Goal: Task Accomplishment & Management: Use online tool/utility

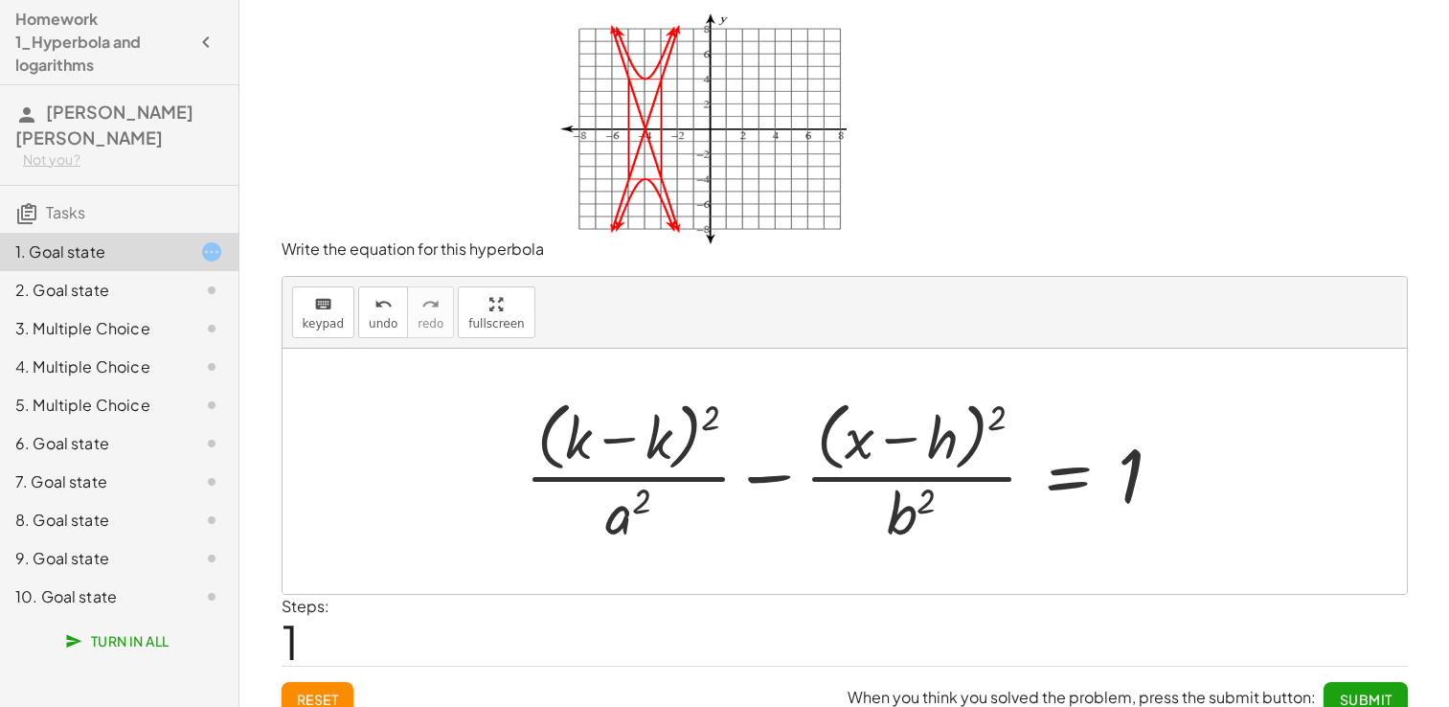
scroll to position [19, 0]
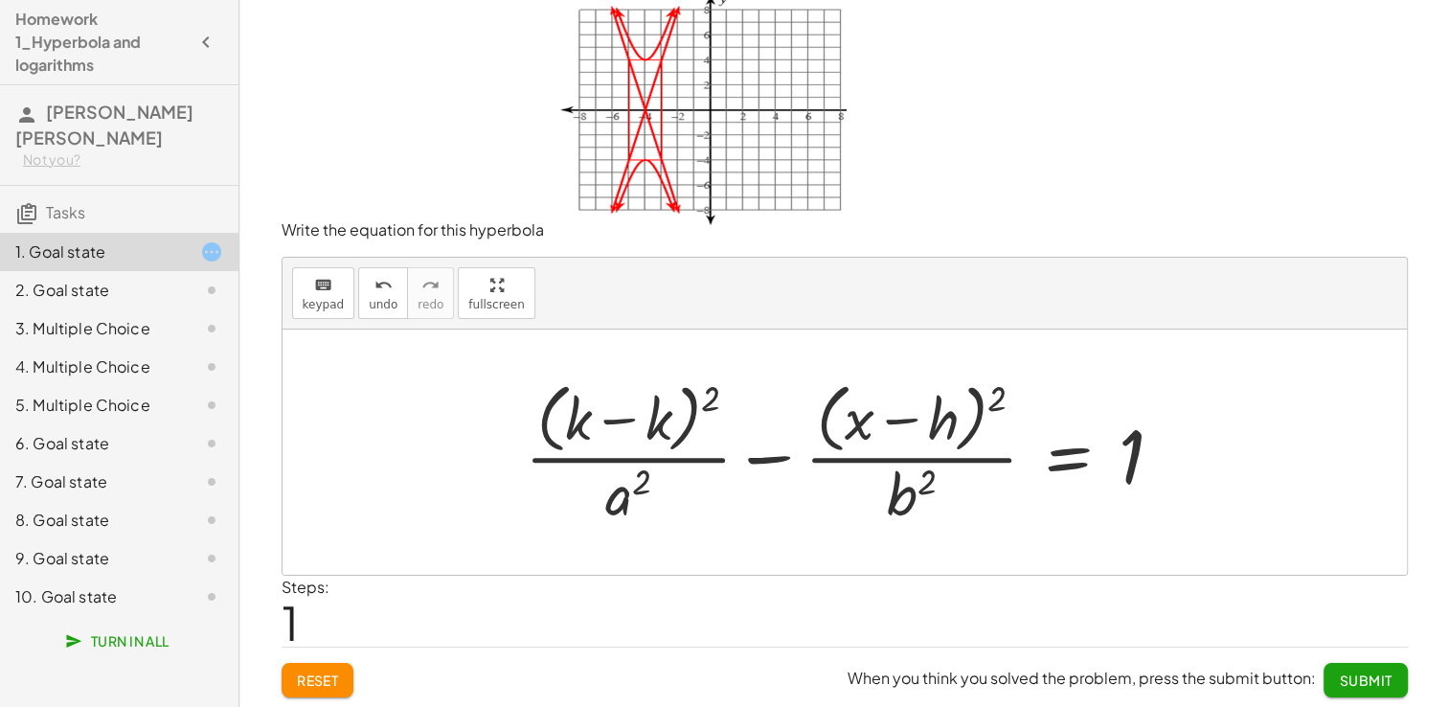
click at [619, 434] on div at bounding box center [851, 451] width 673 height 156
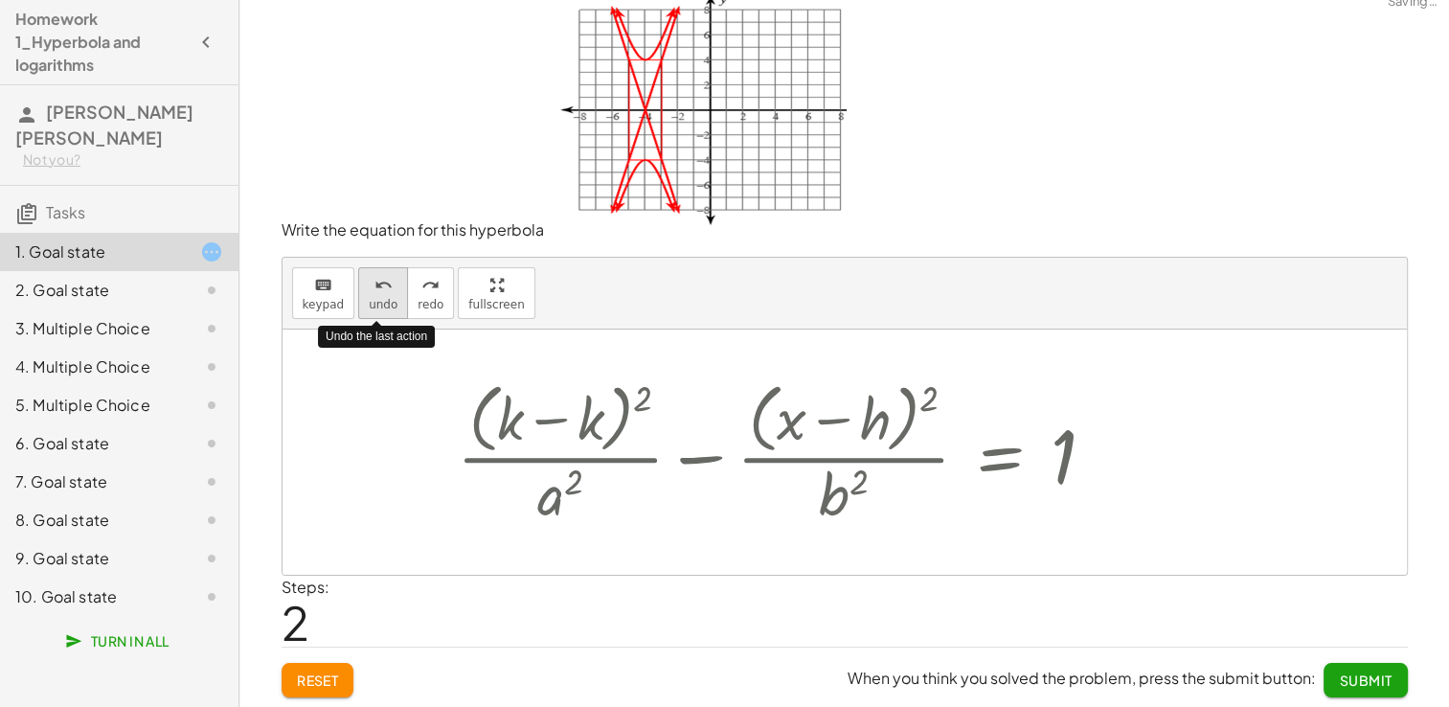
click at [373, 307] on span "undo" at bounding box center [383, 304] width 29 height 13
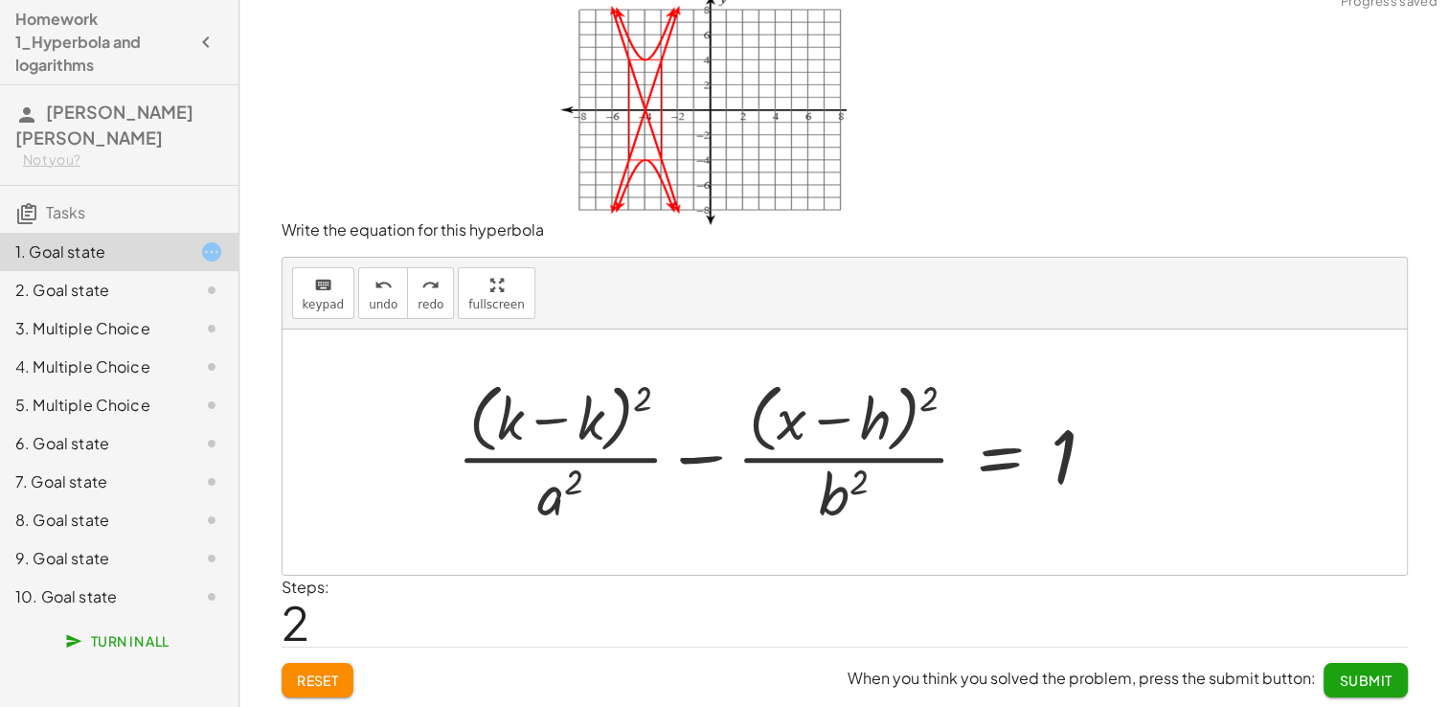
click at [555, 396] on div at bounding box center [783, 451] width 673 height 156
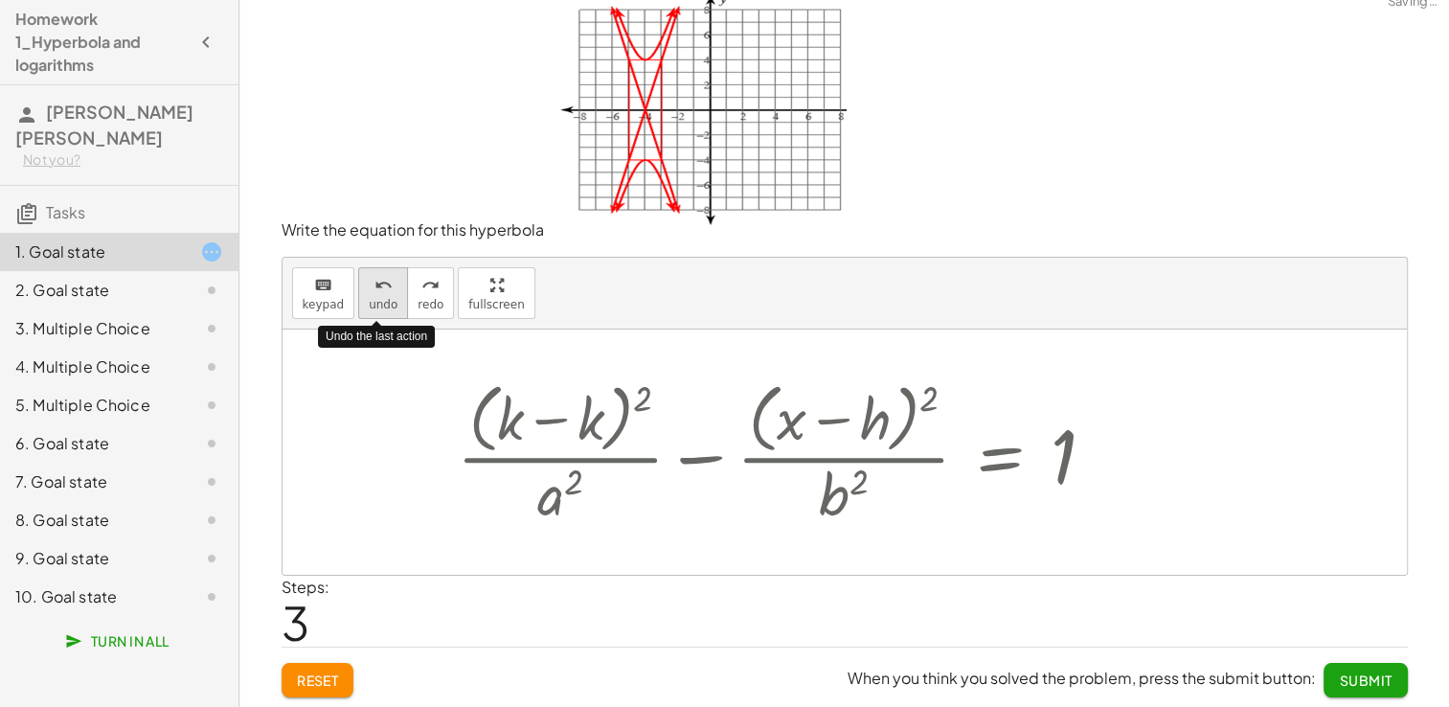
click at [360, 290] on button "undo undo" at bounding box center [383, 293] width 50 height 52
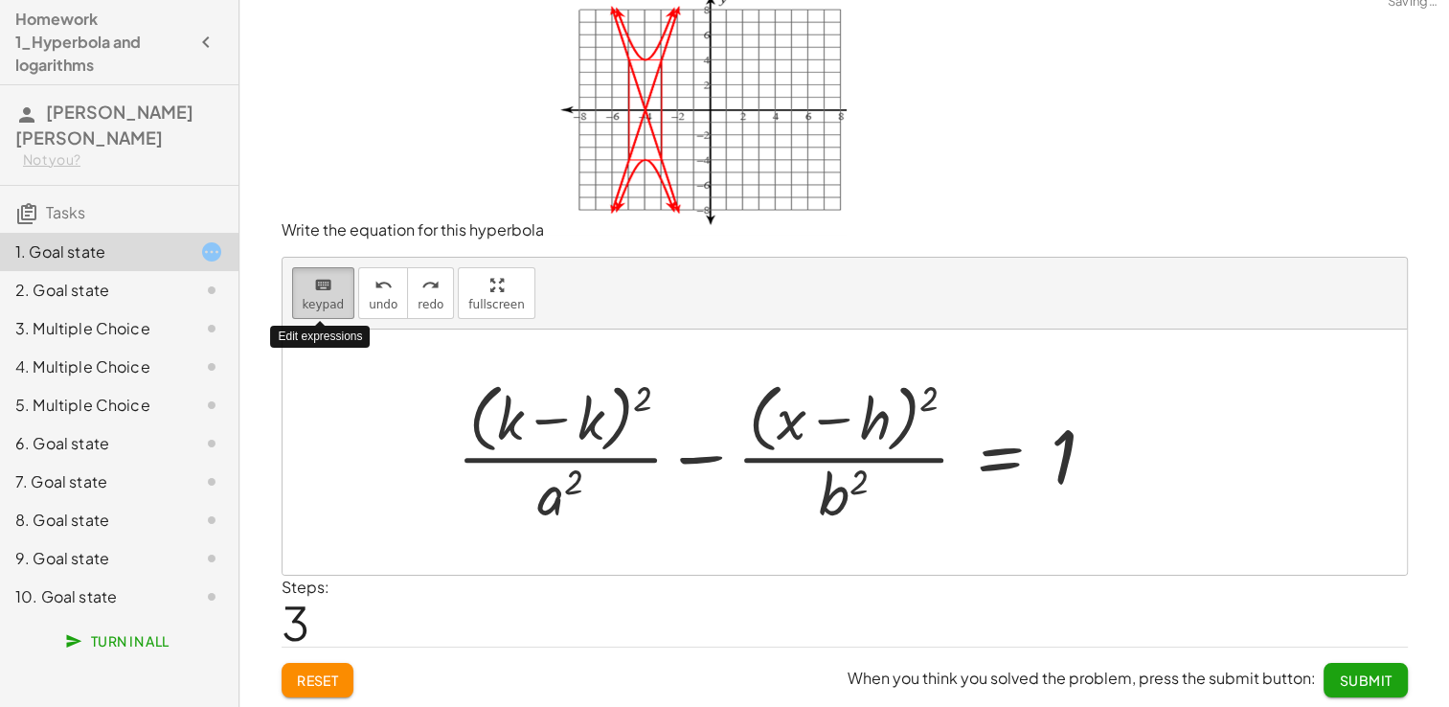
click at [314, 290] on icon "keyboard" at bounding box center [323, 285] width 18 height 23
click at [508, 421] on div at bounding box center [510, 418] width 27 height 67
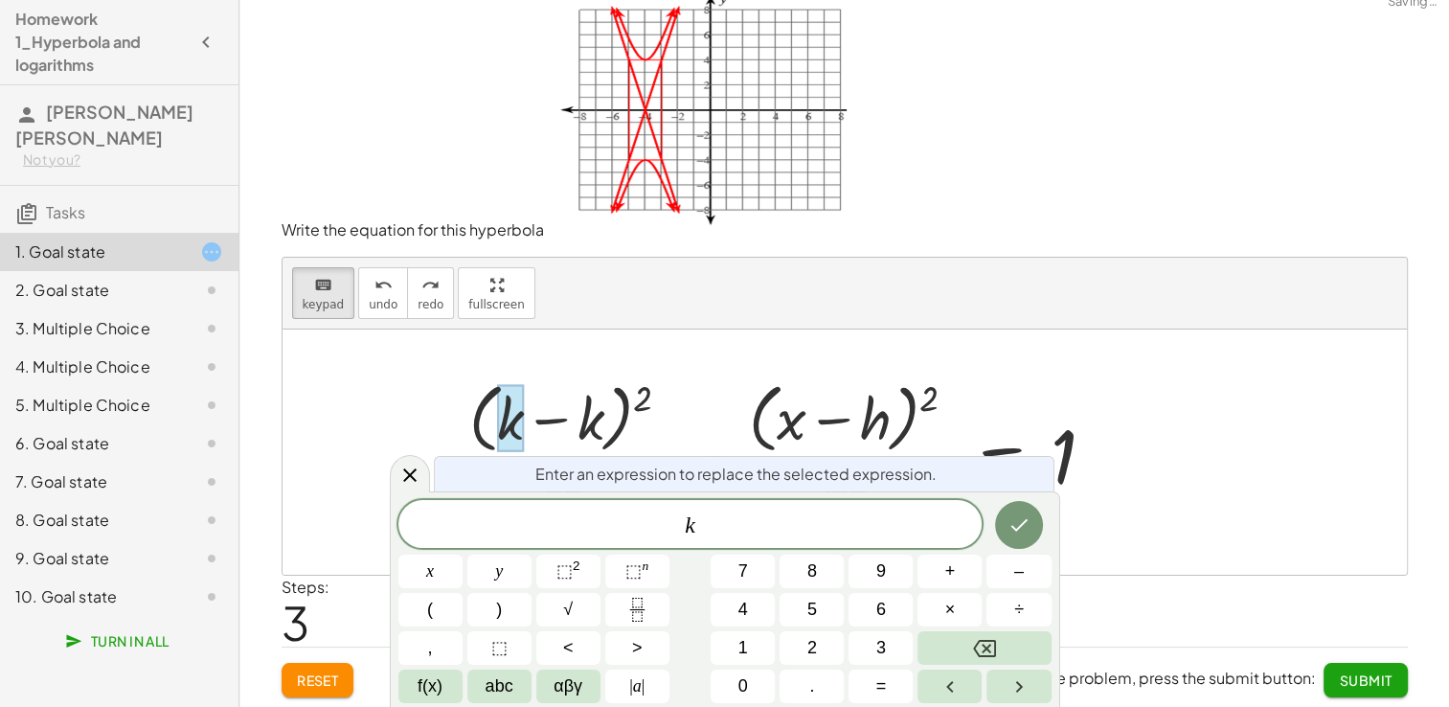
click at [508, 421] on div at bounding box center [510, 418] width 27 height 67
click at [693, 530] on span "k ​" at bounding box center [690, 525] width 584 height 27
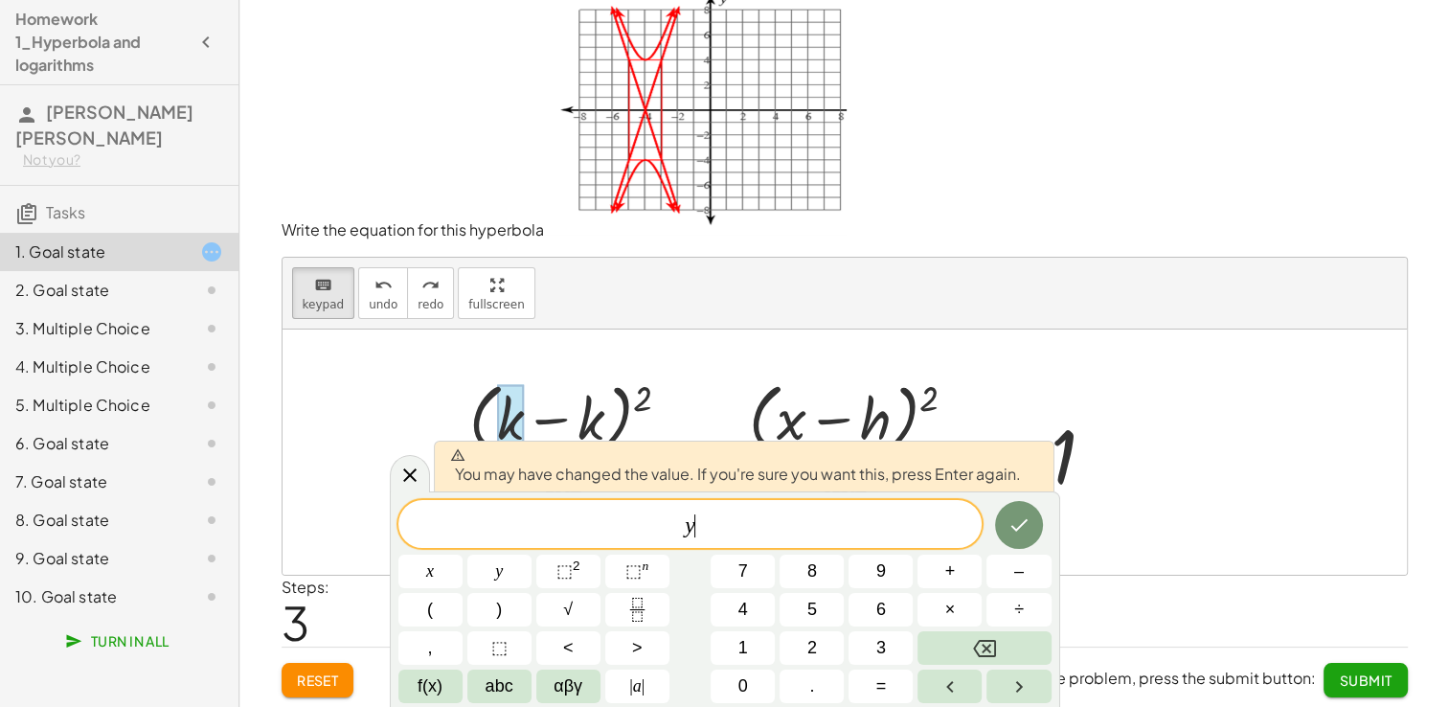
click at [595, 389] on div at bounding box center [783, 451] width 673 height 156
click at [597, 428] on div at bounding box center [783, 451] width 673 height 156
click at [1020, 529] on icon "Done" at bounding box center [1018, 524] width 23 height 23
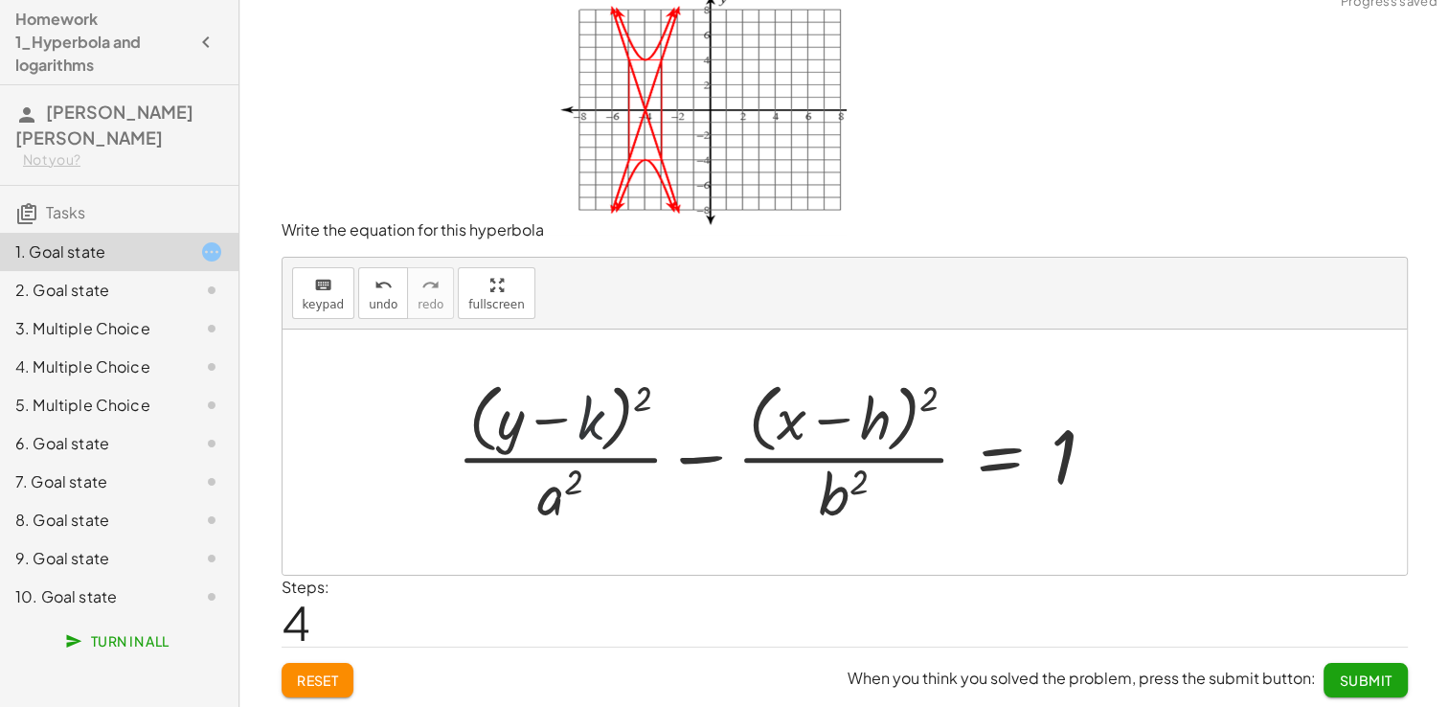
click at [582, 407] on div at bounding box center [783, 451] width 673 height 156
click at [596, 417] on div at bounding box center [783, 451] width 673 height 156
click at [314, 289] on icon "keyboard" at bounding box center [323, 285] width 18 height 23
click at [580, 396] on div at bounding box center [564, 420] width 80 height 64
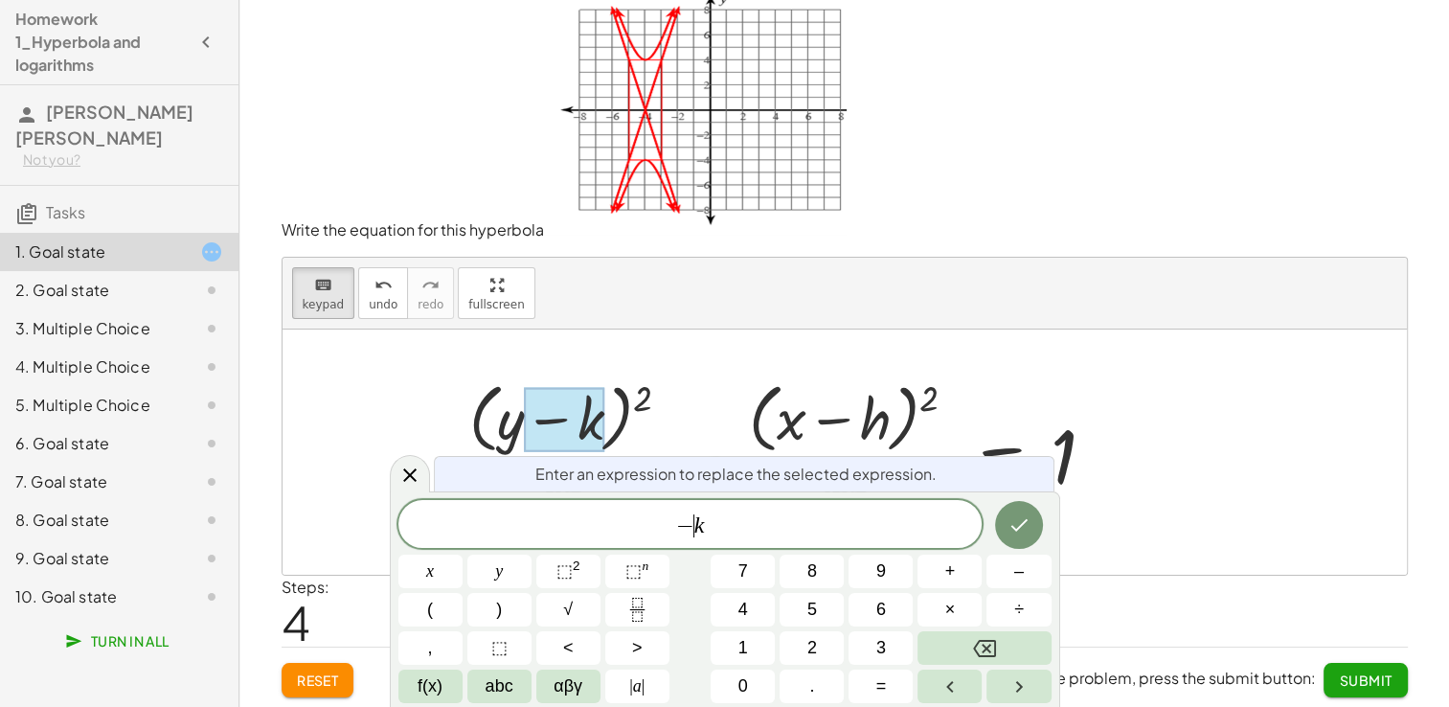
click at [693, 510] on div "− ​ k" at bounding box center [690, 524] width 584 height 48
click at [716, 523] on span "− k ​" at bounding box center [690, 525] width 584 height 27
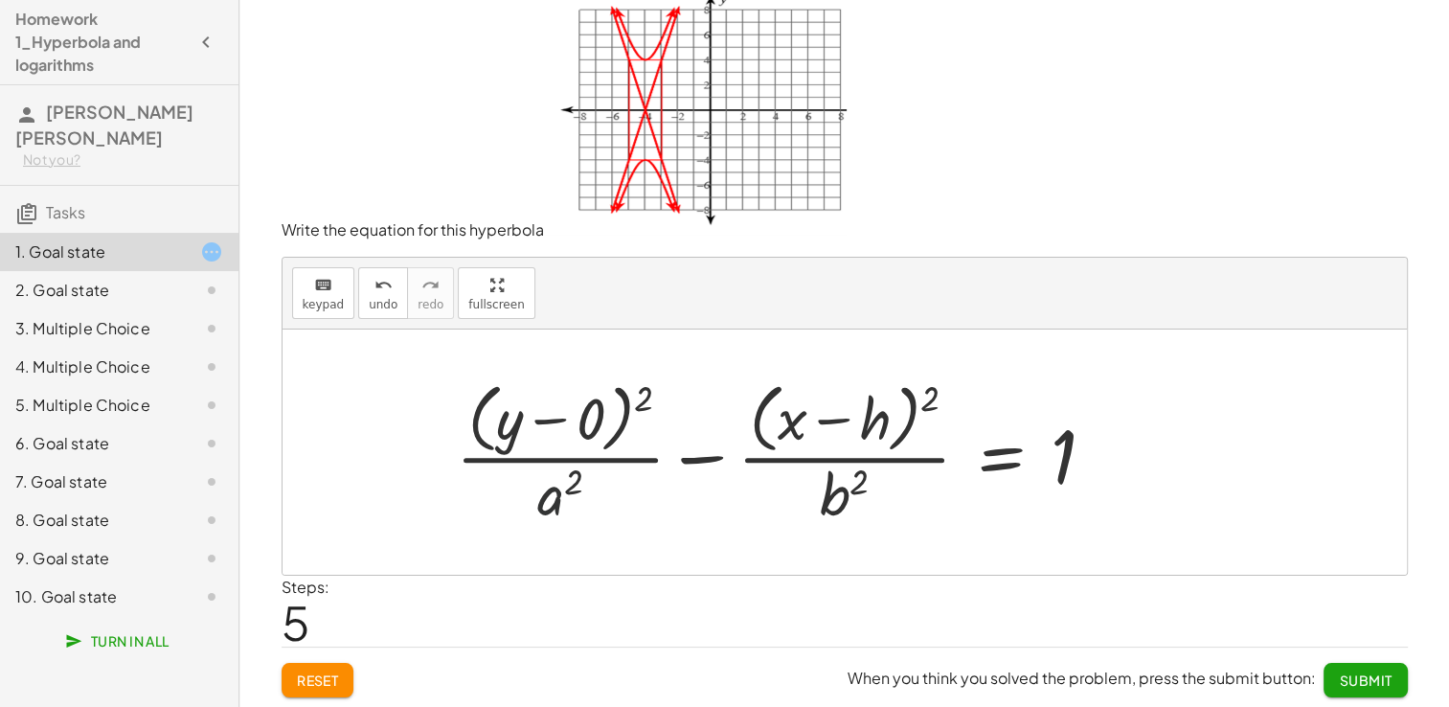
click at [549, 496] on div at bounding box center [783, 451] width 675 height 156
click at [327, 301] on span "keypad" at bounding box center [324, 304] width 42 height 13
click at [566, 492] on div at bounding box center [560, 493] width 46 height 67
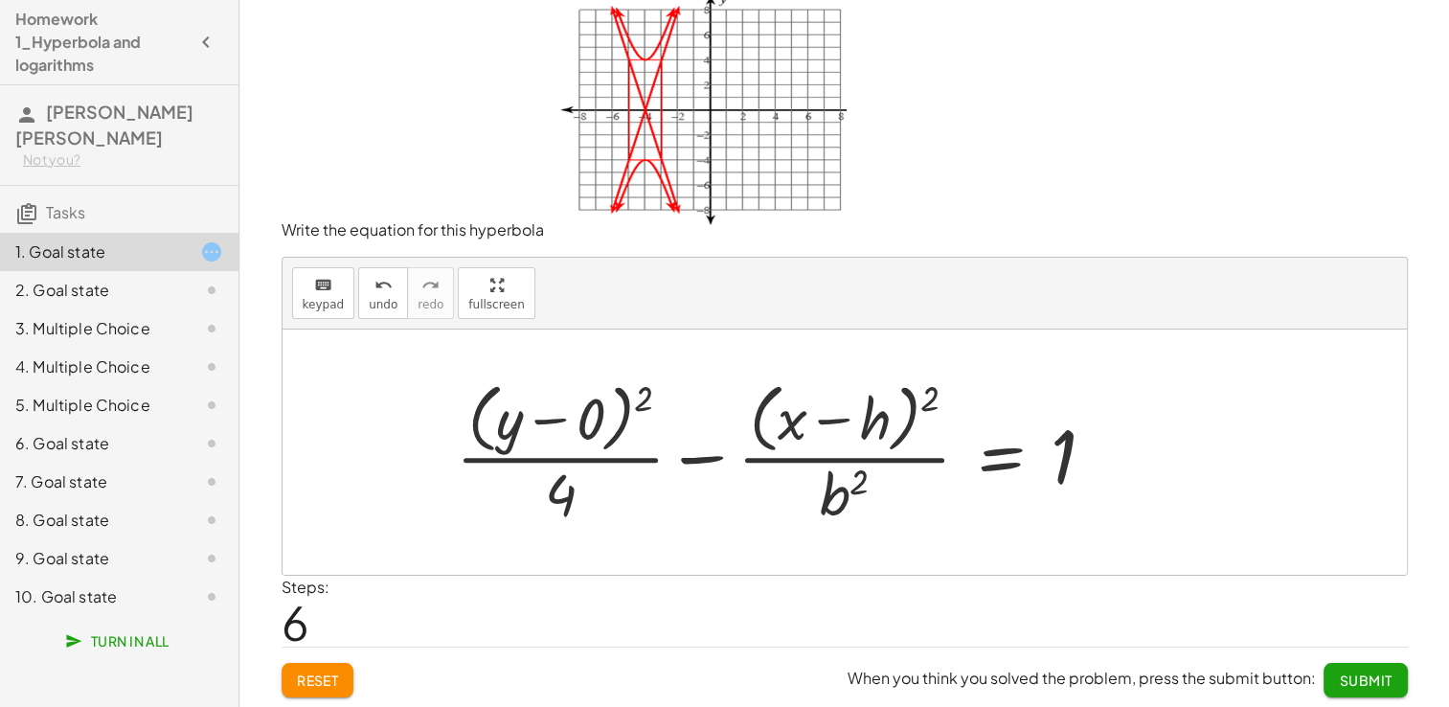
click at [870, 428] on div at bounding box center [783, 451] width 675 height 156
click at [318, 281] on icon "keyboard" at bounding box center [323, 285] width 18 height 23
click at [865, 420] on div at bounding box center [848, 420] width 84 height 64
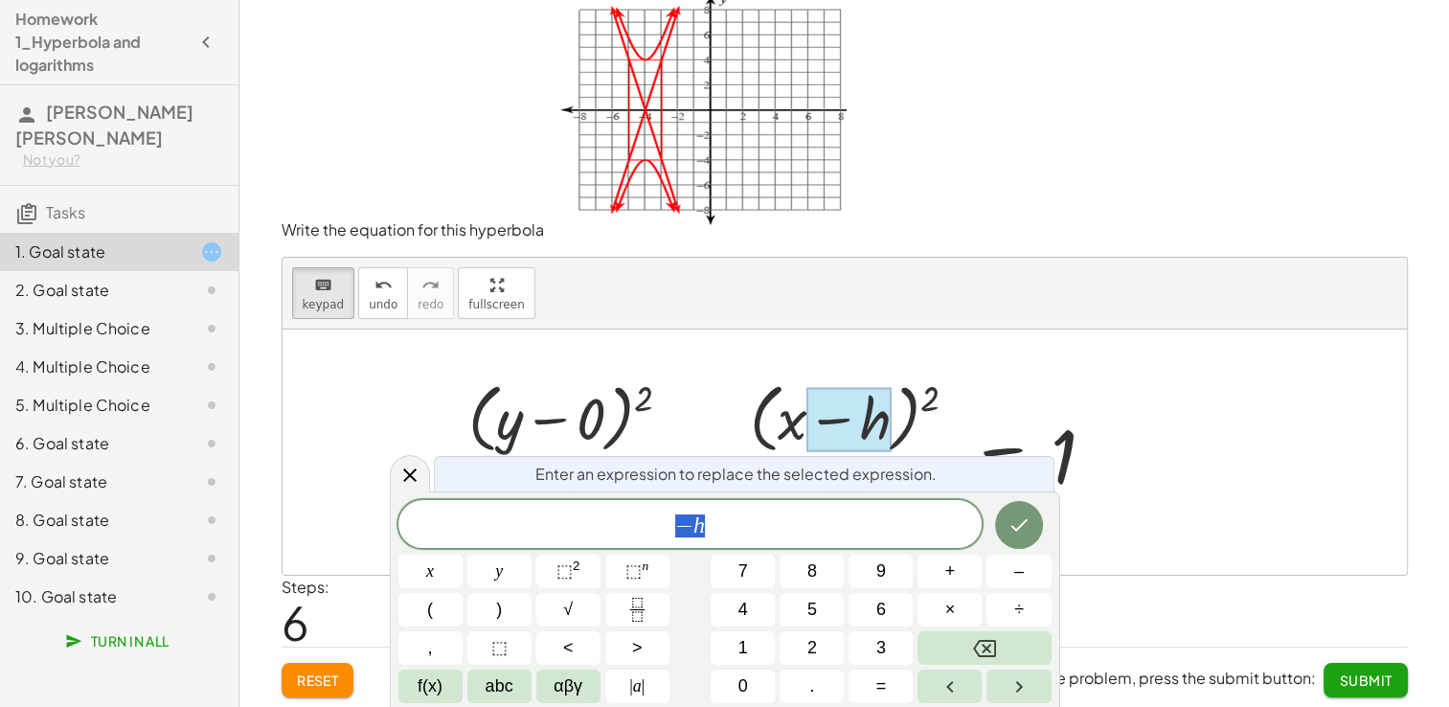
click at [865, 420] on div at bounding box center [848, 420] width 84 height 64
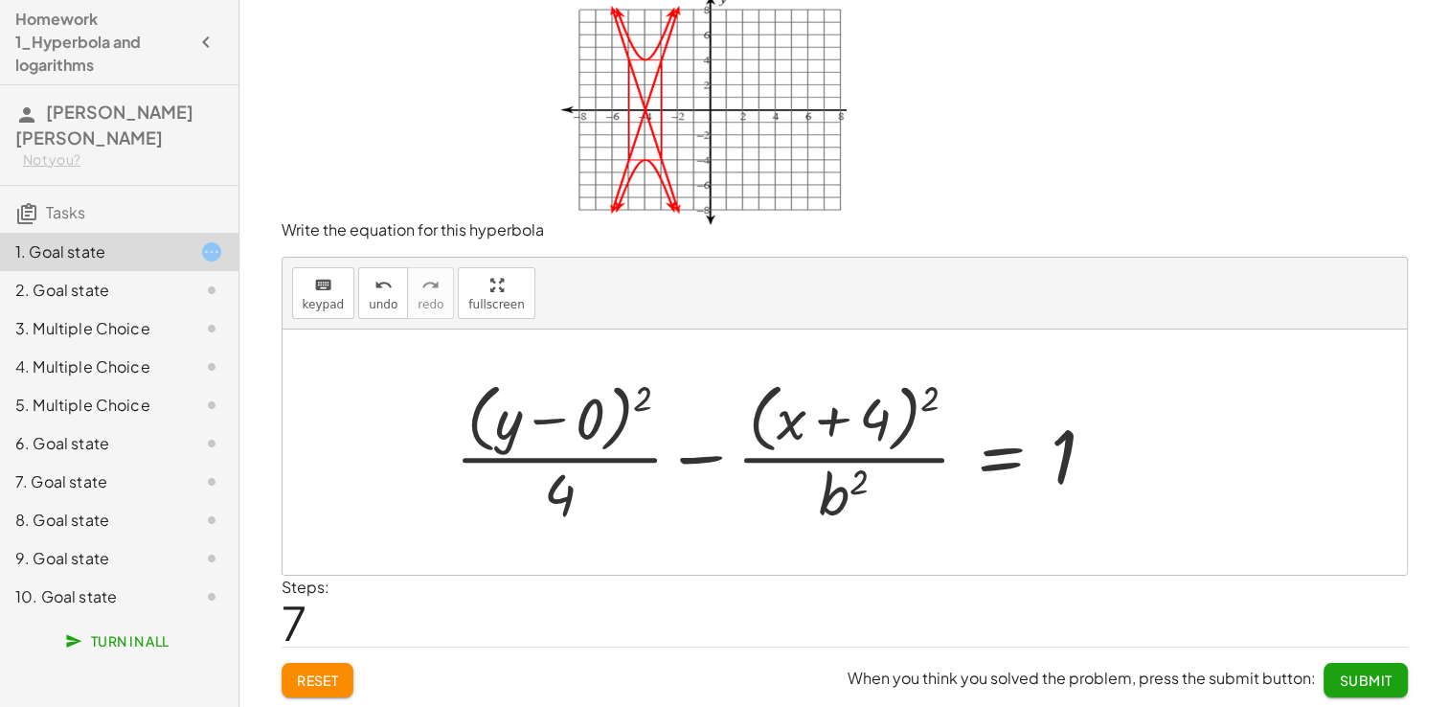
click at [857, 492] on div at bounding box center [782, 451] width 675 height 156
click at [341, 288] on button "keyboard keypad" at bounding box center [323, 293] width 63 height 52
click at [843, 506] on div at bounding box center [843, 493] width 49 height 67
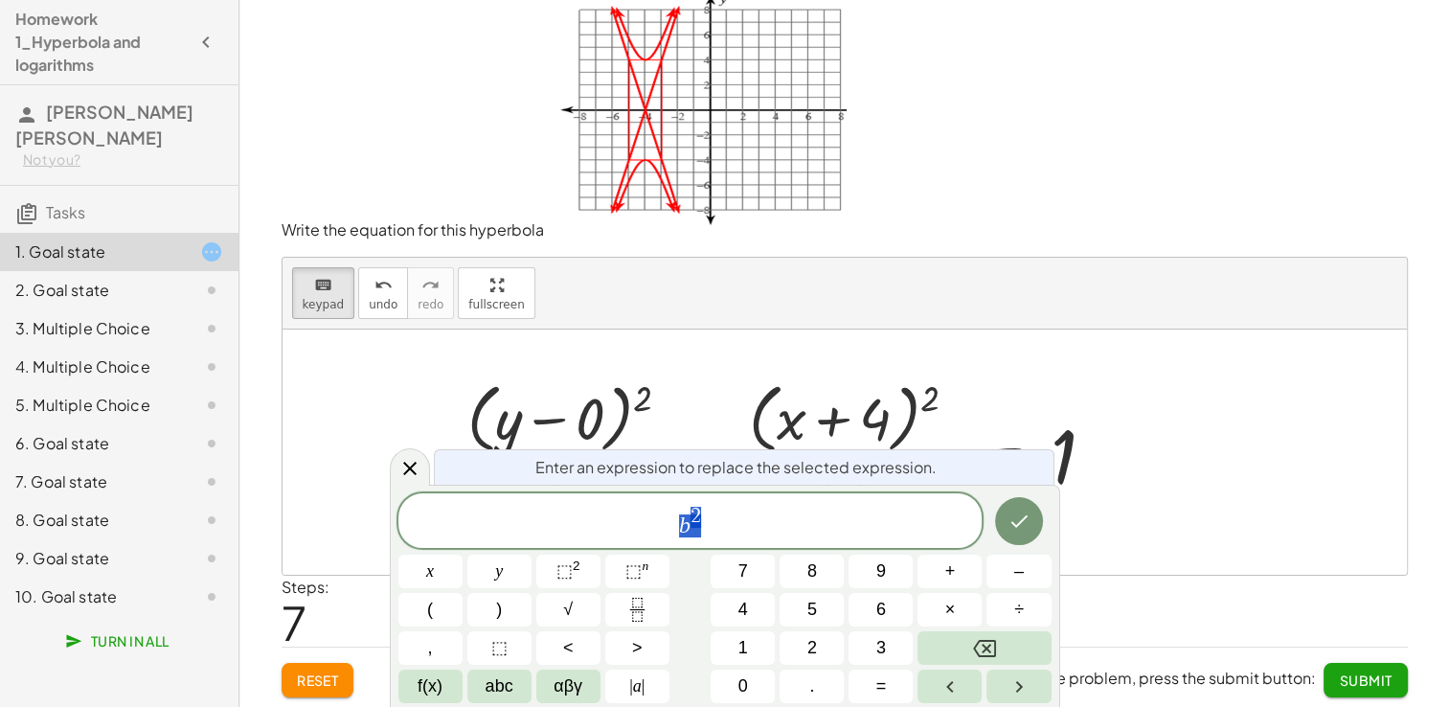
click at [843, 506] on span "b 2" at bounding box center [690, 522] width 584 height 34
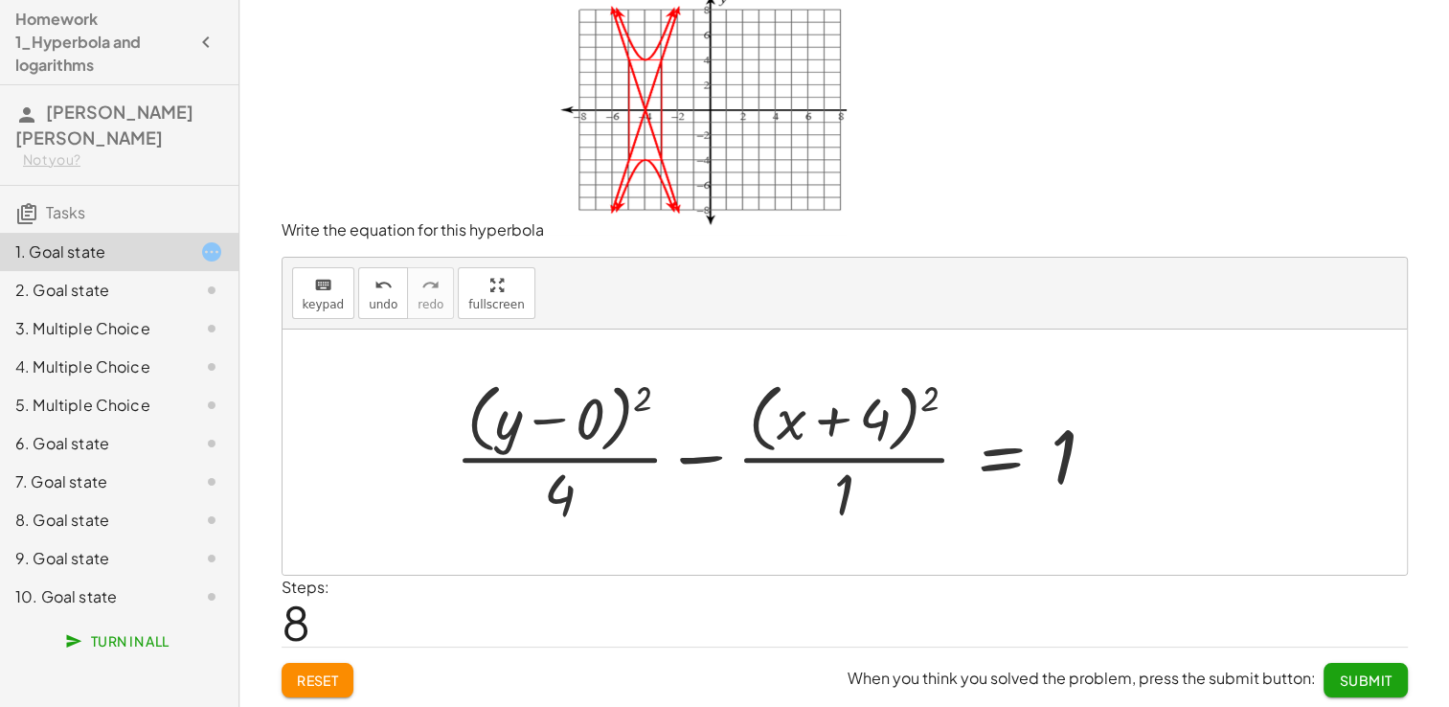
click at [1352, 665] on button "Submit" at bounding box center [1364, 680] width 83 height 34
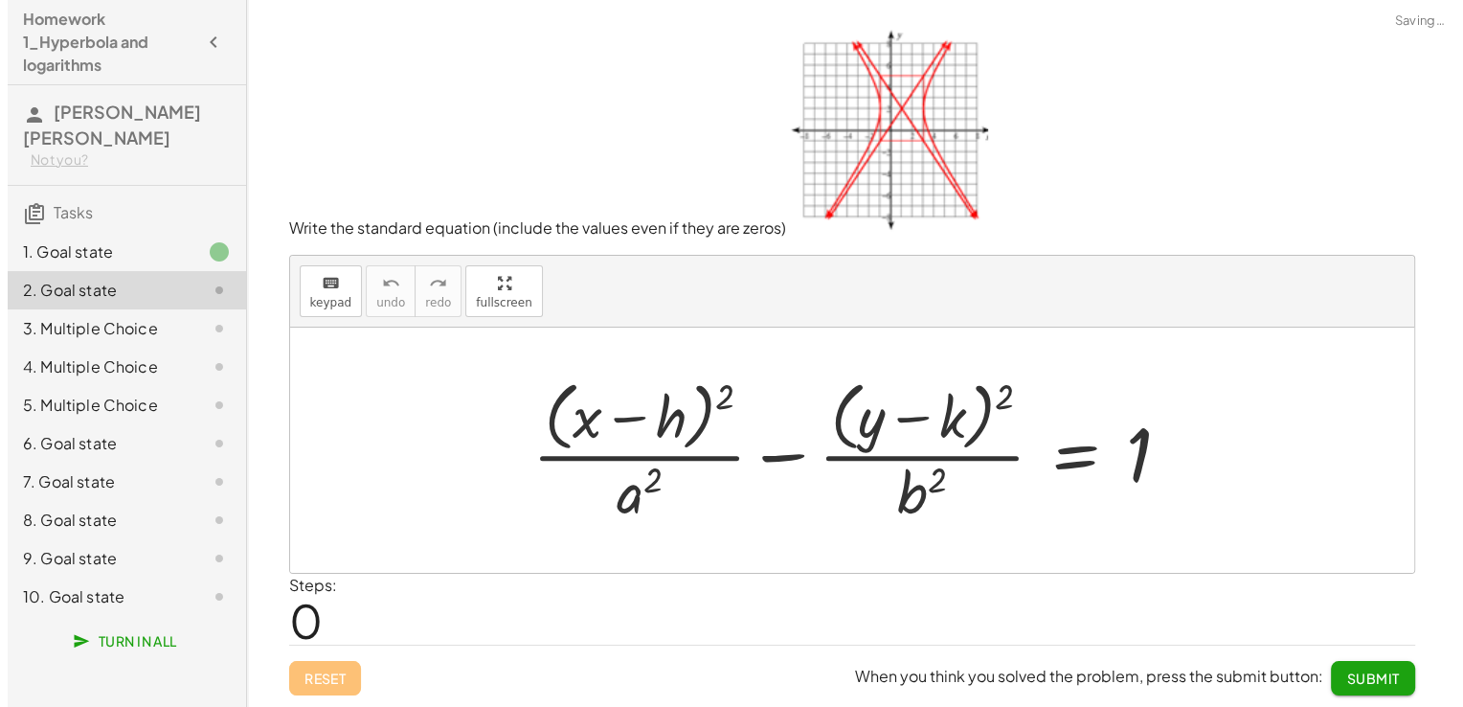
scroll to position [0, 0]
click at [577, 405] on div at bounding box center [858, 449] width 673 height 156
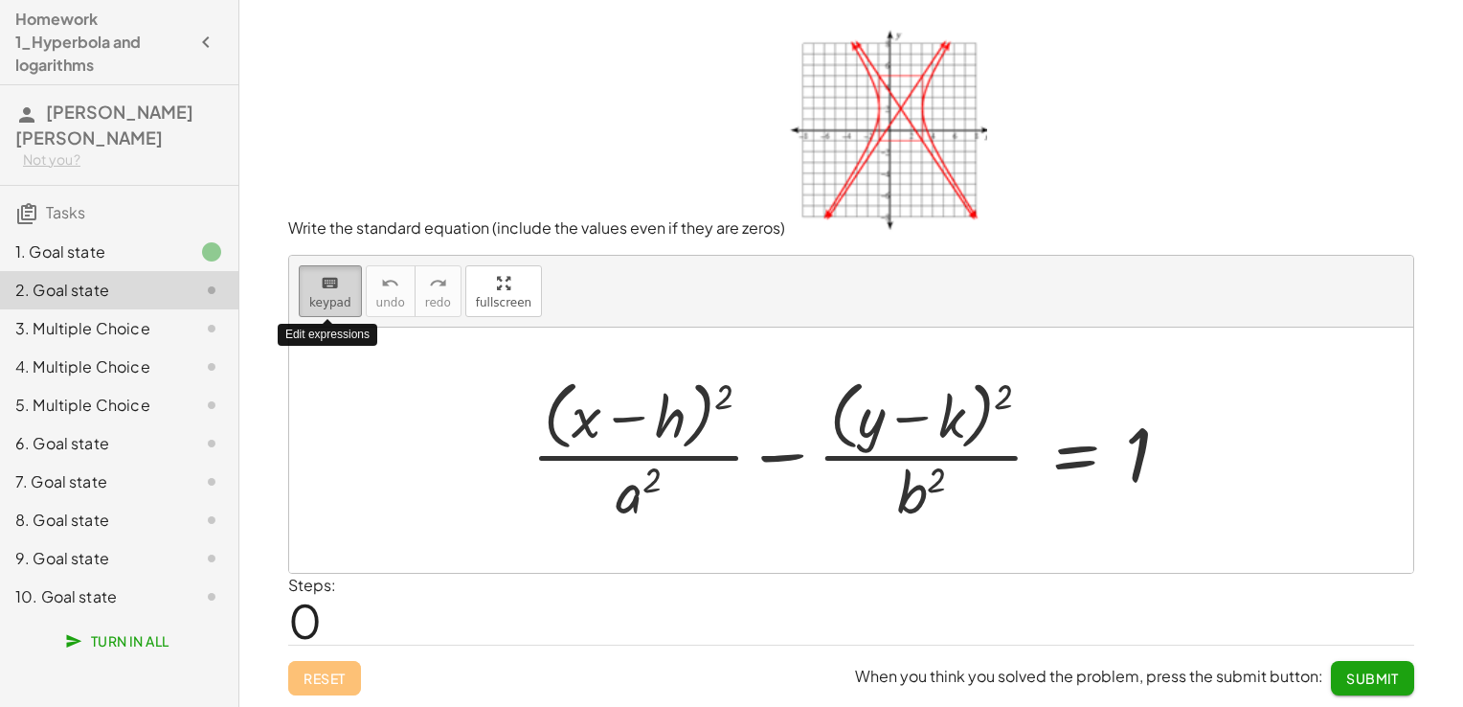
click at [333, 294] on button "keyboard keypad" at bounding box center [330, 291] width 63 height 52
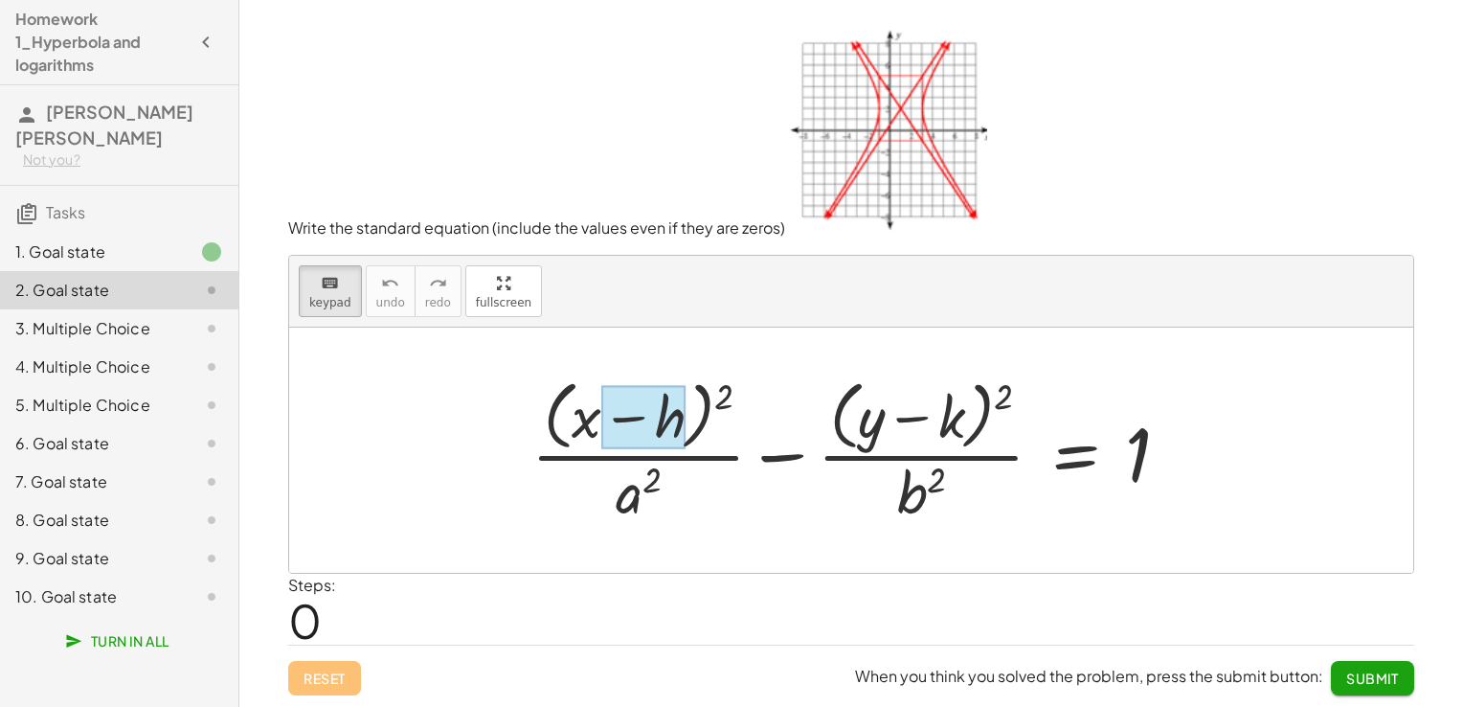
click at [633, 421] on div at bounding box center [643, 417] width 84 height 64
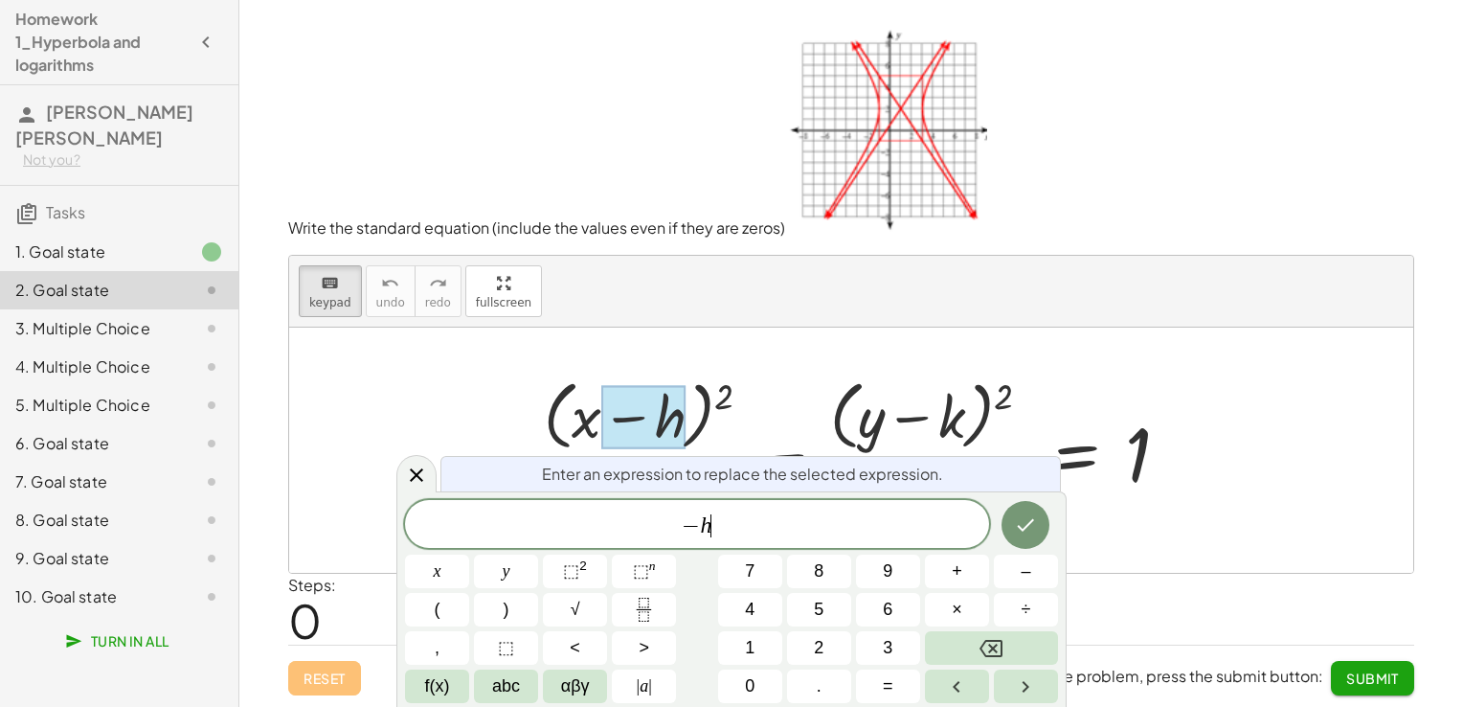
click at [737, 527] on span "− h ​" at bounding box center [697, 525] width 584 height 27
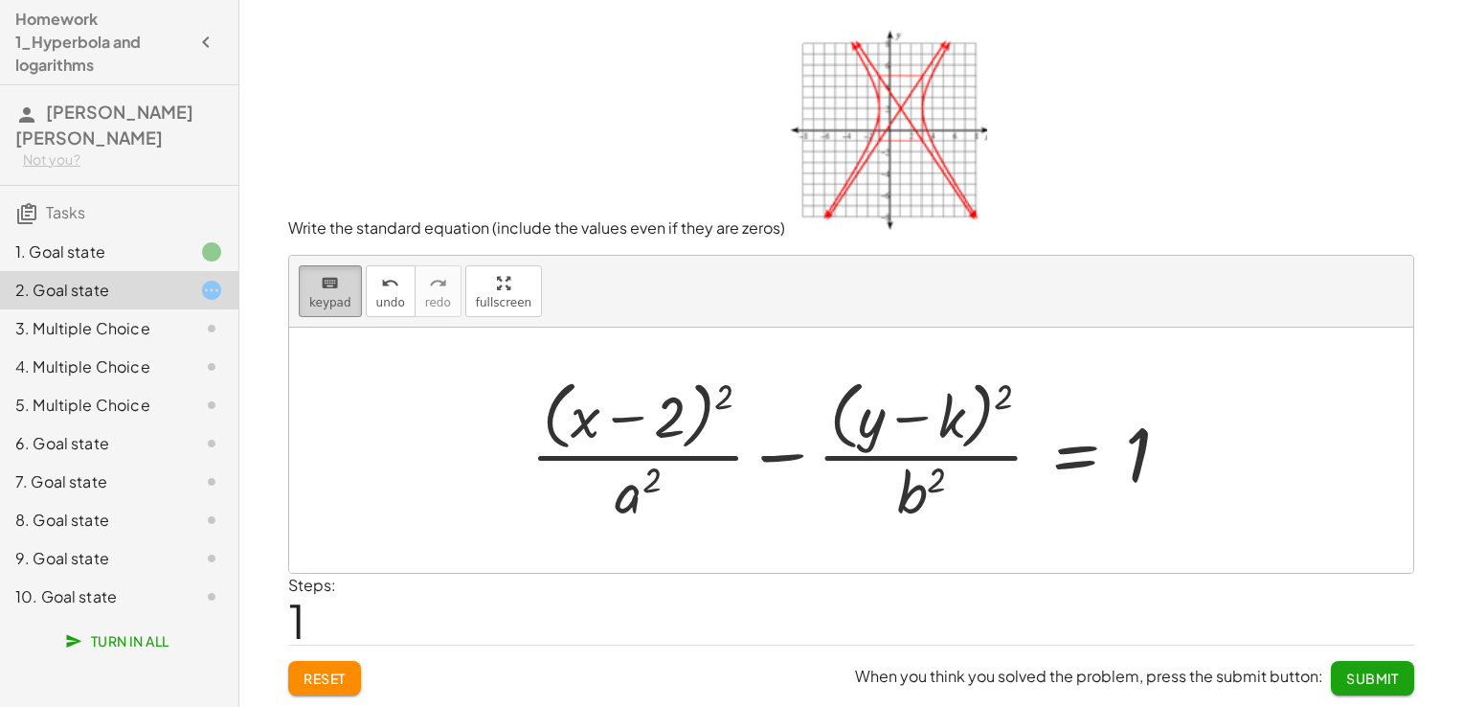
click at [326, 302] on span "keypad" at bounding box center [330, 302] width 42 height 13
click at [650, 476] on div at bounding box center [638, 491] width 46 height 67
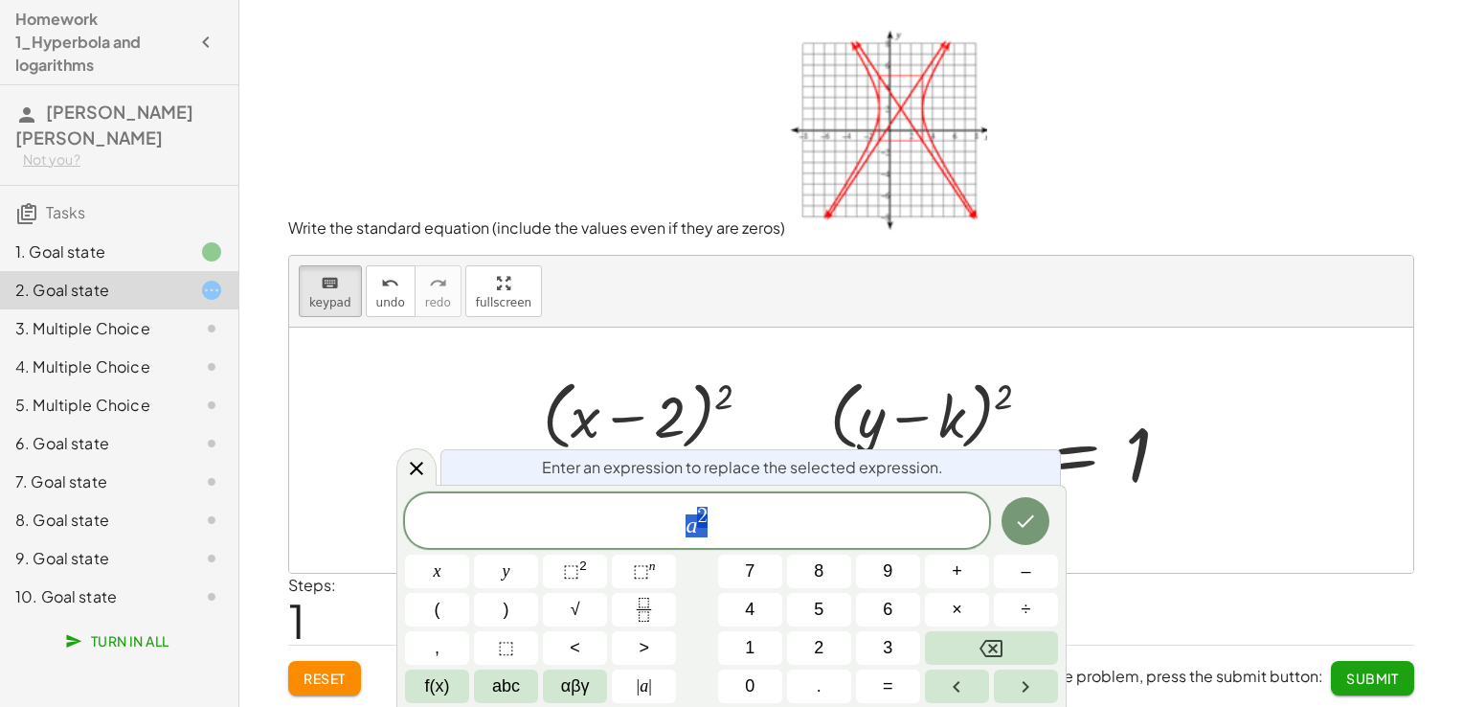
click at [650, 476] on span "Enter an expression to replace the selected expression." at bounding box center [742, 467] width 401 height 23
click at [703, 519] on span "2" at bounding box center [702, 516] width 11 height 21
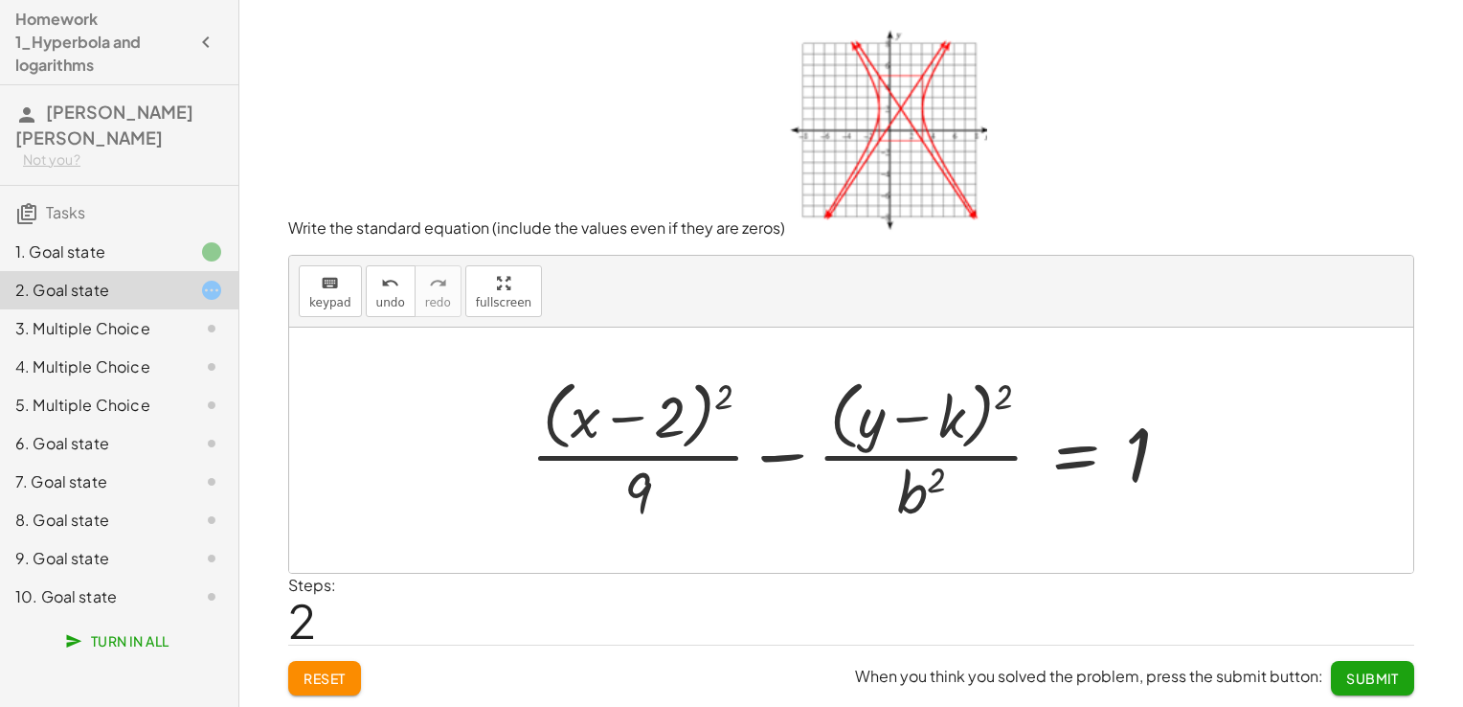
click at [944, 428] on div at bounding box center [857, 449] width 673 height 156
click at [314, 278] on div "keyboard" at bounding box center [330, 282] width 42 height 23
click at [929, 396] on div at bounding box center [925, 417] width 80 height 64
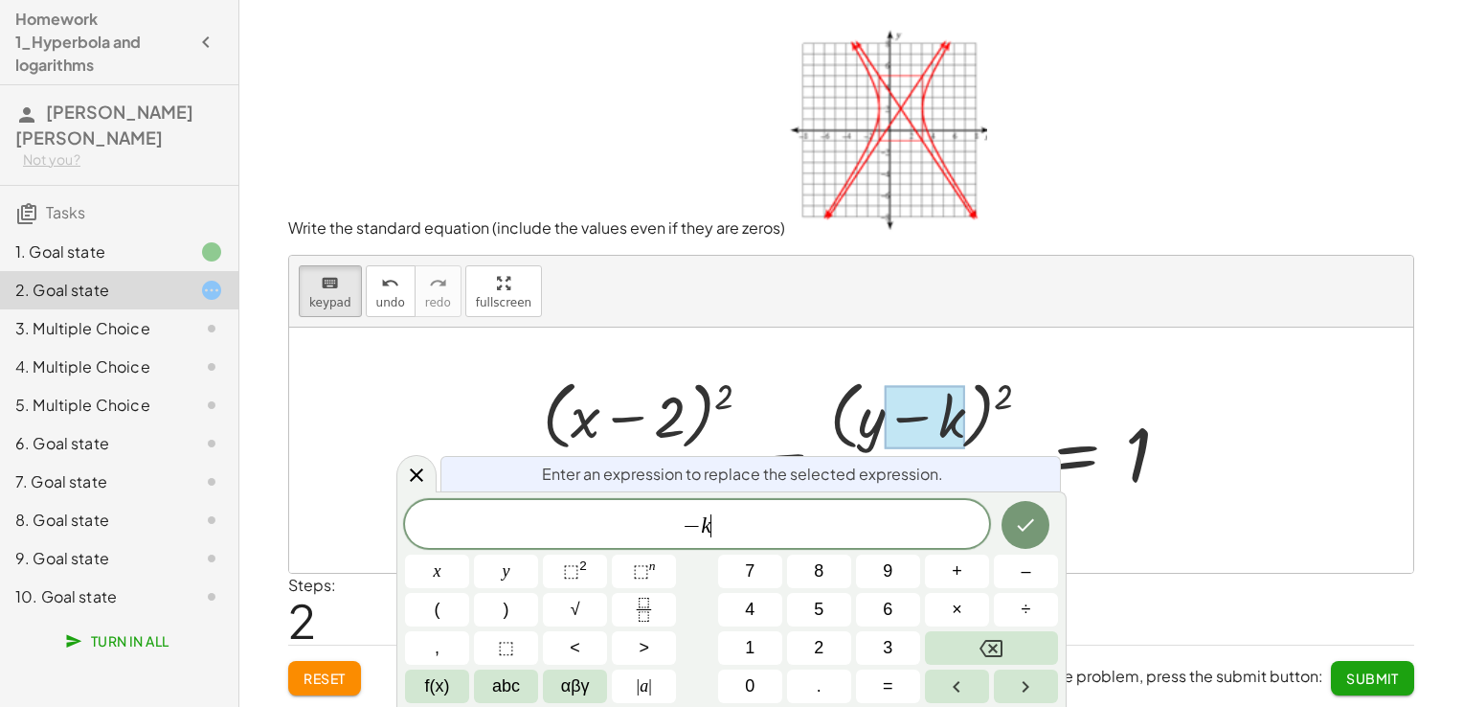
click at [762, 531] on span "− k ​" at bounding box center [697, 525] width 584 height 27
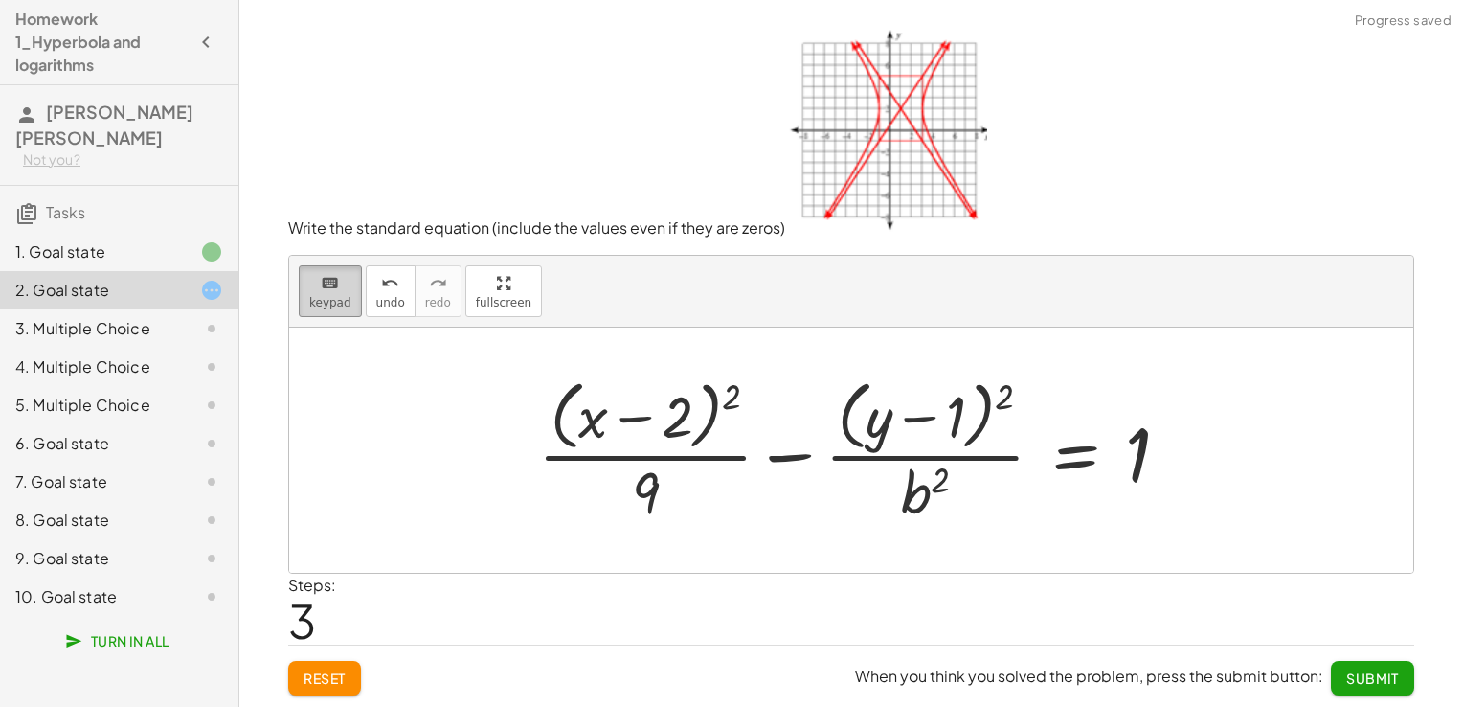
click at [316, 304] on span "keypad" at bounding box center [330, 302] width 42 height 13
click at [911, 514] on div at bounding box center [925, 491] width 49 height 67
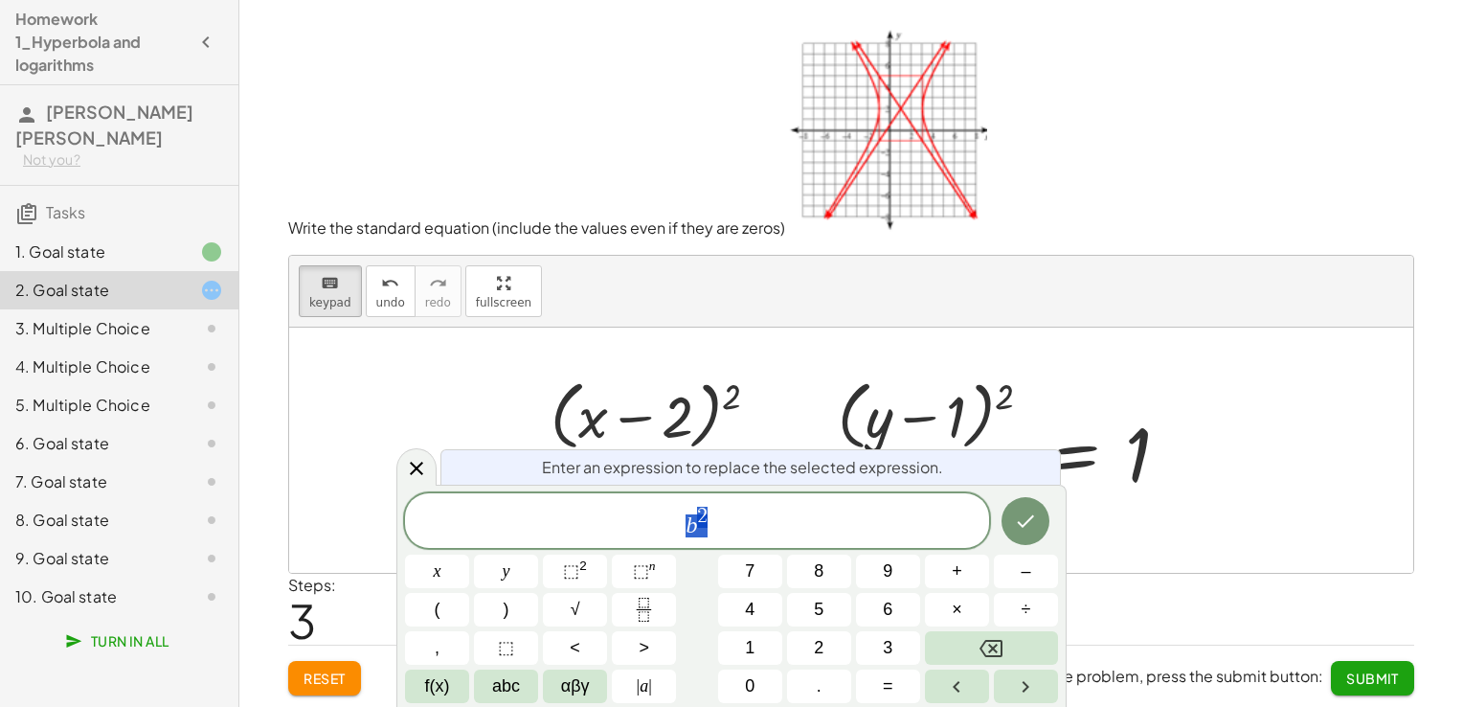
click at [911, 514] on span "b 2" at bounding box center [697, 522] width 584 height 34
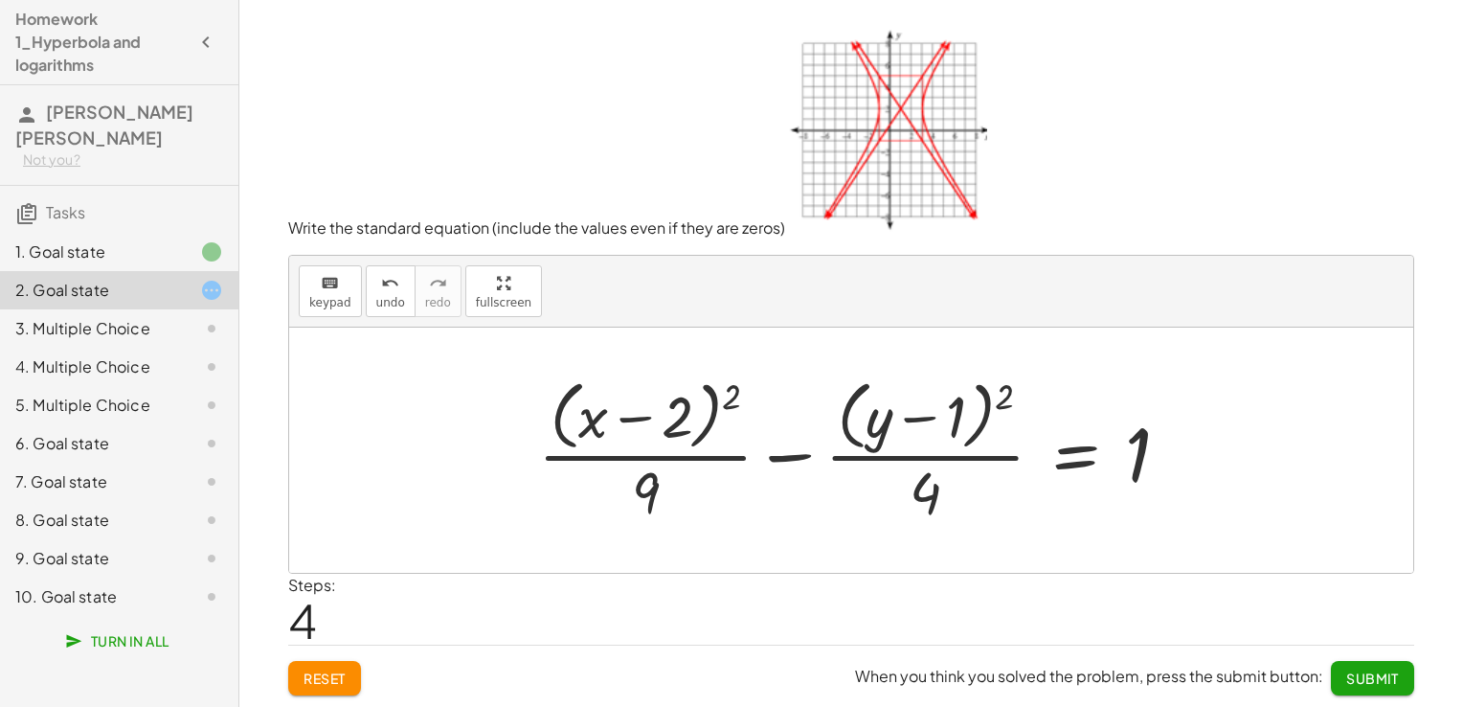
click at [1383, 673] on span "Submit" at bounding box center [1372, 677] width 53 height 17
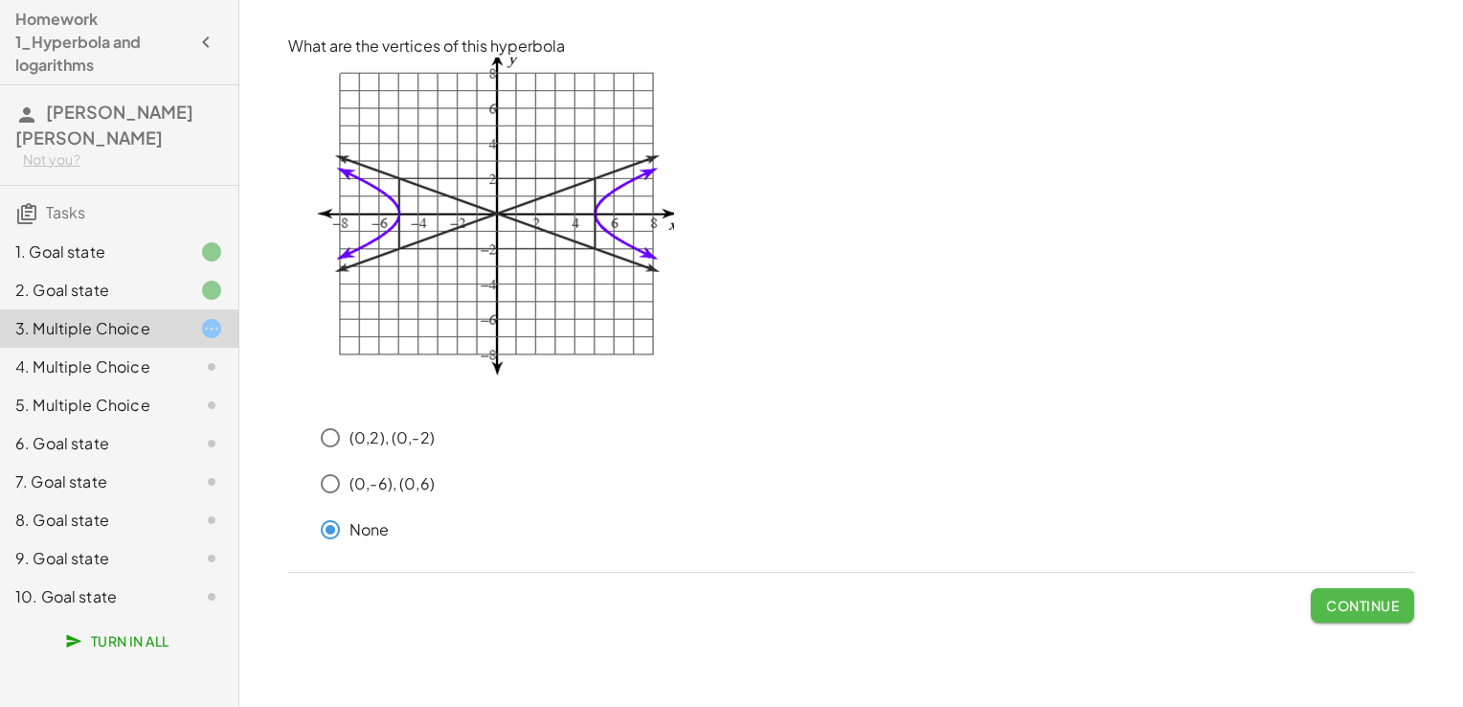
click at [1373, 607] on span "Continue" at bounding box center [1362, 604] width 73 height 17
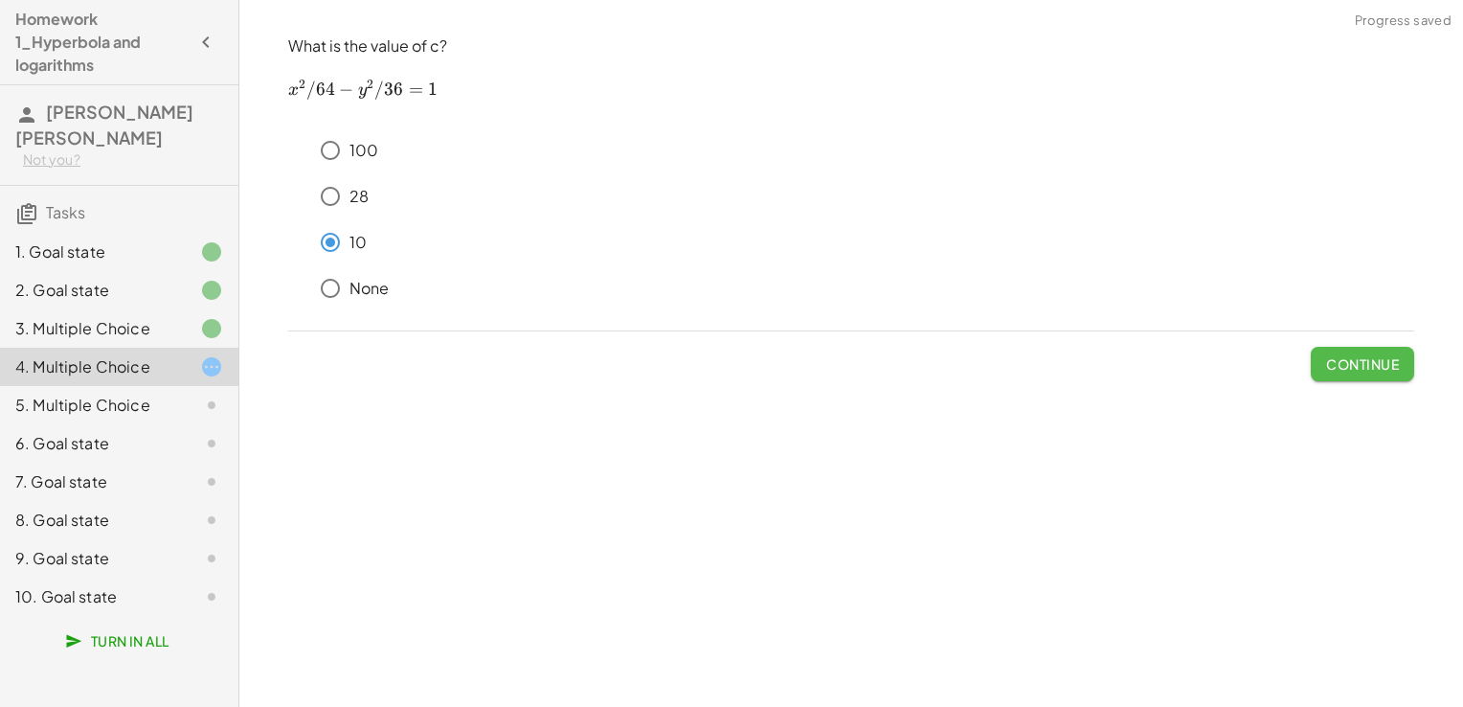
click at [1335, 350] on button "Continue" at bounding box center [1362, 364] width 103 height 34
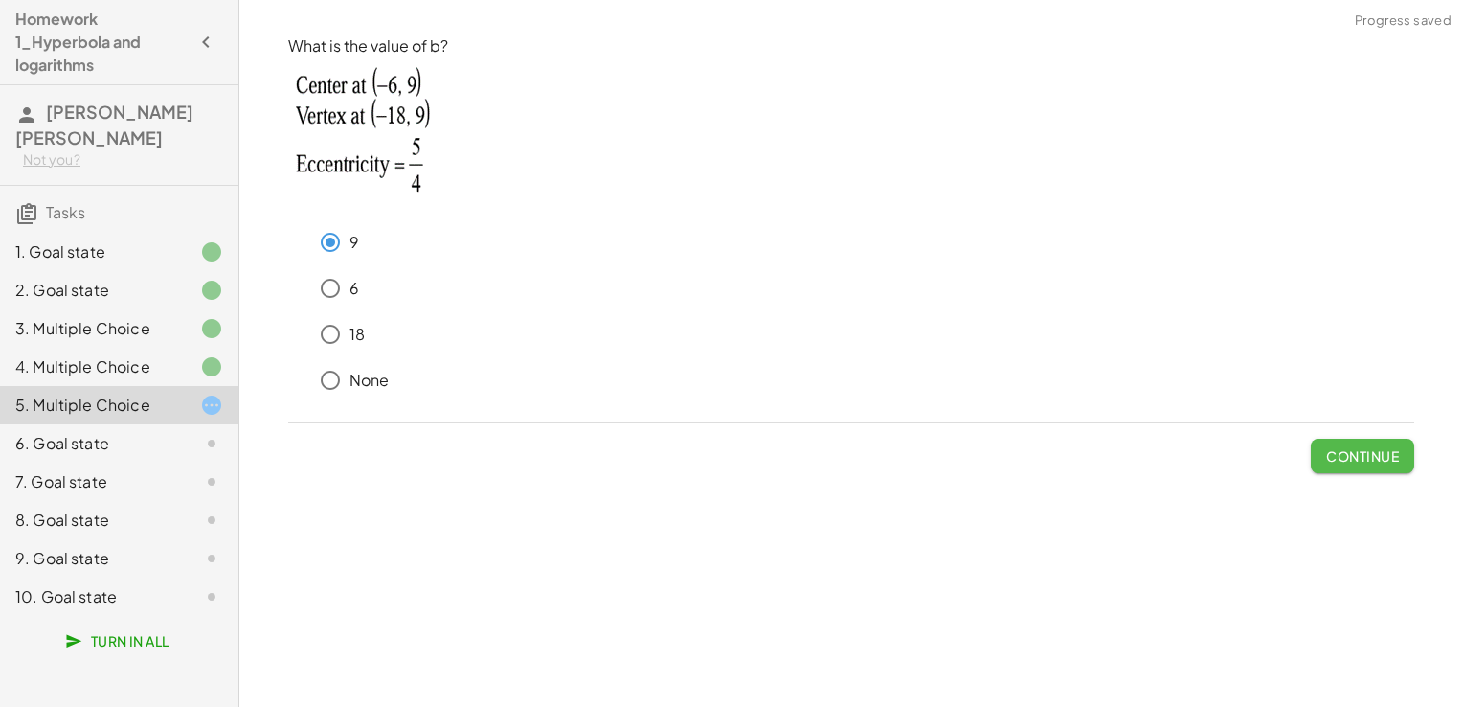
click at [1365, 449] on span "Continue" at bounding box center [1362, 455] width 73 height 17
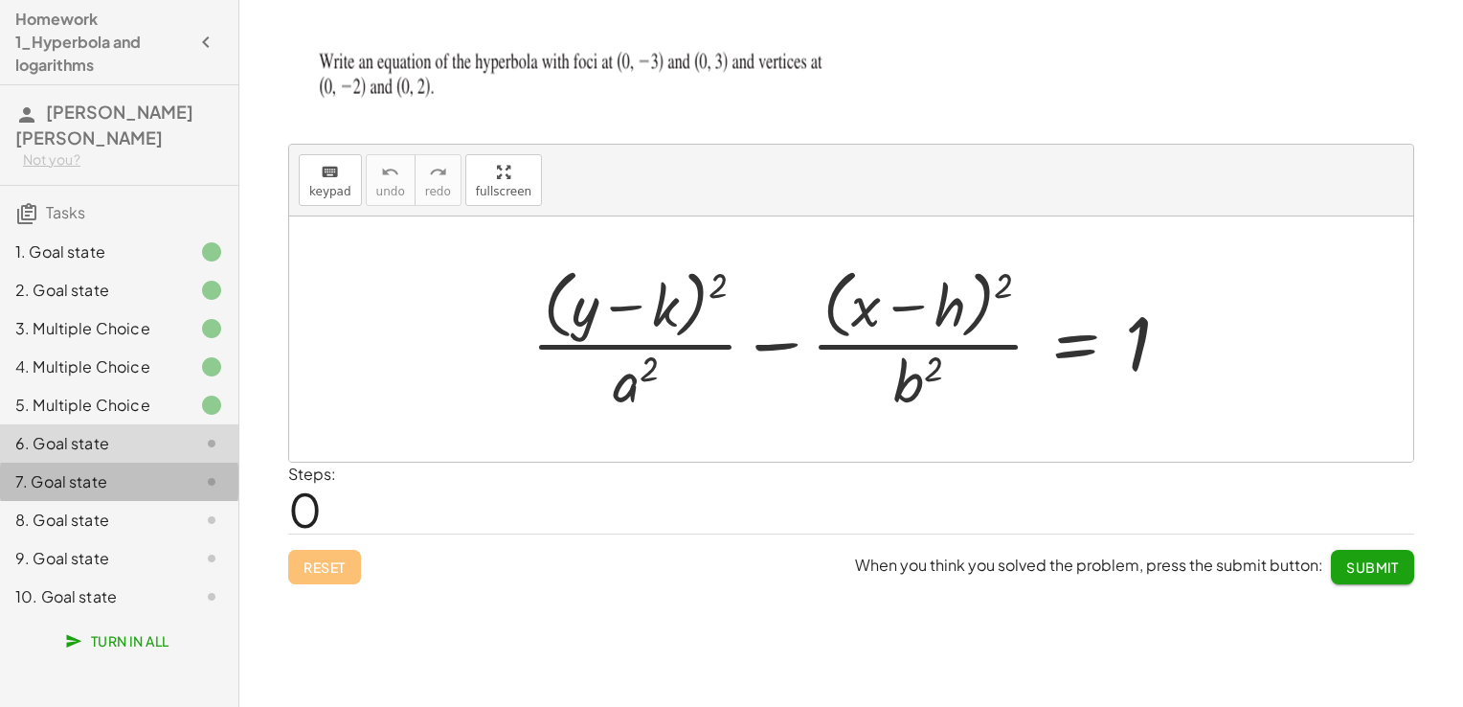
click at [113, 488] on div "7. Goal state" at bounding box center [92, 481] width 154 height 23
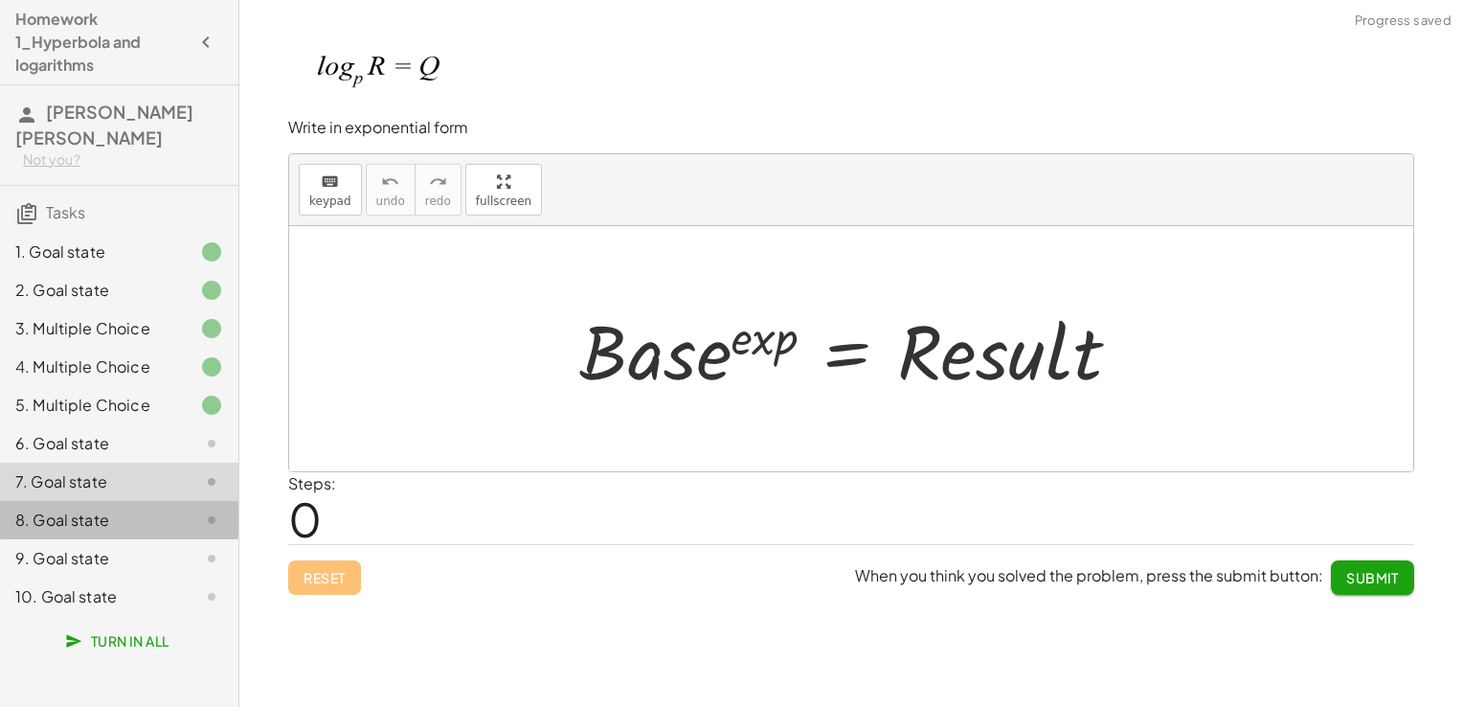
click at [111, 511] on div "8. Goal state" at bounding box center [92, 519] width 154 height 23
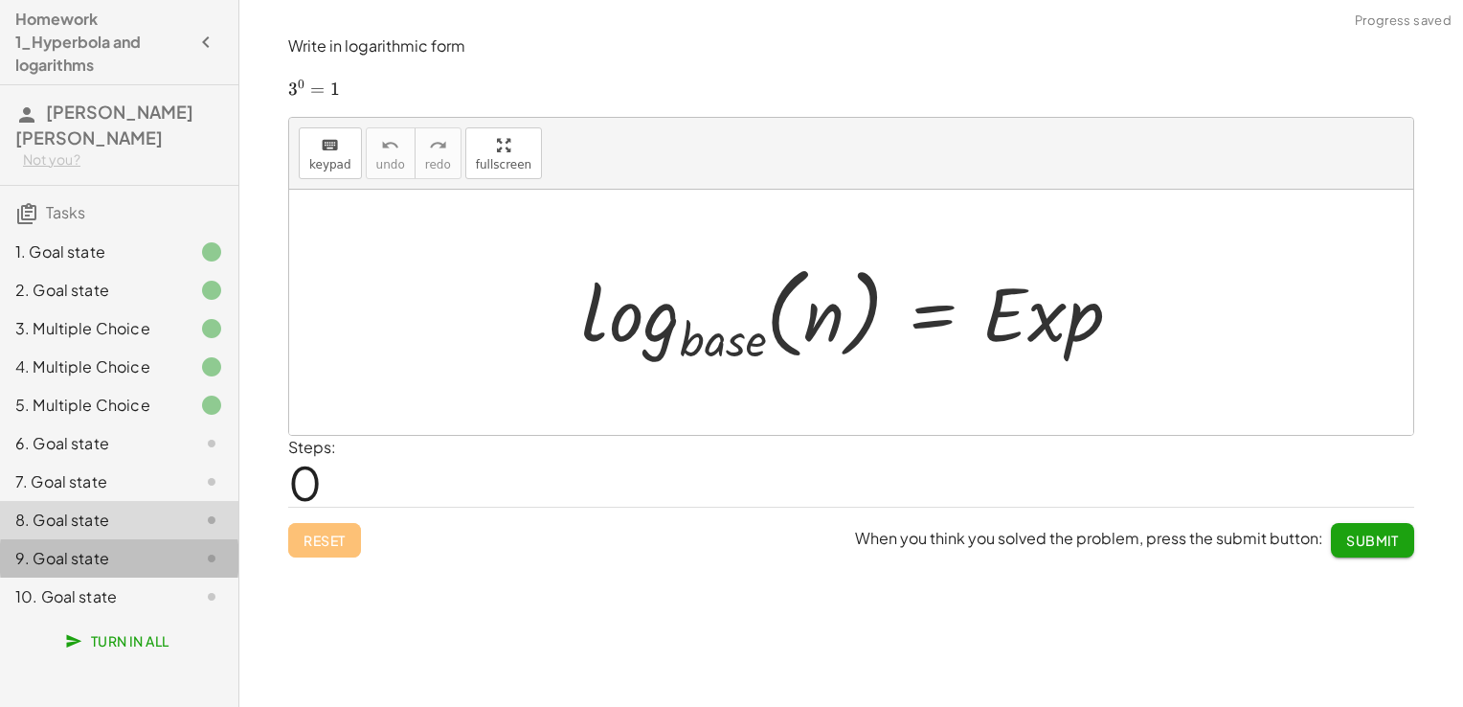
click at [103, 557] on div "9. Goal state" at bounding box center [92, 558] width 154 height 23
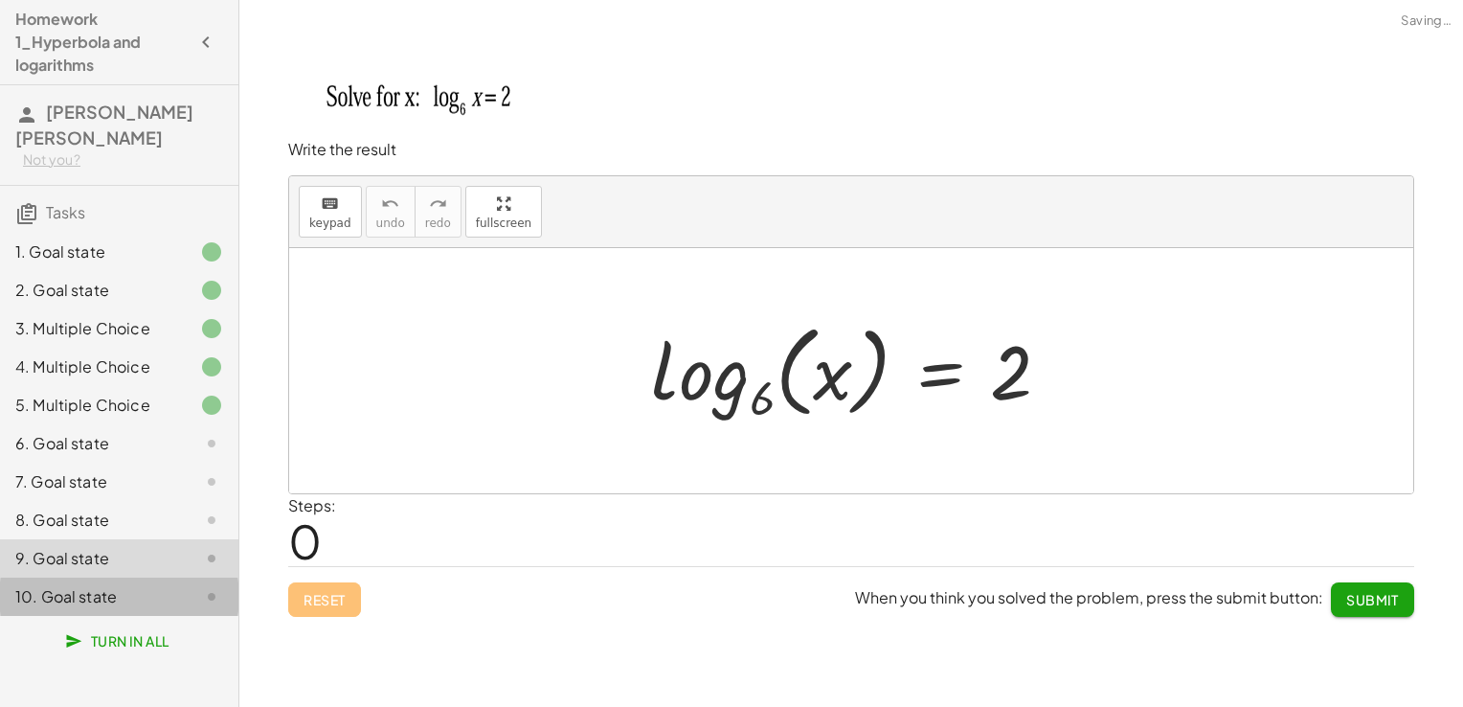
click at [101, 587] on div "10. Goal state" at bounding box center [92, 596] width 154 height 23
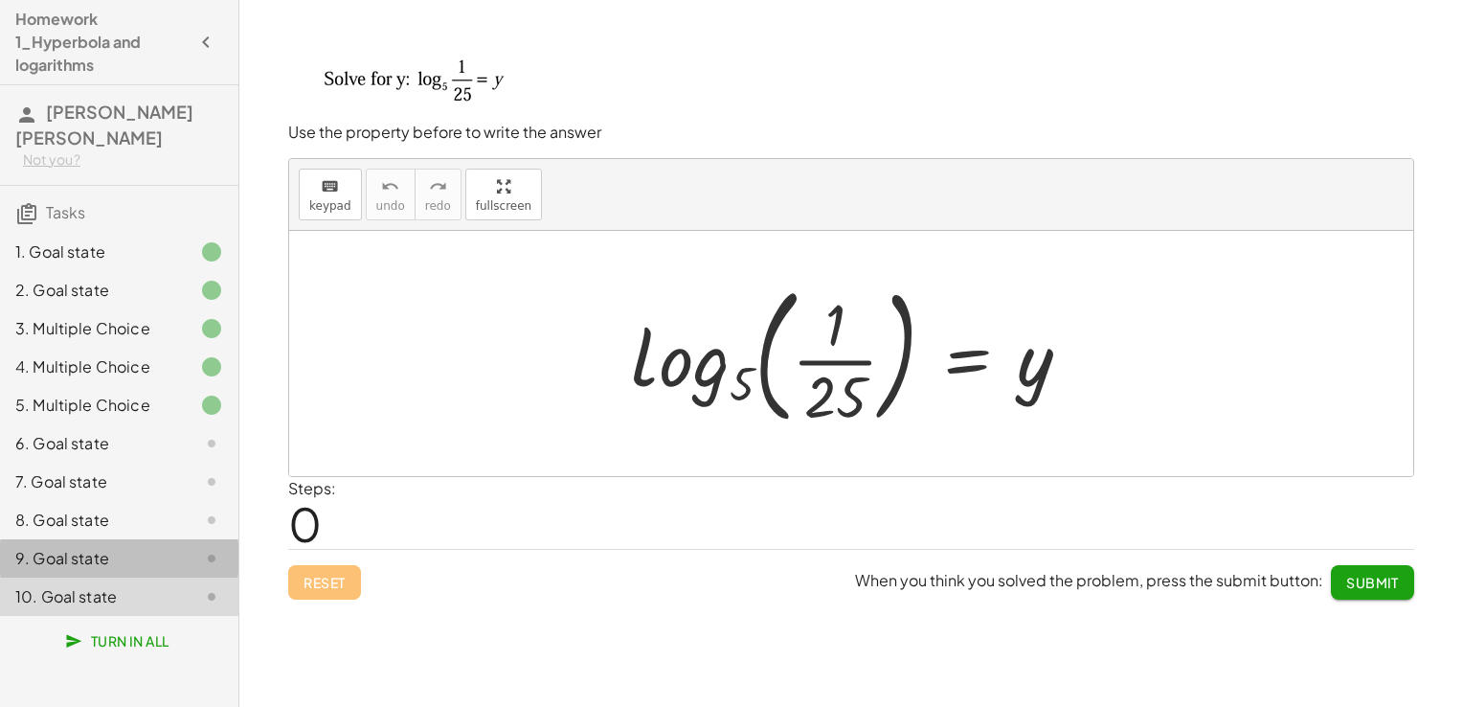
click at [69, 556] on div "9. Goal state" at bounding box center [92, 558] width 154 height 23
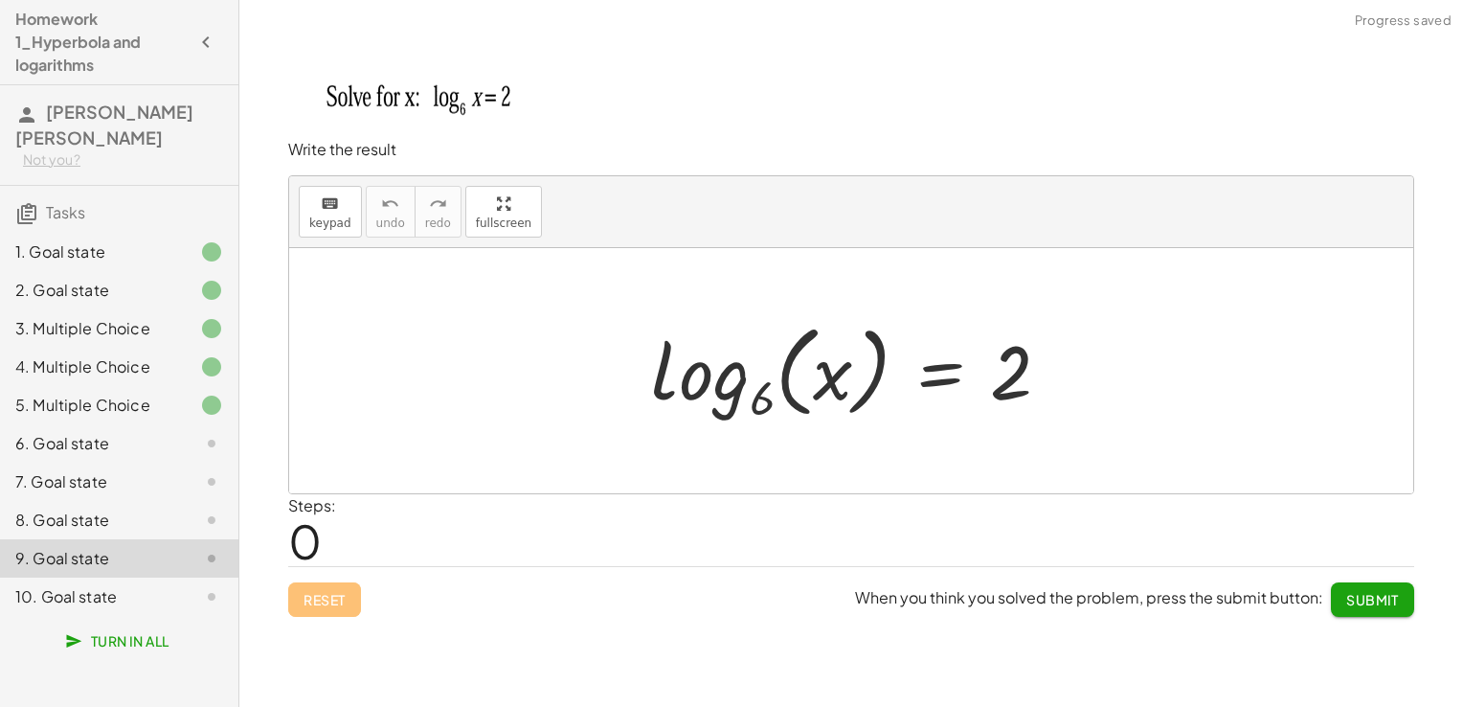
click at [73, 523] on div "8. Goal state" at bounding box center [92, 519] width 154 height 23
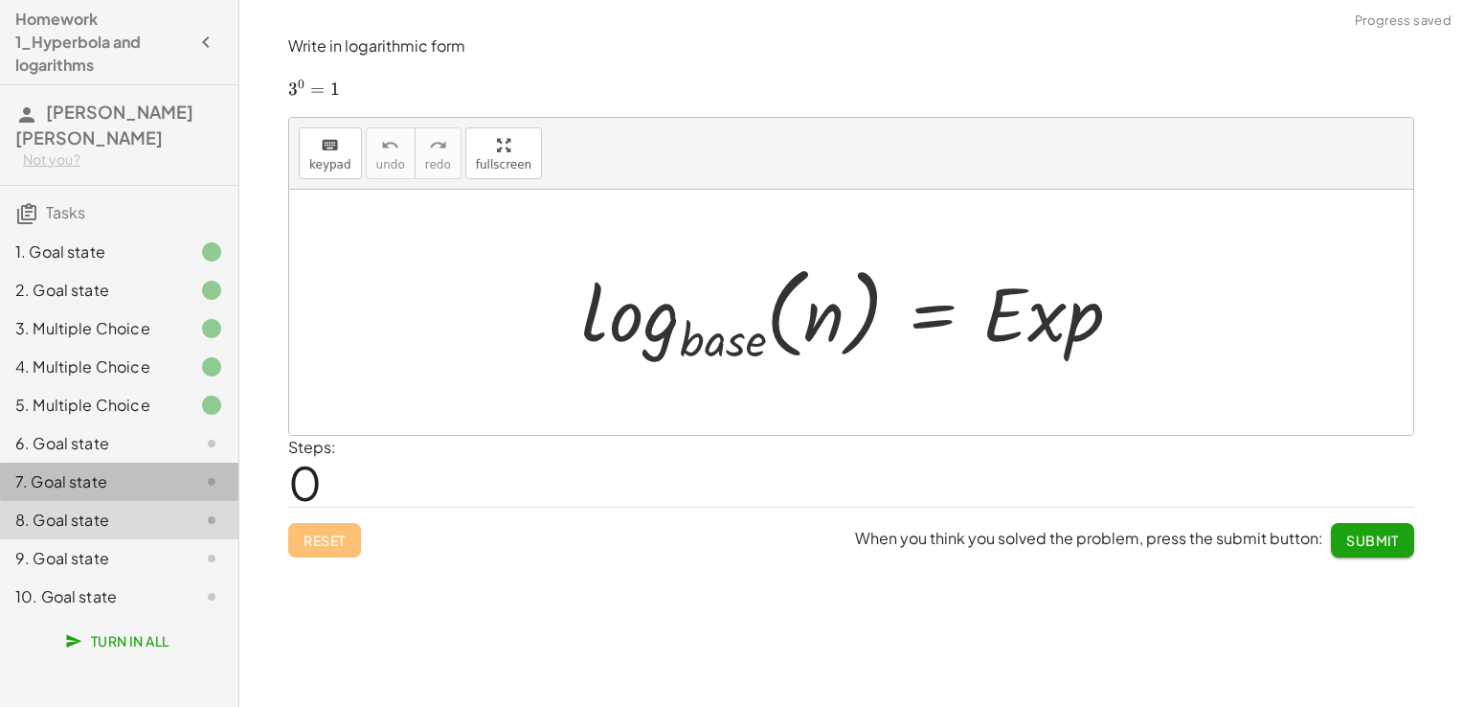
click at [69, 539] on div "7. Goal state" at bounding box center [119, 558] width 238 height 38
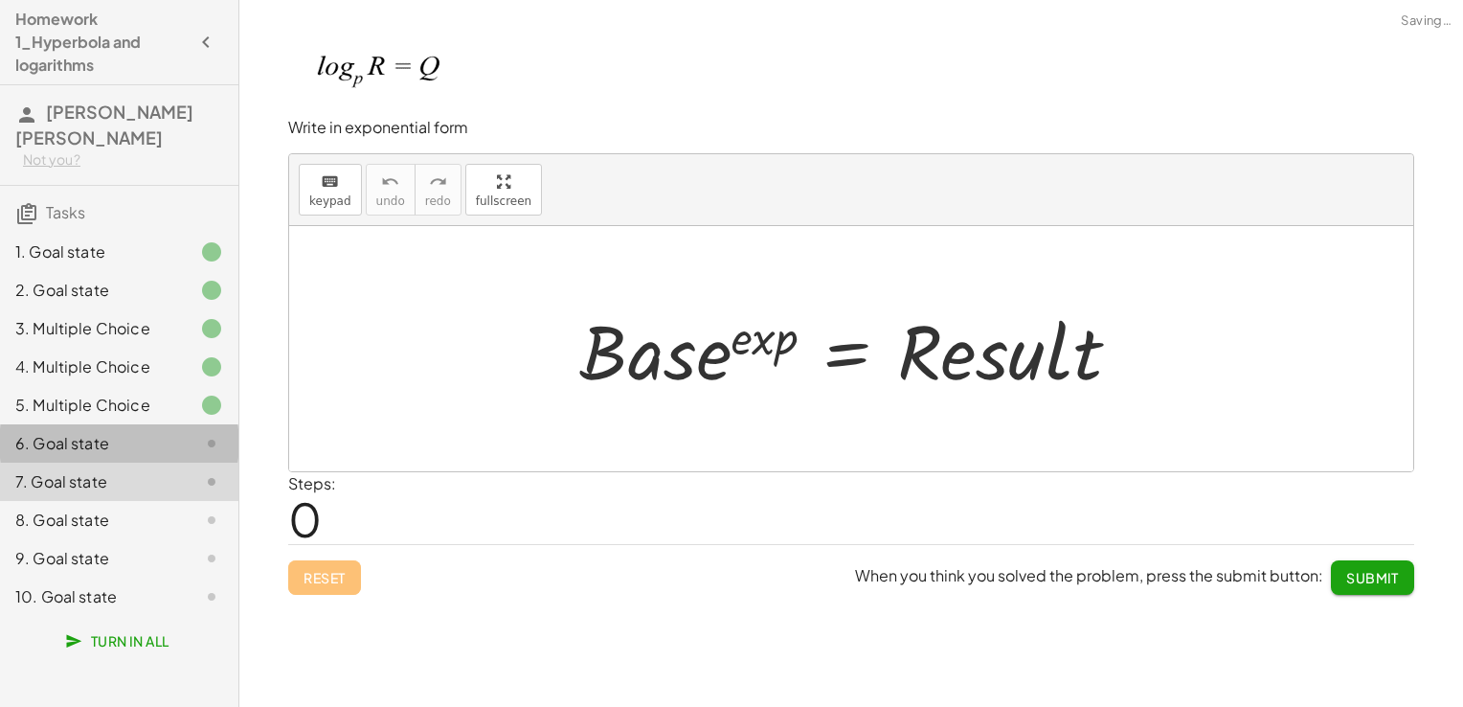
click at [69, 501] on div "6. Goal state" at bounding box center [119, 520] width 238 height 38
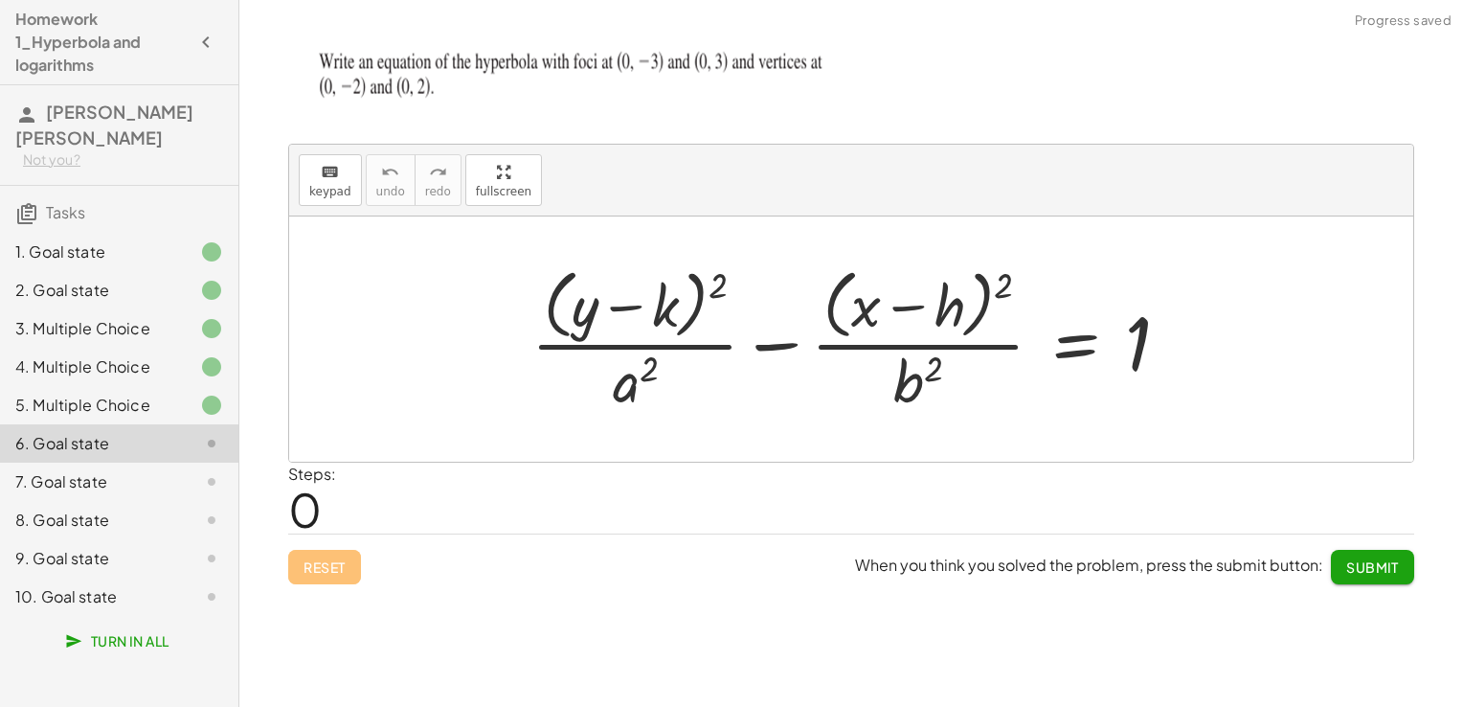
click at [65, 484] on div "7. Goal state" at bounding box center [92, 481] width 154 height 23
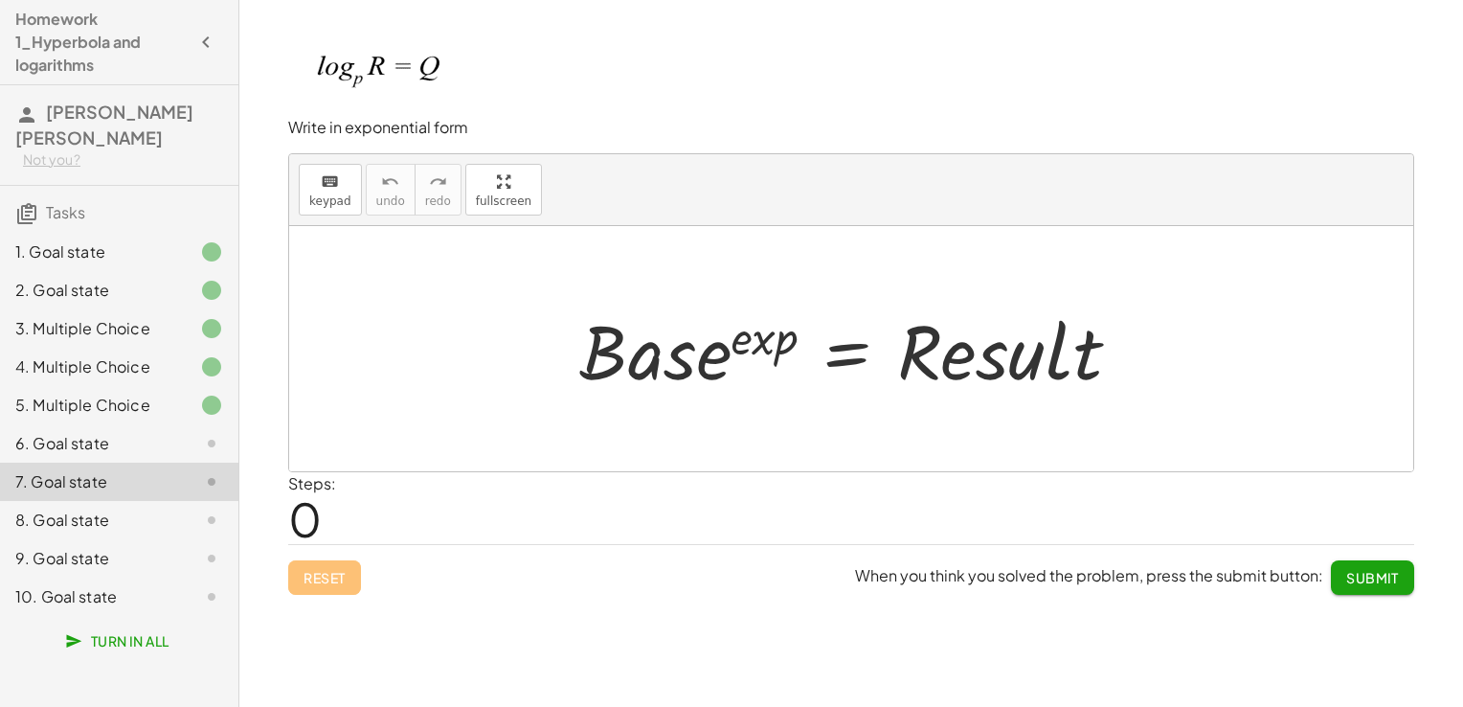
click at [711, 349] on div at bounding box center [858, 349] width 576 height 99
click at [335, 180] on icon "keyboard" at bounding box center [330, 181] width 18 height 23
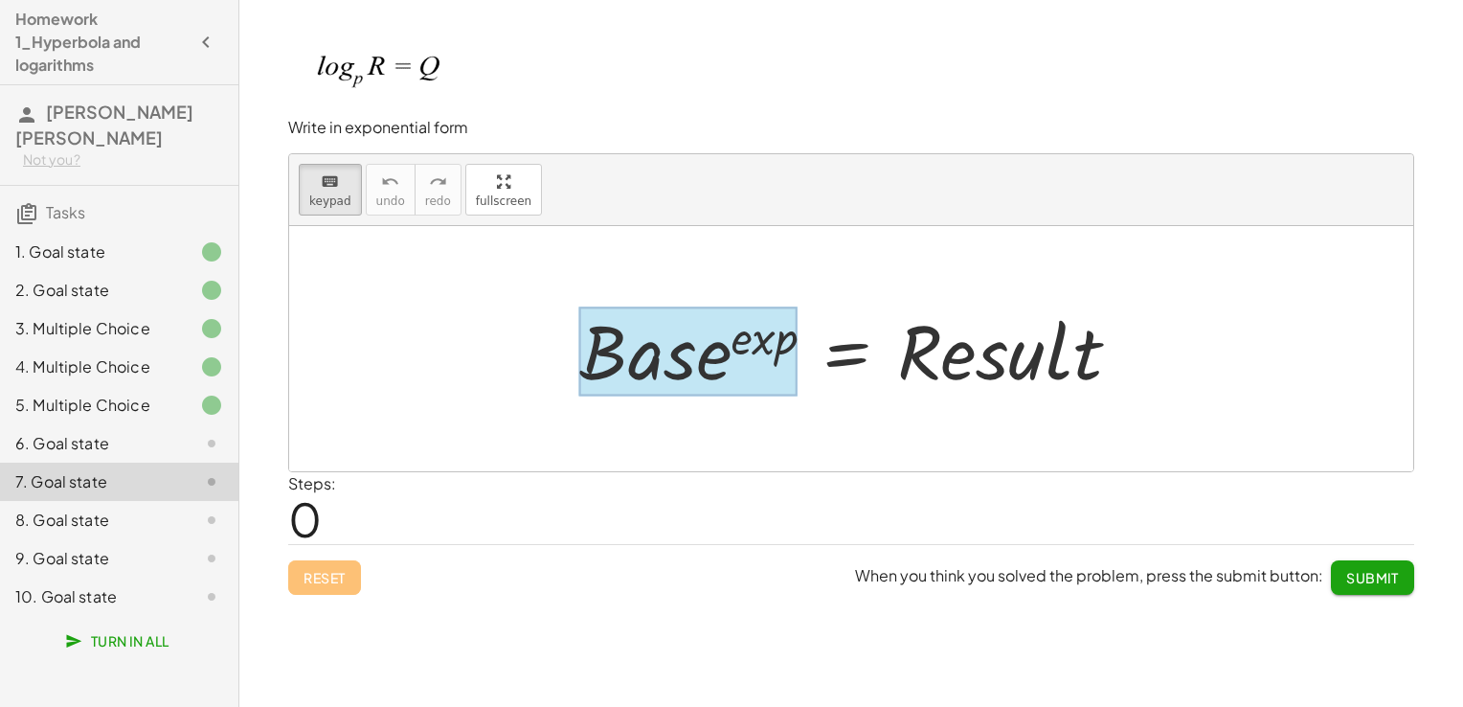
click at [681, 332] on div at bounding box center [688, 350] width 218 height 89
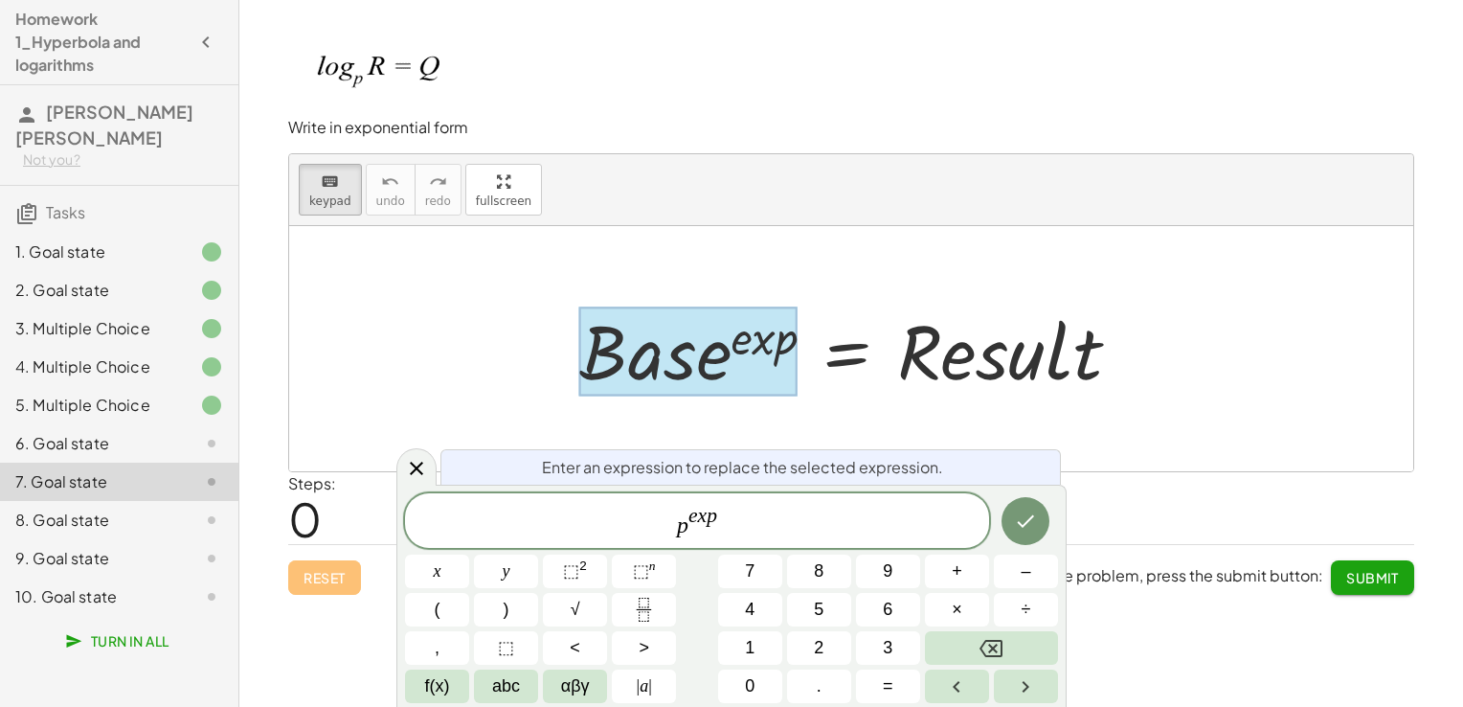
click at [712, 510] on var "p" at bounding box center [712, 515] width 11 height 23
click at [1005, 518] on button "Done" at bounding box center [1025, 521] width 48 height 48
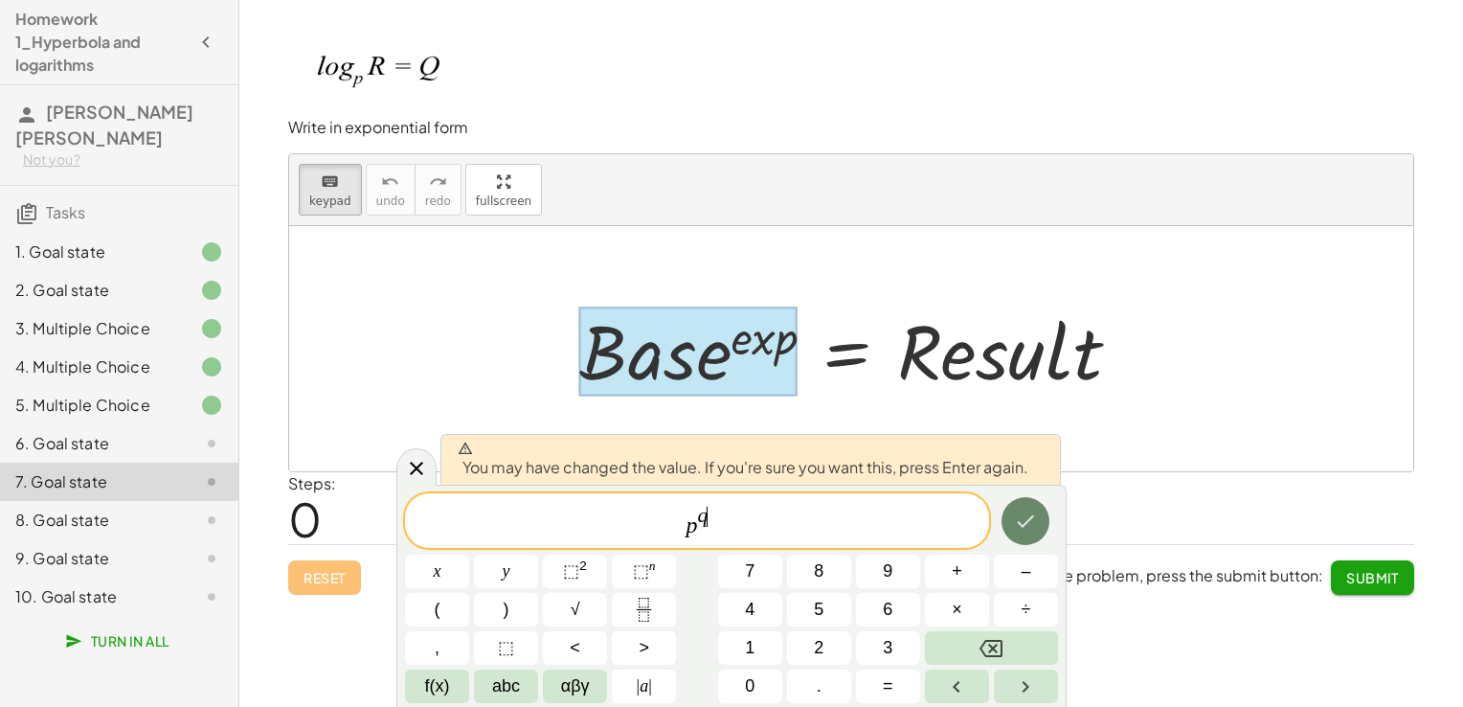
click at [1005, 518] on button "Done" at bounding box center [1025, 521] width 48 height 48
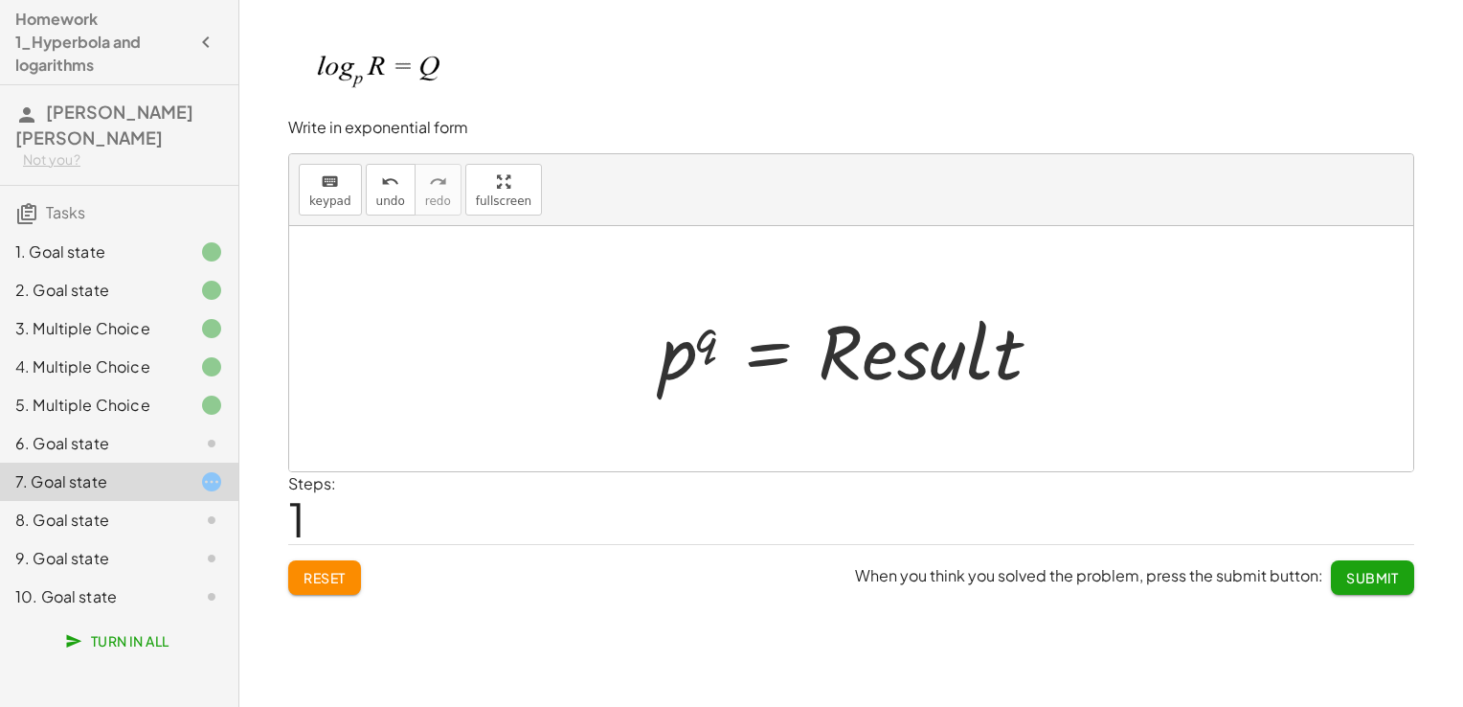
click at [922, 366] on div at bounding box center [858, 349] width 416 height 99
click at [331, 174] on icon "keyboard" at bounding box center [330, 181] width 18 height 23
click at [708, 330] on div at bounding box center [858, 349] width 416 height 99
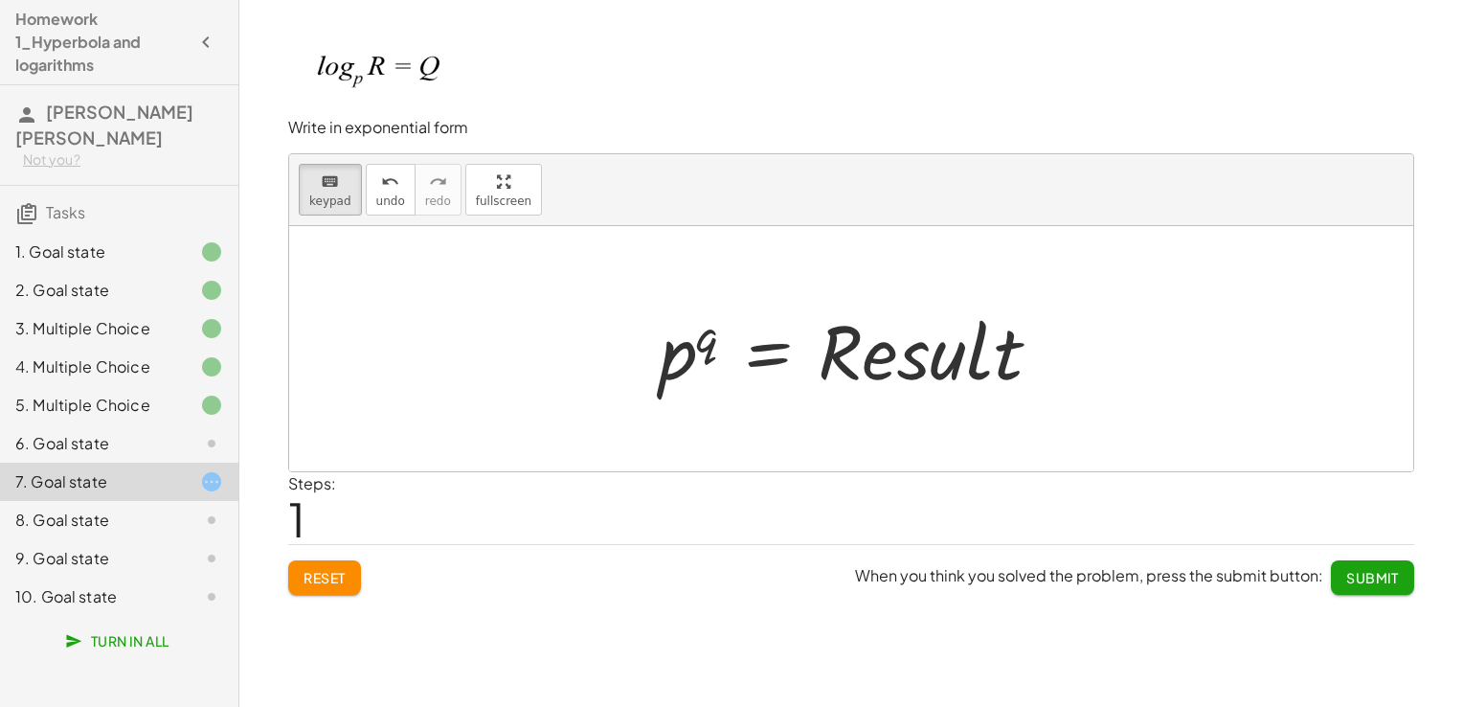
click at [708, 330] on div at bounding box center [858, 349] width 416 height 99
drag, startPoint x: 708, startPoint y: 330, endPoint x: 708, endPoint y: 341, distance: 10.5
click at [708, 341] on div at bounding box center [858, 349] width 416 height 99
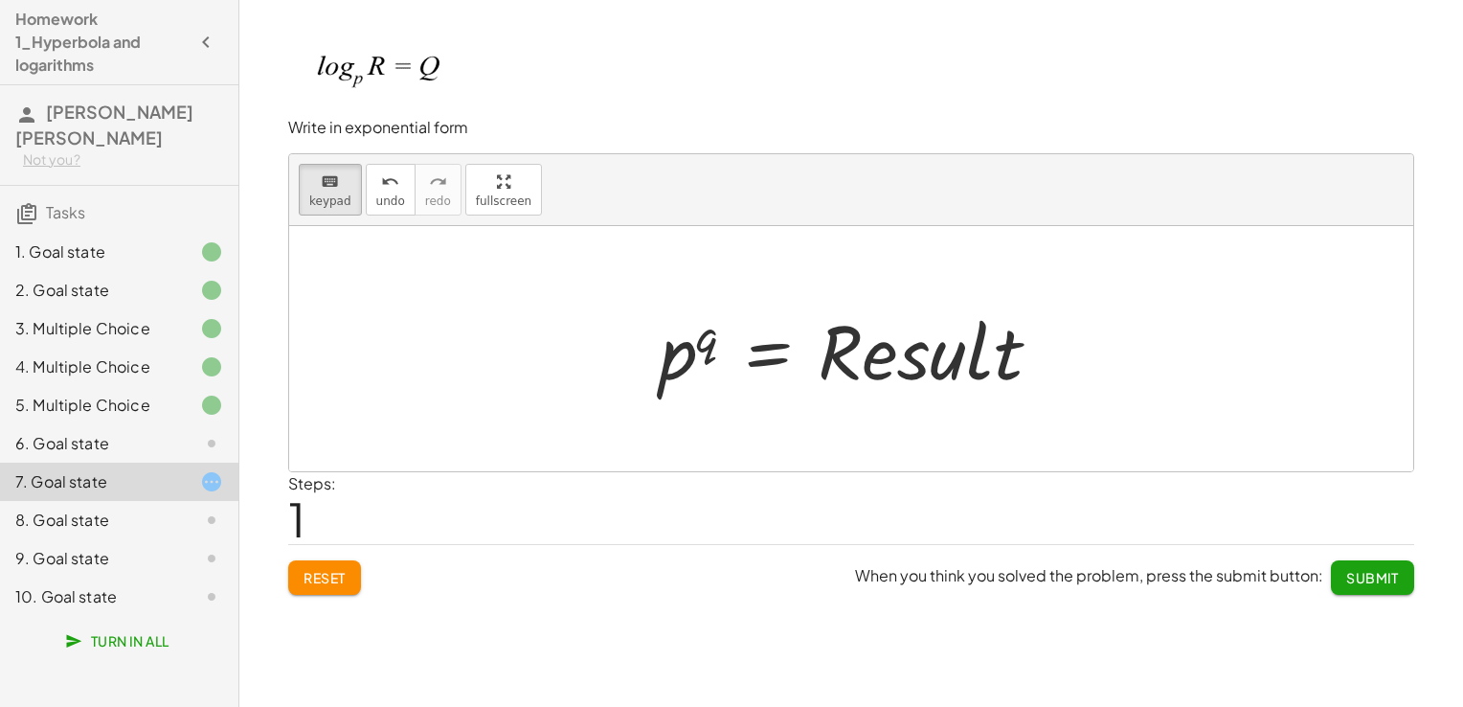
click at [708, 341] on div at bounding box center [858, 349] width 416 height 99
click at [337, 183] on div "keyboard" at bounding box center [330, 180] width 42 height 23
click at [703, 336] on div at bounding box center [858, 349] width 416 height 99
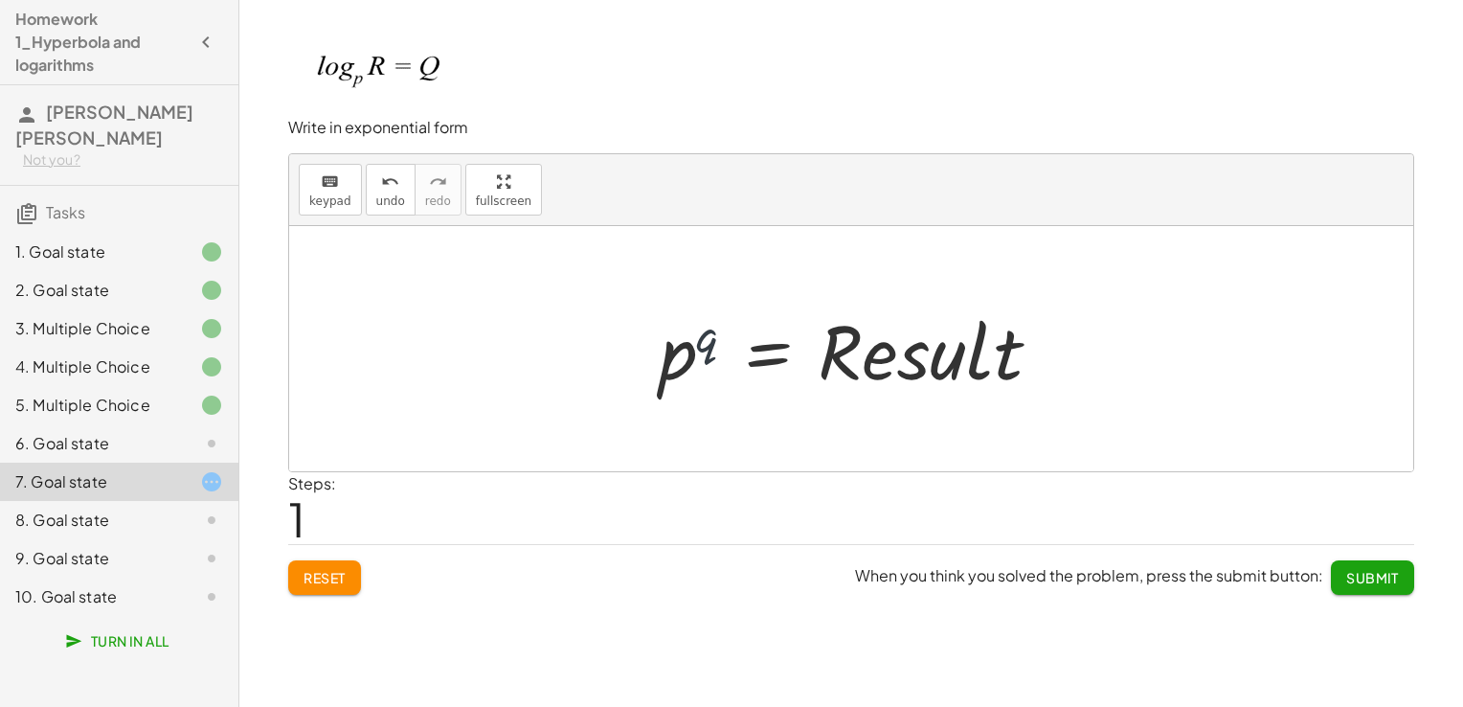
click at [703, 336] on div at bounding box center [858, 349] width 416 height 99
click at [890, 364] on div at bounding box center [858, 349] width 416 height 99
drag, startPoint x: 890, startPoint y: 364, endPoint x: 900, endPoint y: 371, distance: 11.7
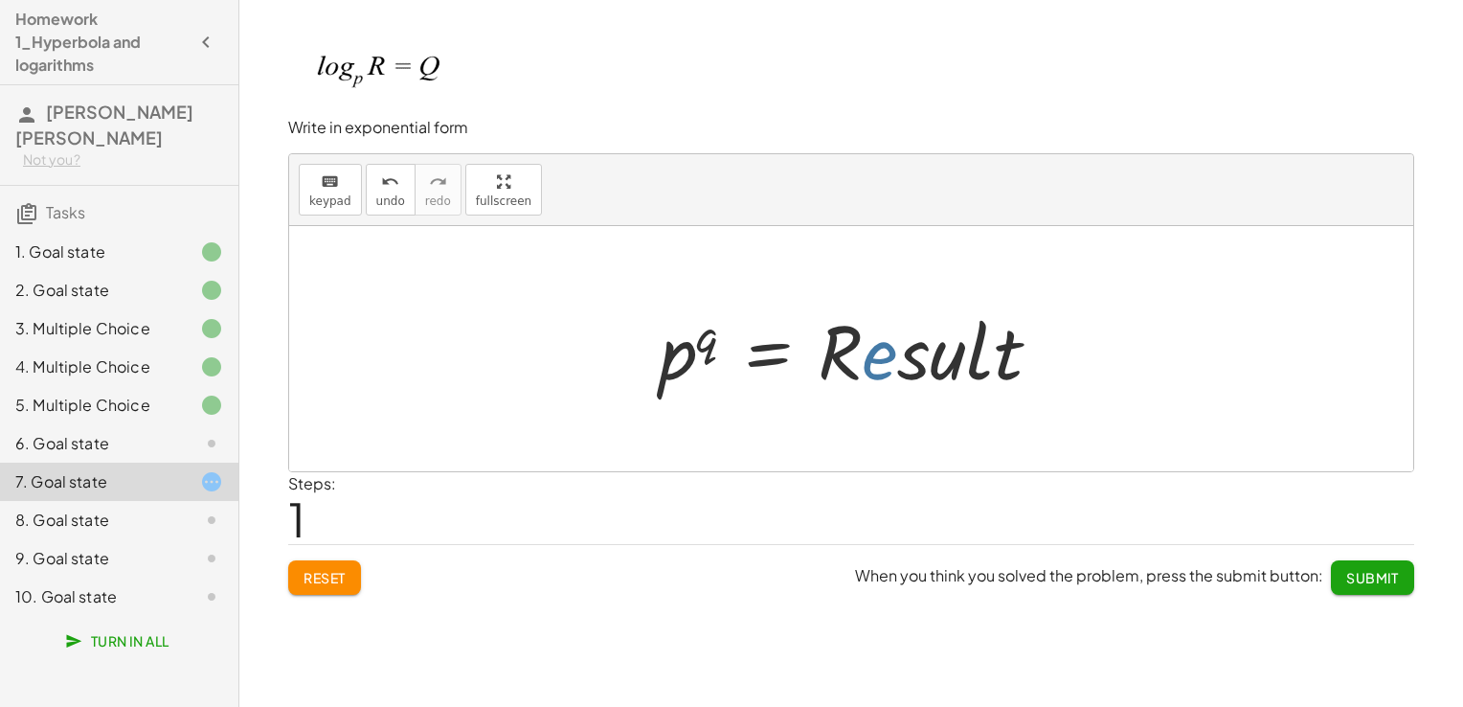
click at [900, 371] on div at bounding box center [858, 349] width 416 height 99
drag, startPoint x: 890, startPoint y: 328, endPoint x: 900, endPoint y: 340, distance: 15.0
click at [900, 340] on div at bounding box center [858, 349] width 416 height 99
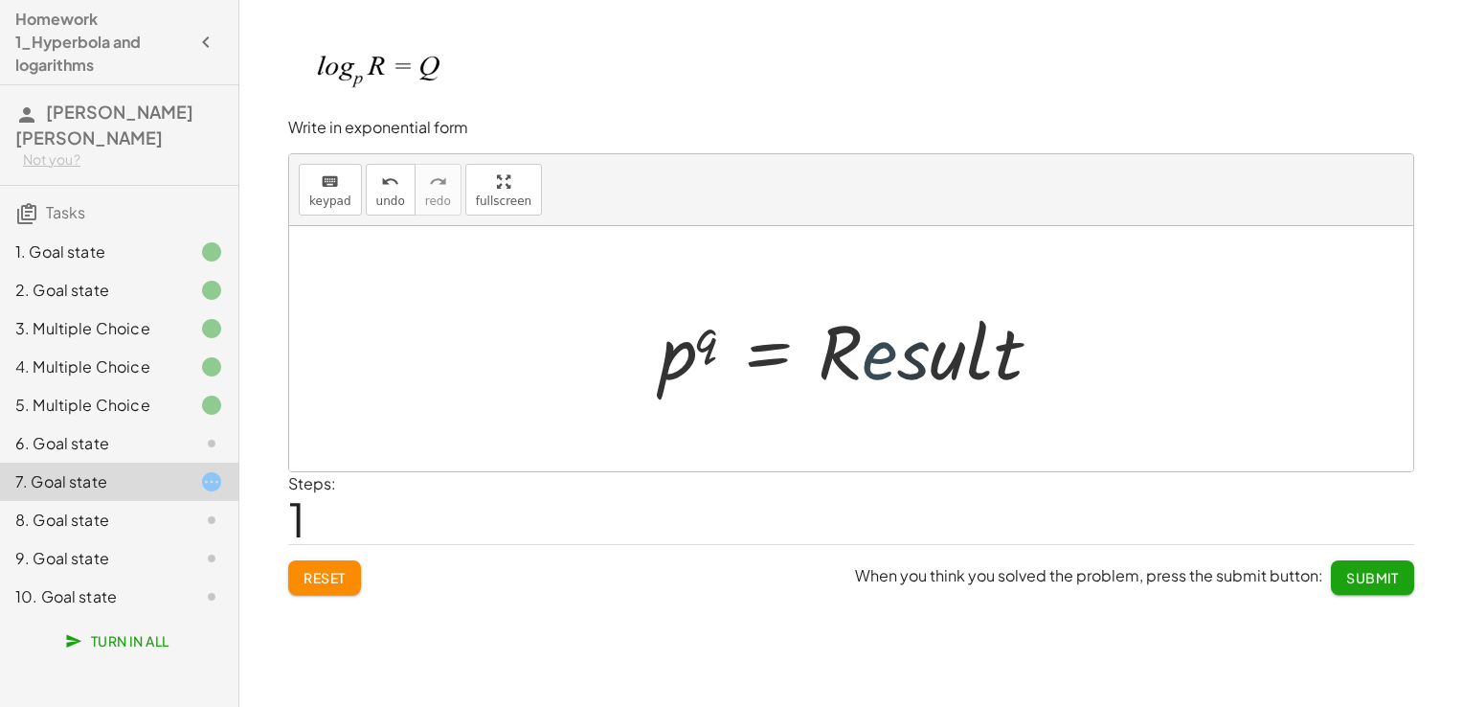
click at [900, 340] on div at bounding box center [858, 349] width 416 height 99
click at [321, 183] on icon "keyboard" at bounding box center [330, 181] width 18 height 23
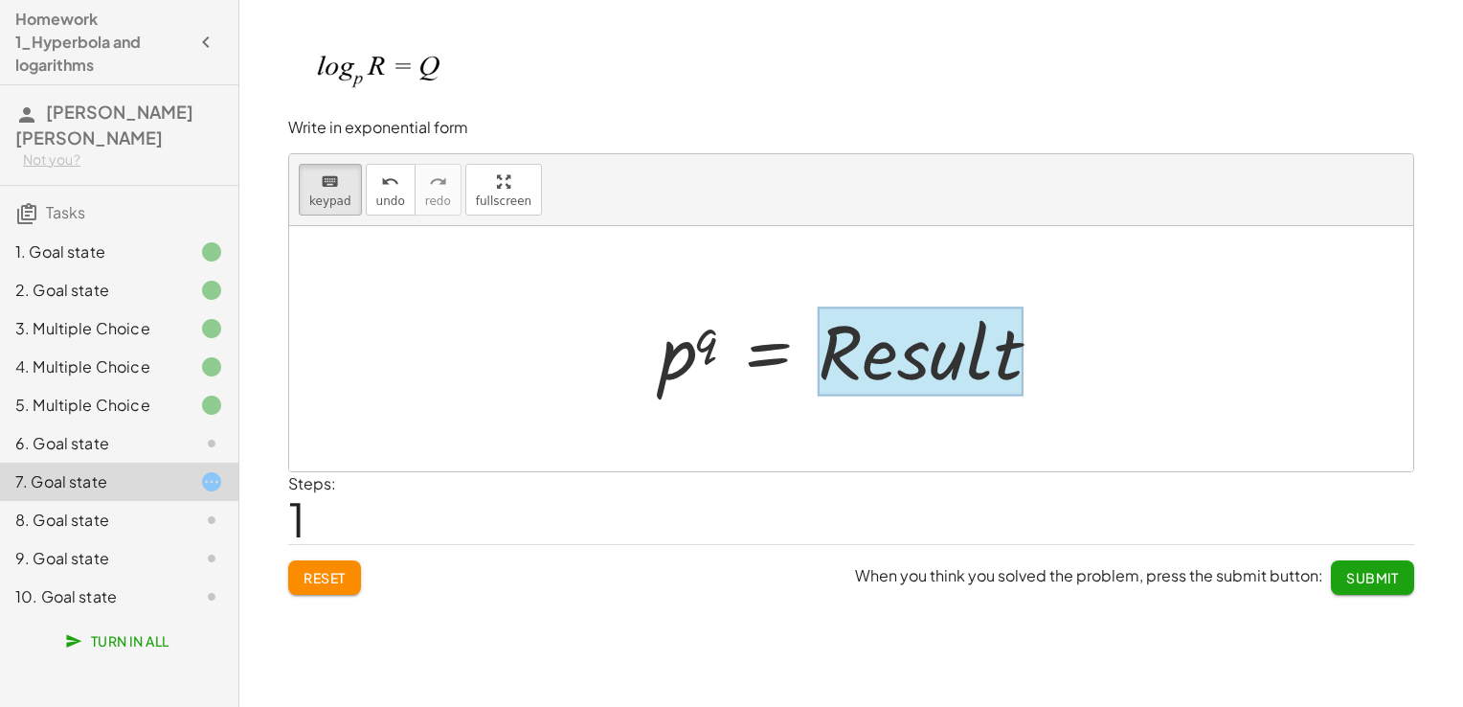
click at [872, 361] on div at bounding box center [921, 350] width 206 height 89
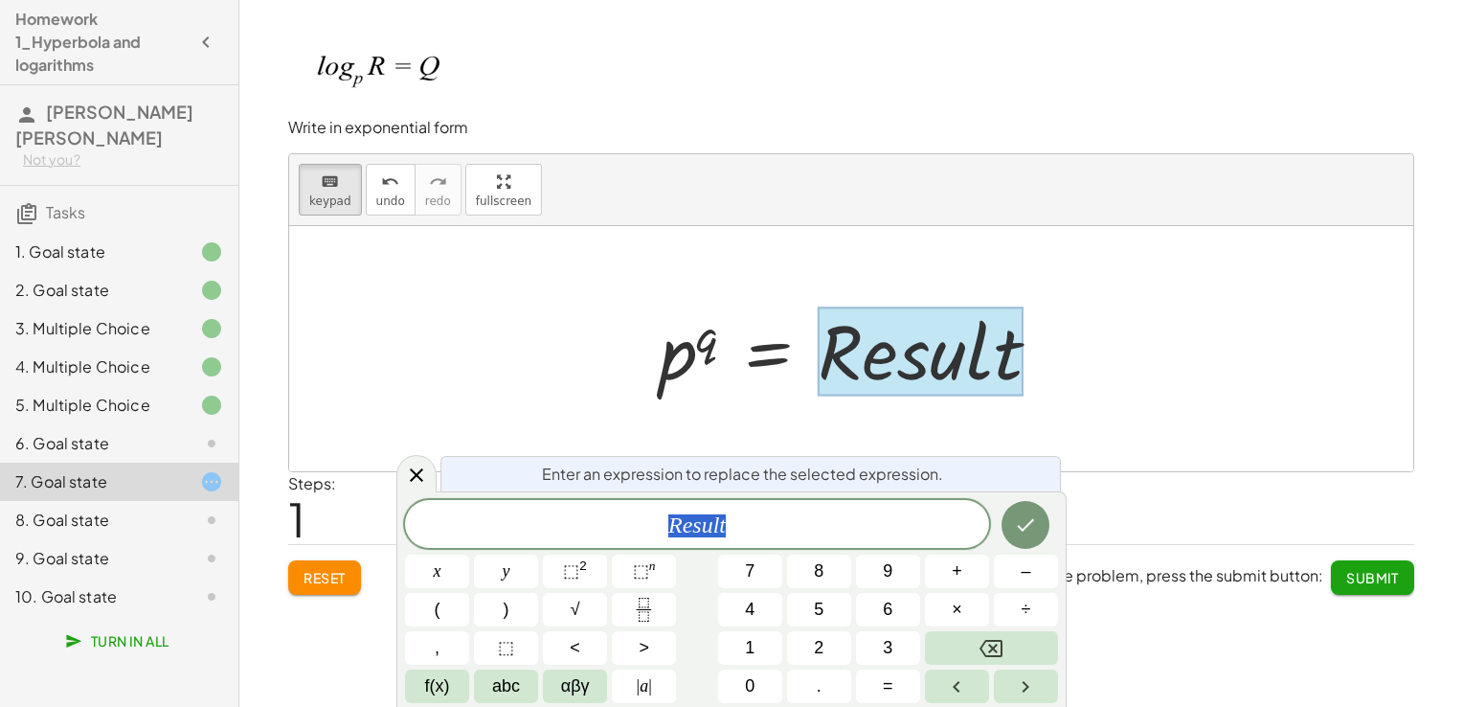
click at [872, 361] on div at bounding box center [921, 350] width 206 height 89
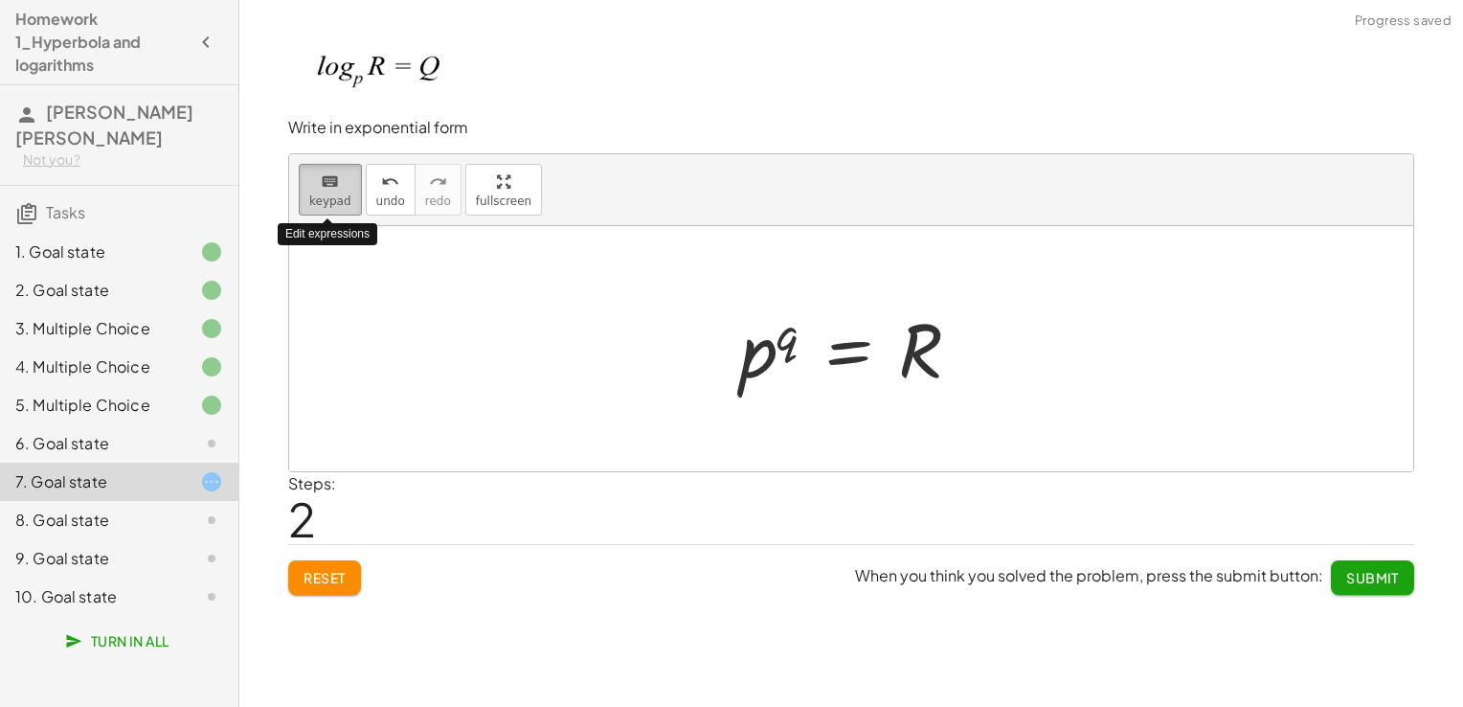
click at [322, 174] on icon "keyboard" at bounding box center [330, 181] width 18 height 23
click at [788, 350] on div at bounding box center [859, 349] width 256 height 95
click at [780, 349] on div at bounding box center [859, 349] width 256 height 95
click at [326, 170] on icon "keyboard" at bounding box center [330, 181] width 18 height 23
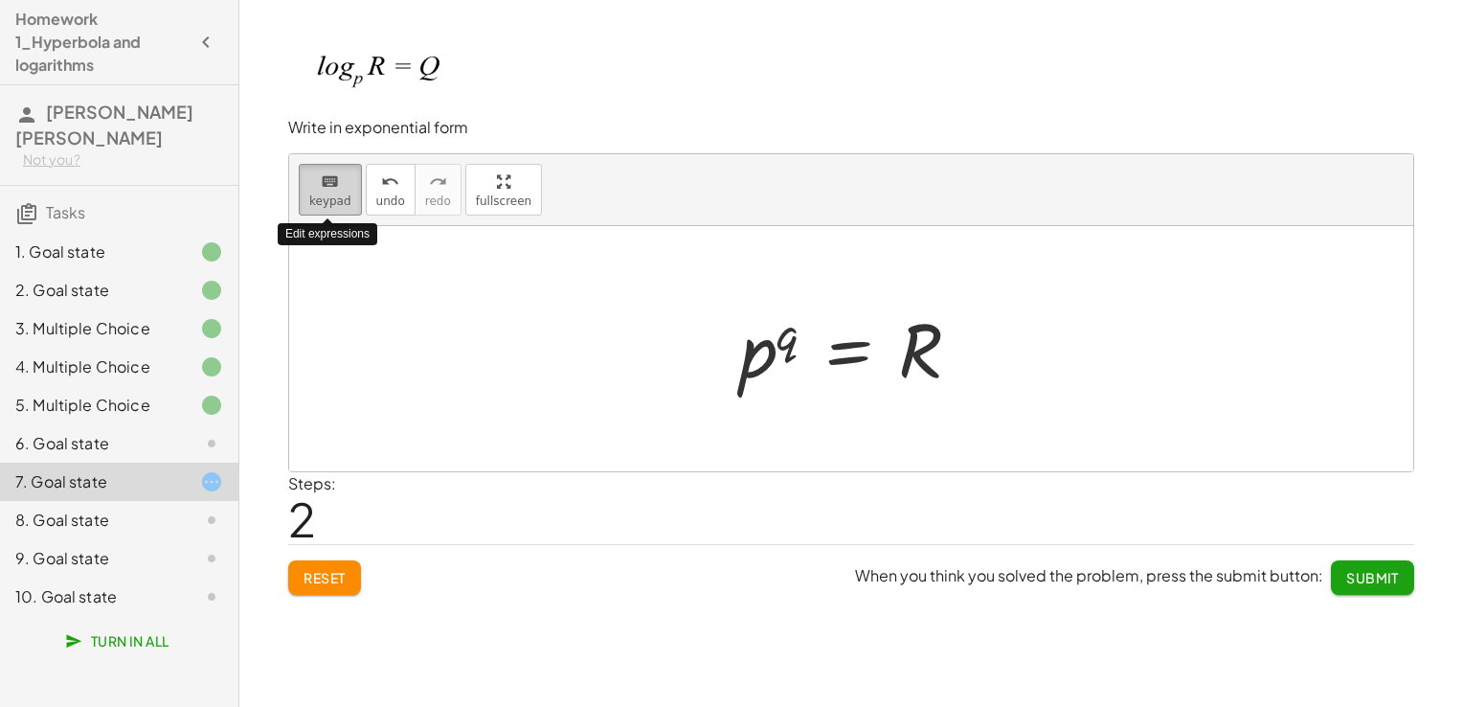
click at [325, 166] on button "keyboard keypad" at bounding box center [330, 190] width 63 height 52
click at [767, 342] on div at bounding box center [769, 350] width 58 height 85
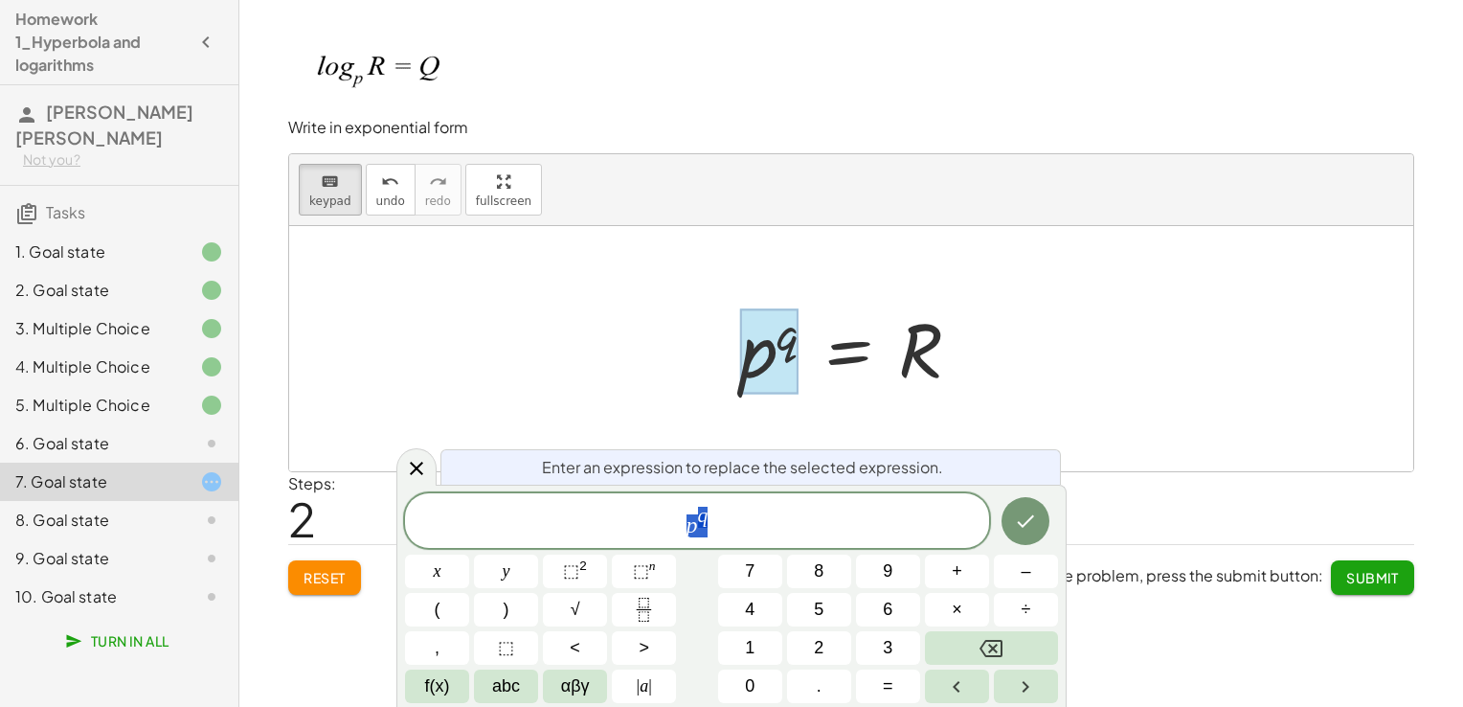
drag, startPoint x: 746, startPoint y: 347, endPoint x: 767, endPoint y: 342, distance: 21.6
click at [767, 342] on div at bounding box center [769, 350] width 58 height 85
click at [730, 521] on span "p q ​" at bounding box center [697, 522] width 584 height 34
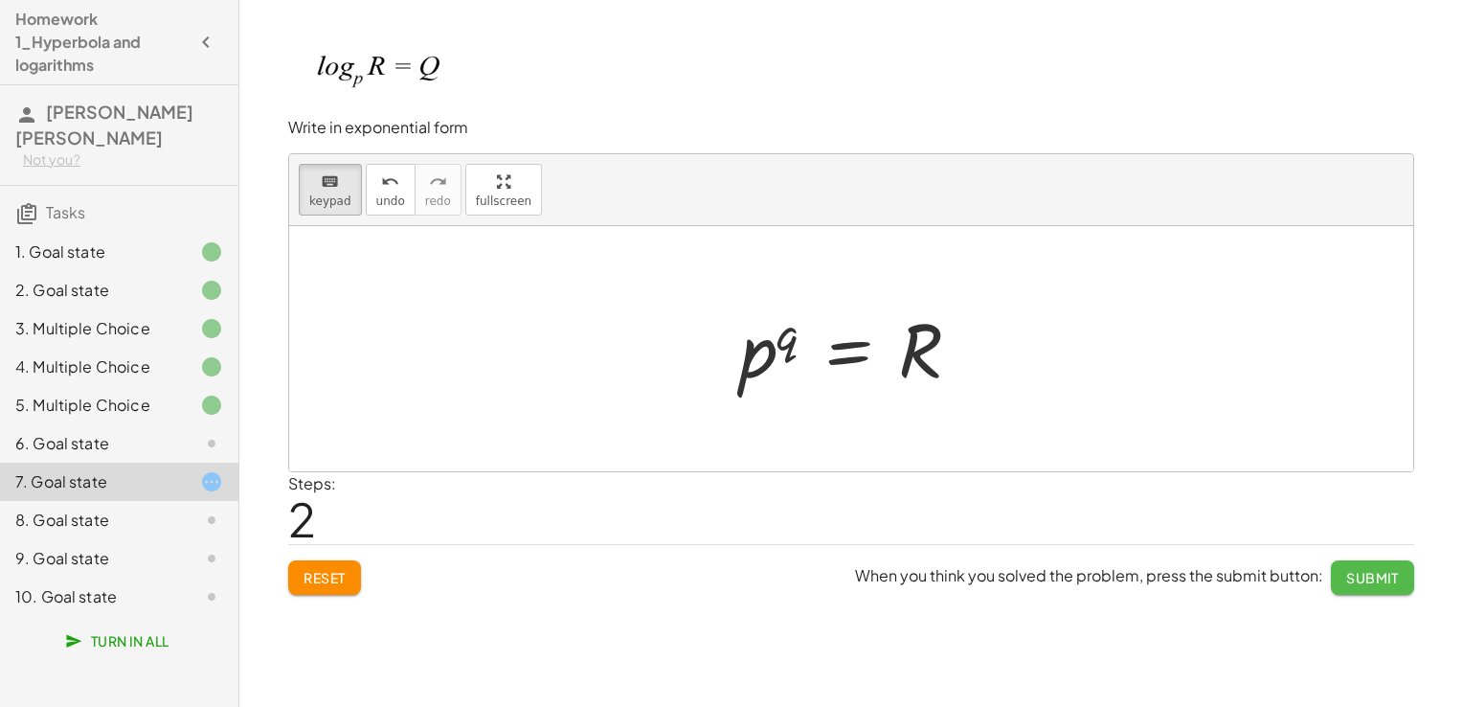
click at [1357, 581] on span "Submit" at bounding box center [1372, 577] width 53 height 17
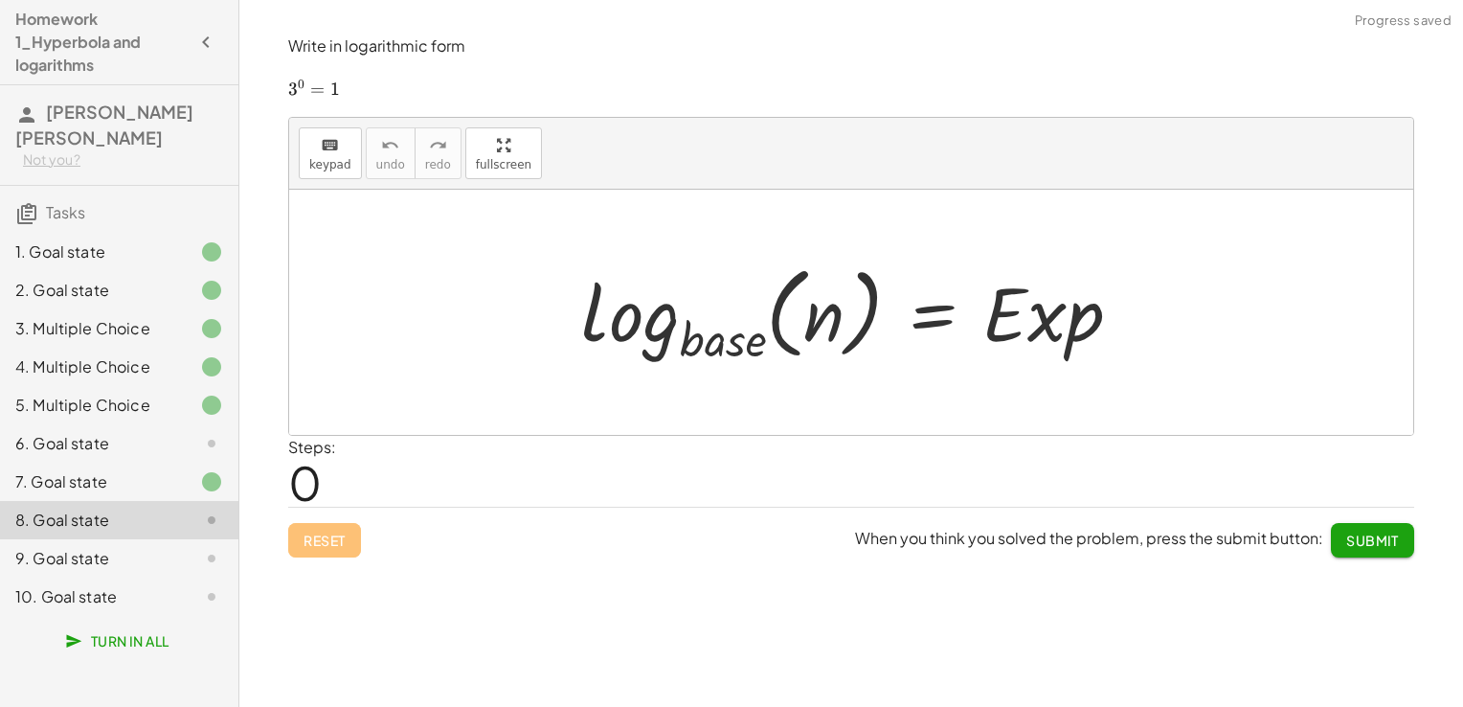
click at [57, 437] on div "6. Goal state" at bounding box center [92, 443] width 154 height 23
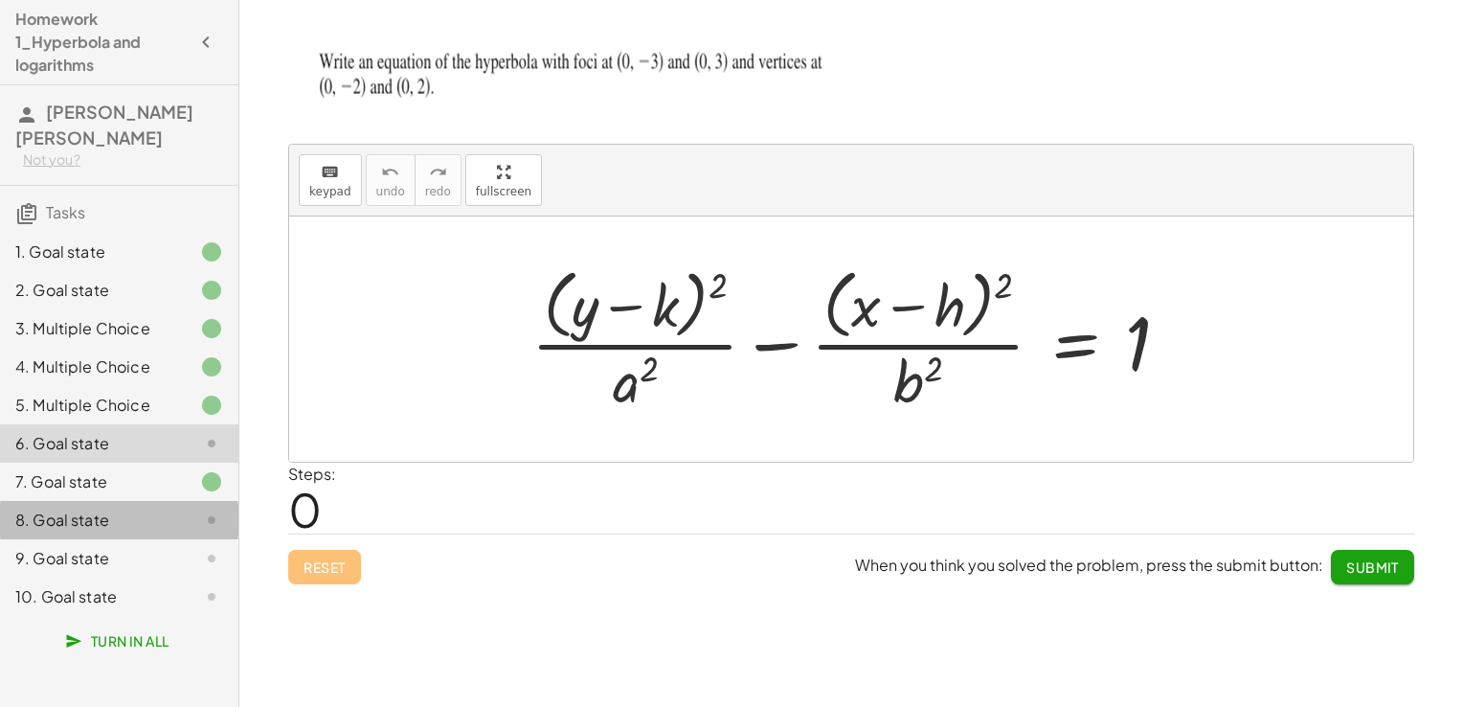
click at [153, 510] on div "8. Goal state" at bounding box center [92, 519] width 154 height 23
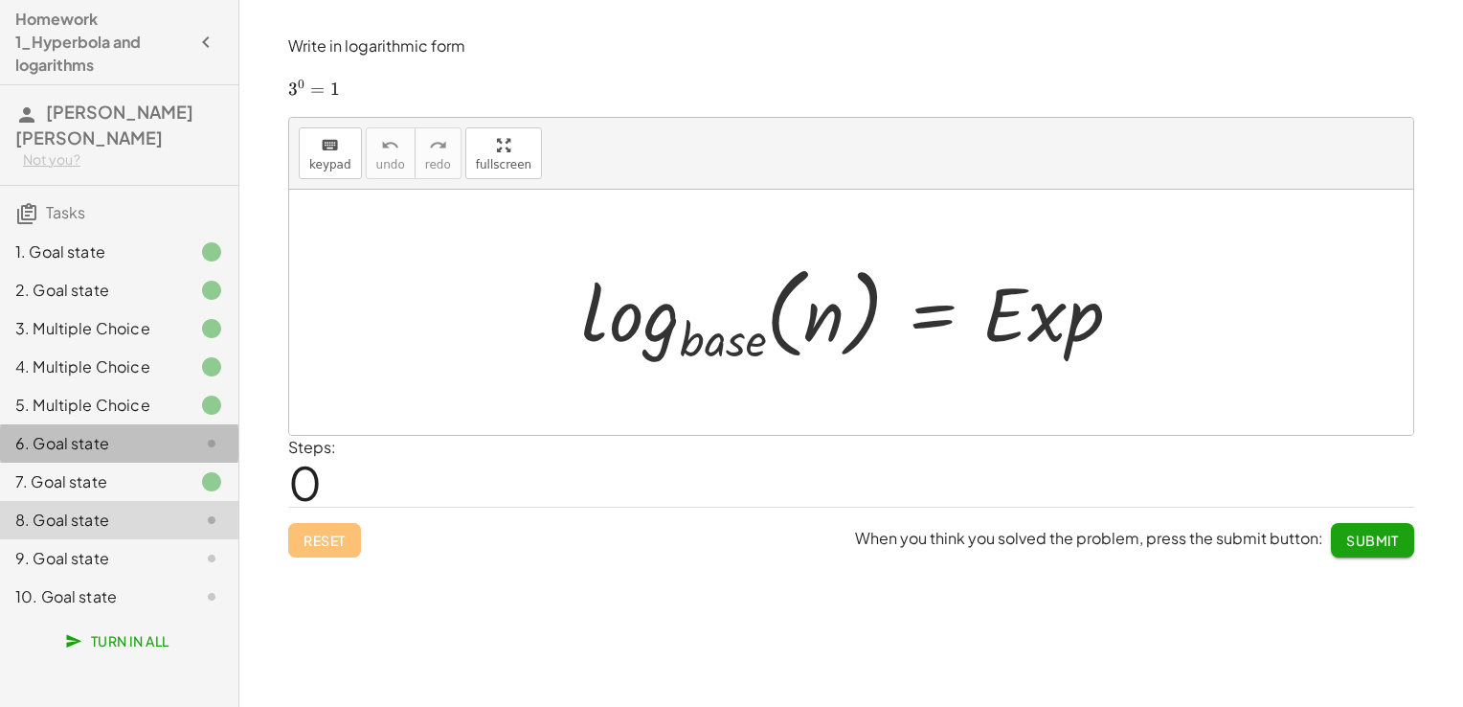
click at [135, 501] on div "6. Goal state" at bounding box center [119, 520] width 238 height 38
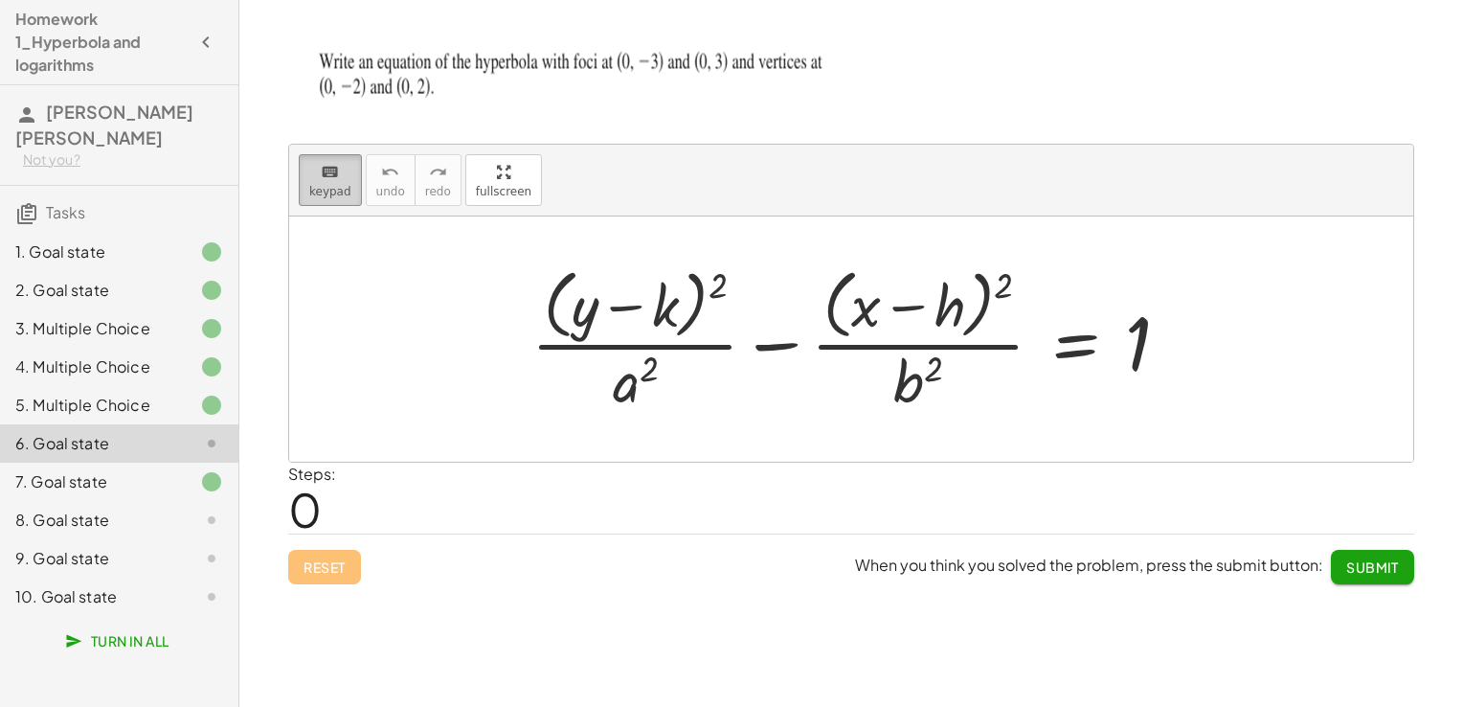
click at [321, 185] on span "keypad" at bounding box center [330, 191] width 42 height 13
click at [619, 377] on div at bounding box center [636, 380] width 46 height 67
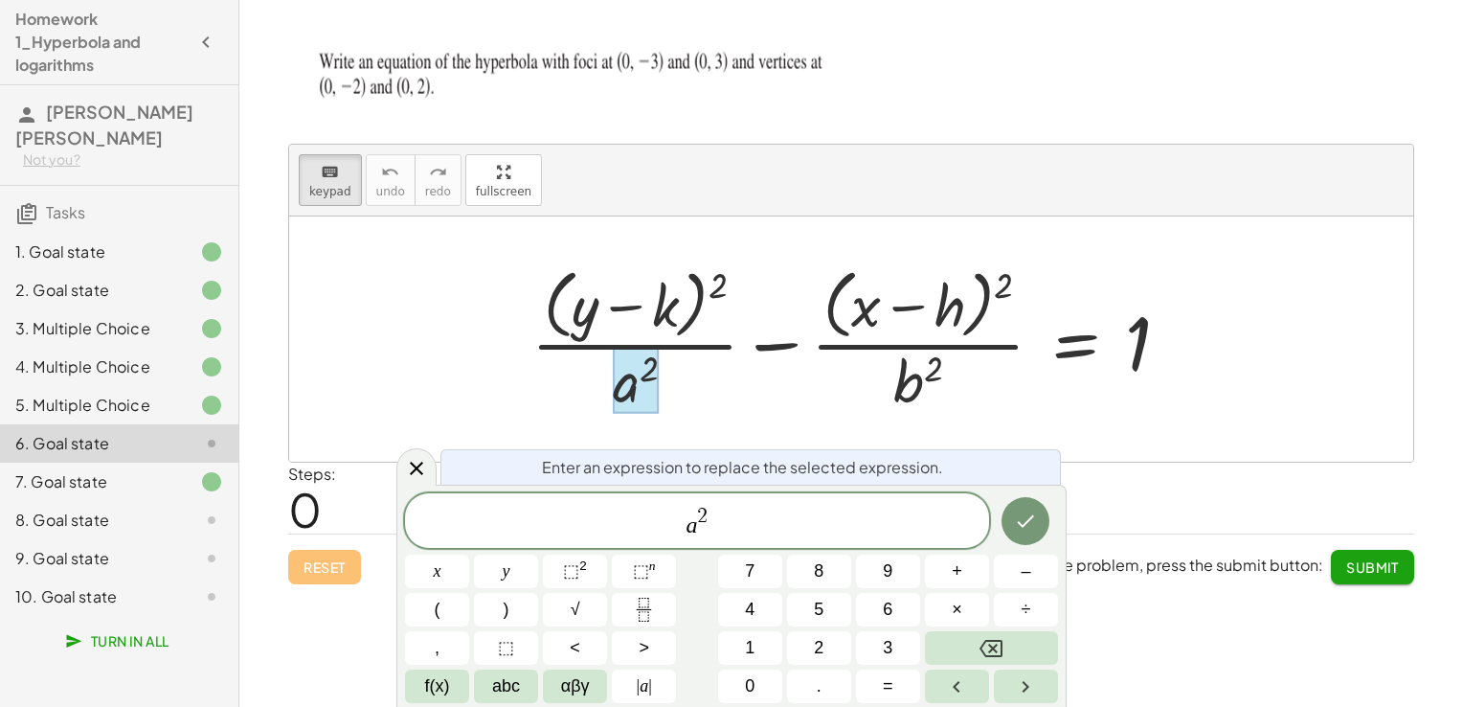
click at [619, 377] on div at bounding box center [636, 380] width 46 height 67
click at [709, 521] on span "a 2 ​" at bounding box center [697, 522] width 584 height 34
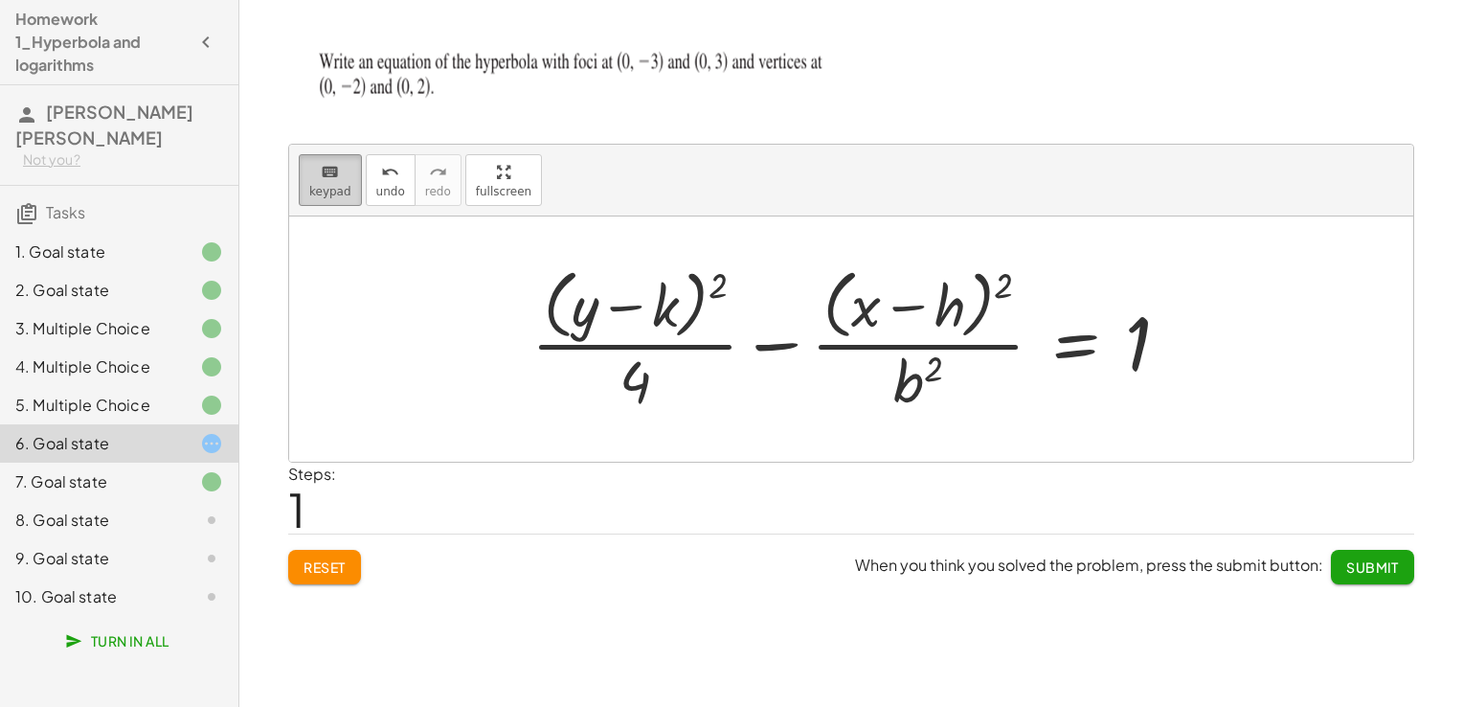
click at [335, 169] on icon "keyboard" at bounding box center [330, 172] width 18 height 23
click at [930, 385] on div at bounding box center [917, 380] width 49 height 67
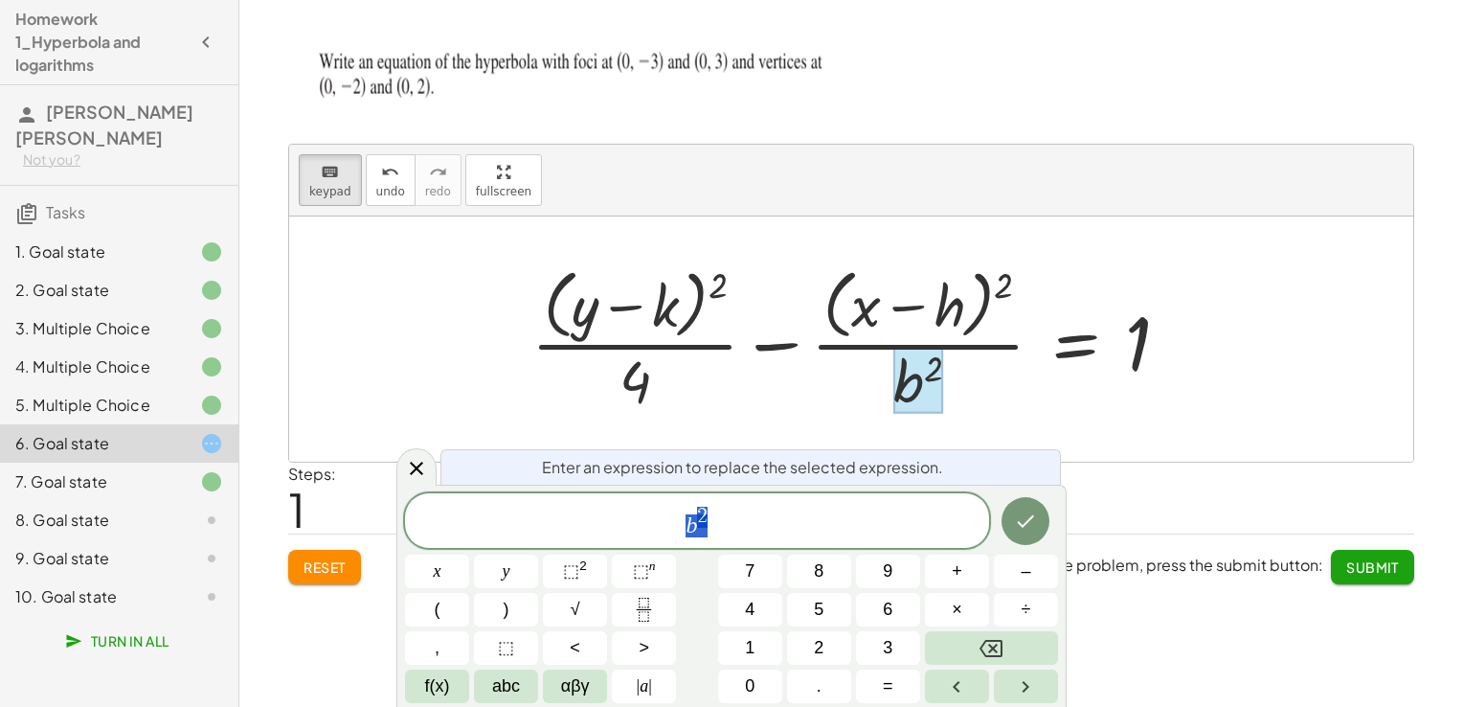
drag, startPoint x: 939, startPoint y: 347, endPoint x: 930, endPoint y: 385, distance: 39.5
click at [930, 385] on div at bounding box center [917, 380] width 49 height 67
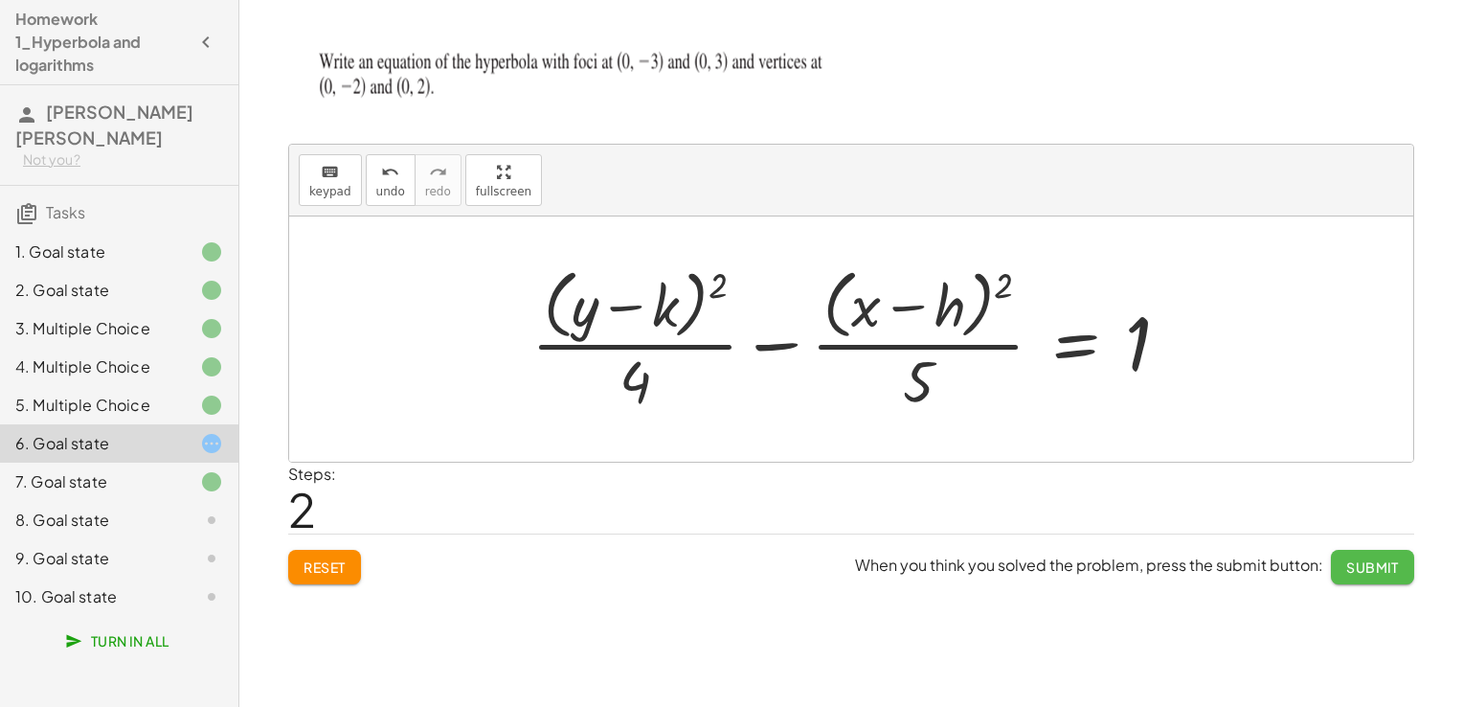
click at [1367, 574] on button "Submit" at bounding box center [1372, 567] width 83 height 34
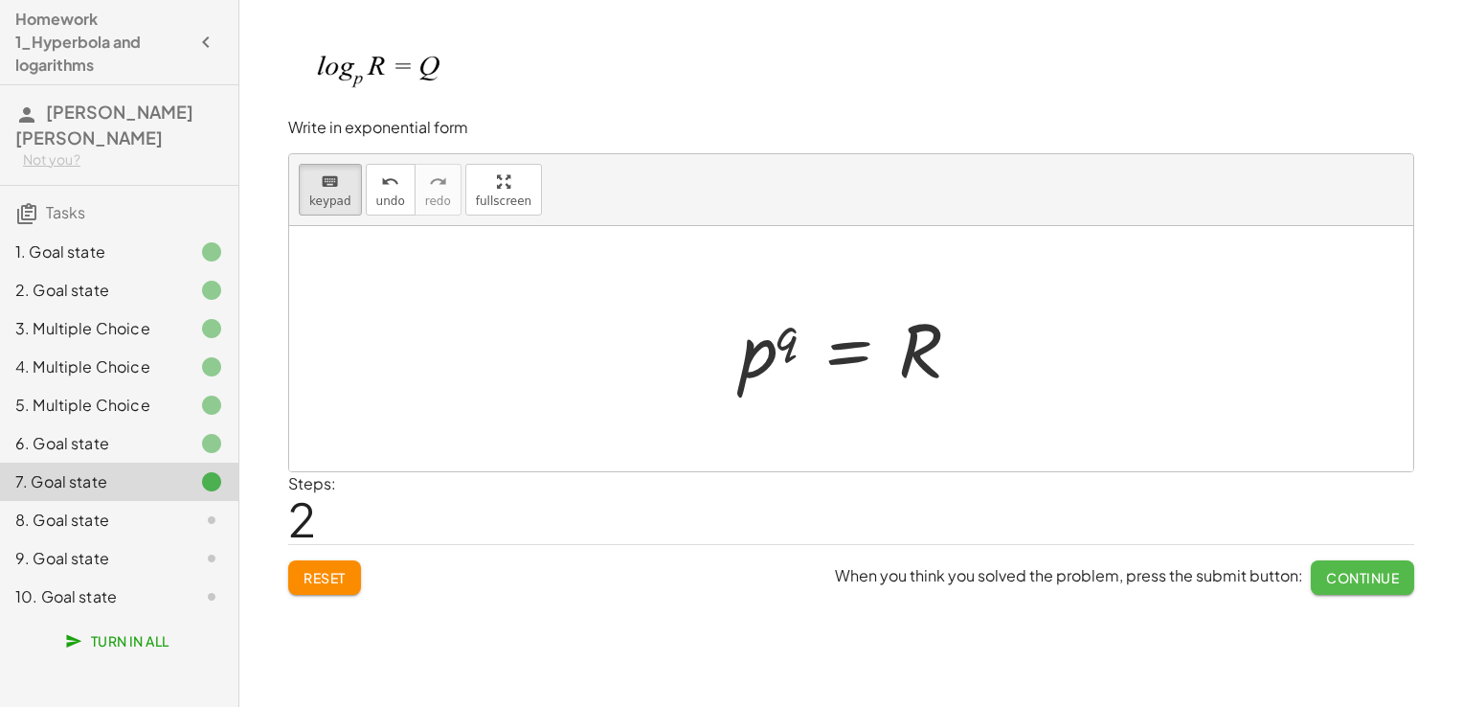
click at [1367, 574] on span "Continue" at bounding box center [1362, 577] width 73 height 17
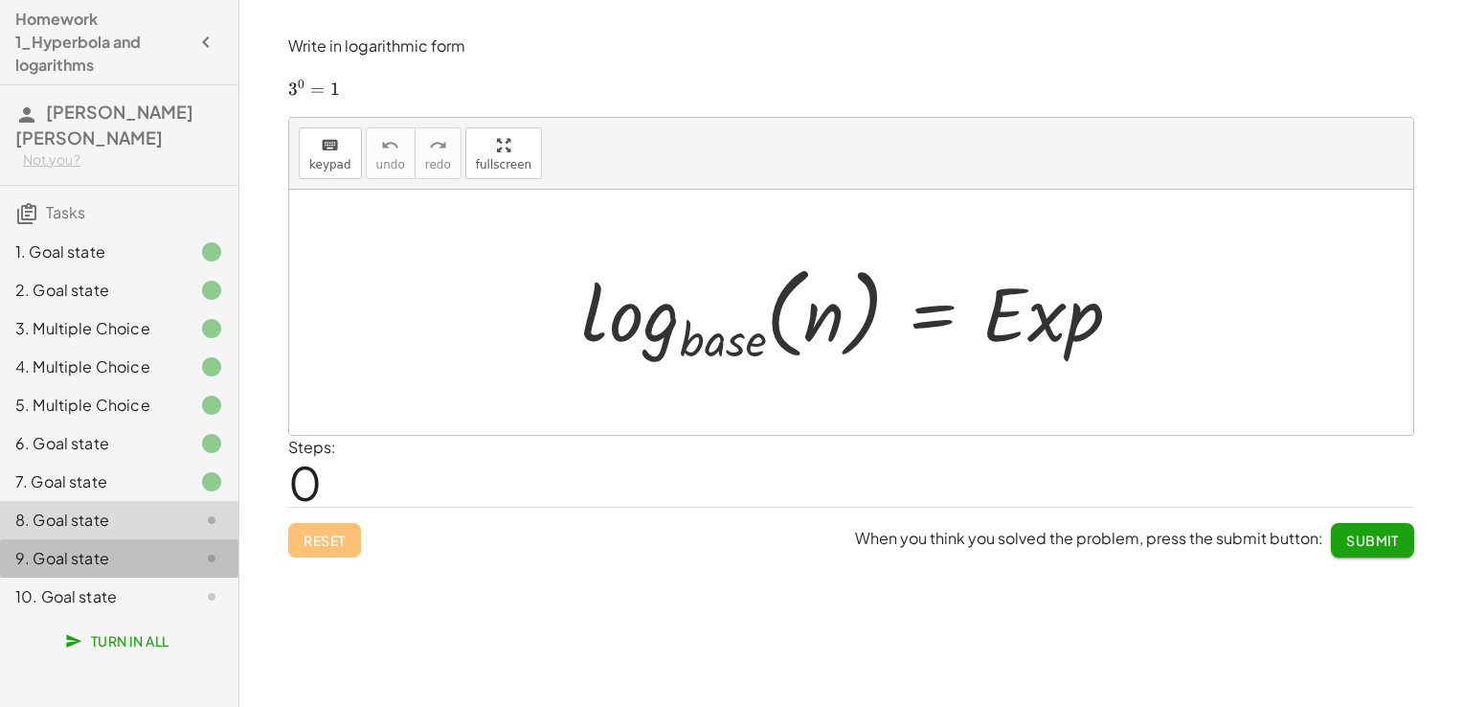
click at [66, 558] on div "9. Goal state" at bounding box center [92, 558] width 154 height 23
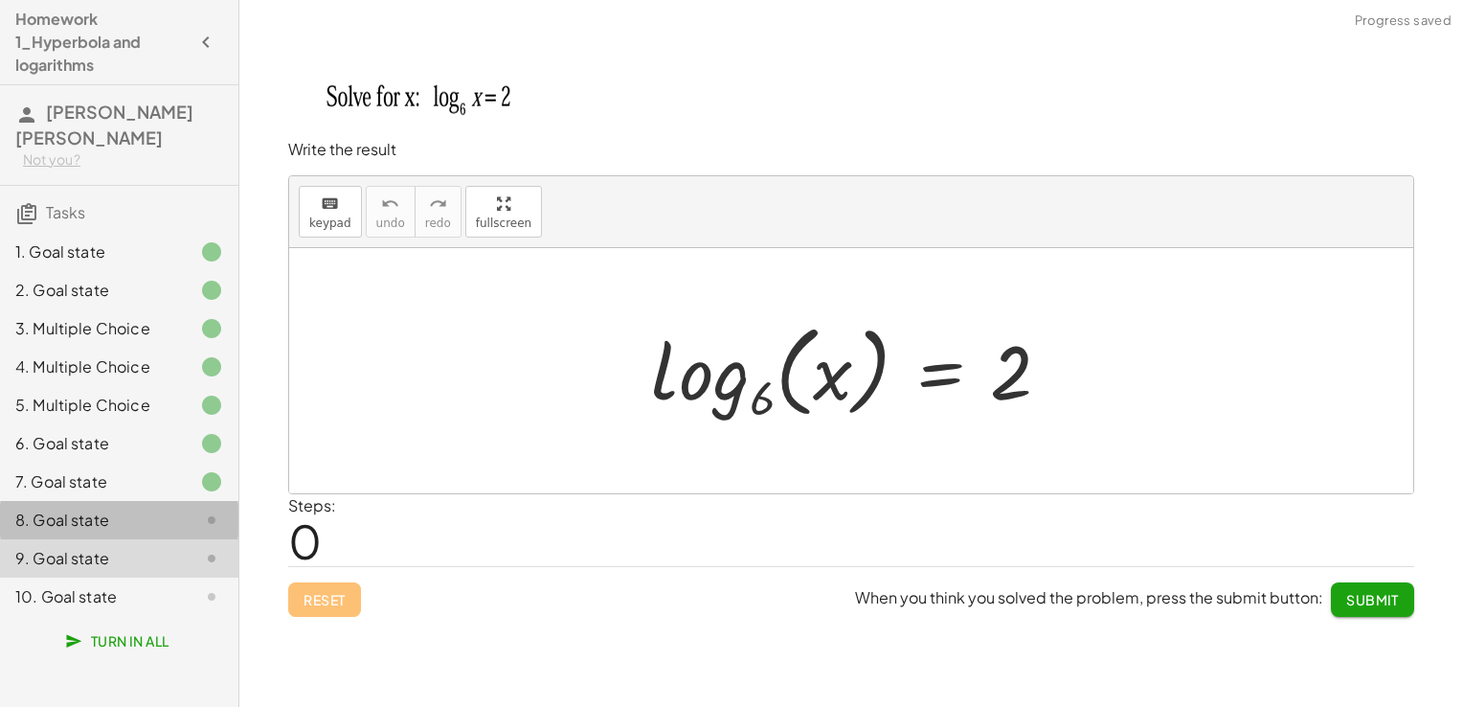
click at [73, 520] on div "8. Goal state" at bounding box center [92, 519] width 154 height 23
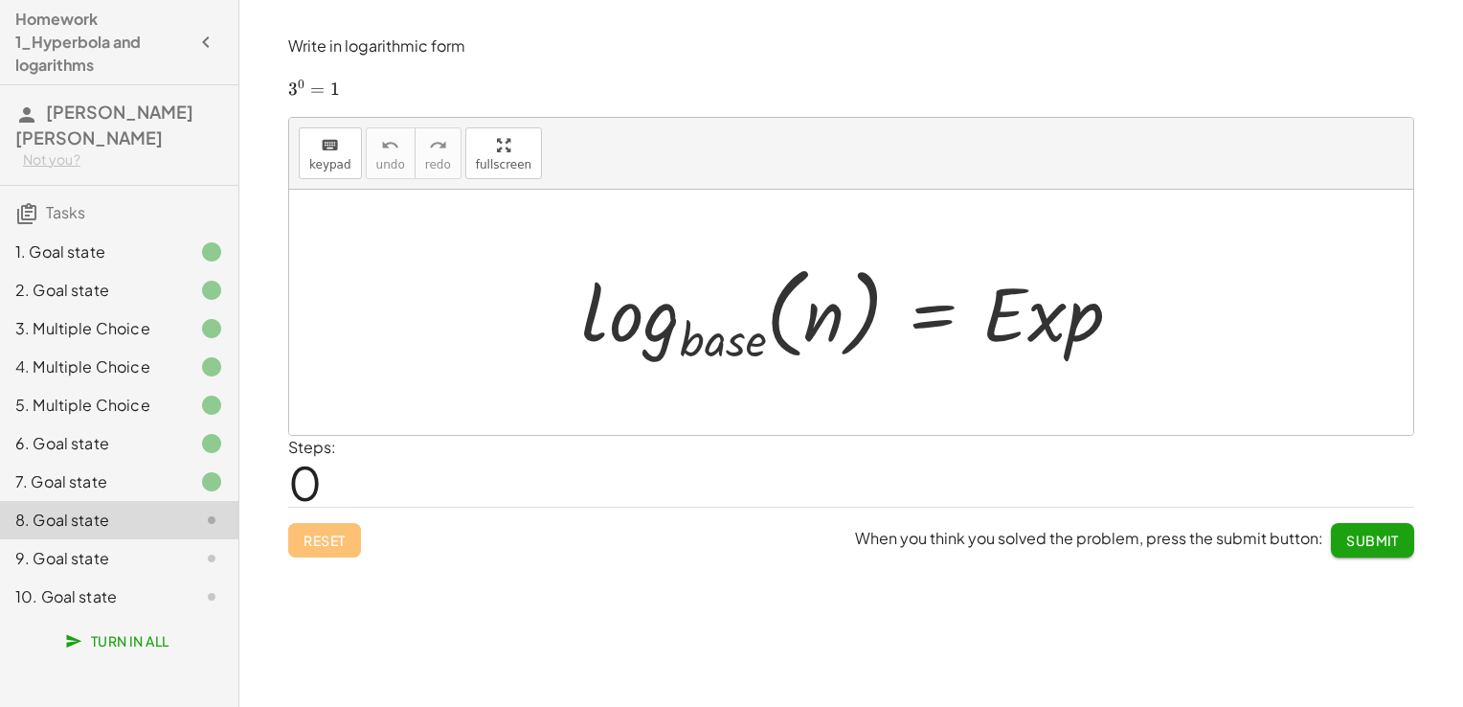
click at [739, 331] on div at bounding box center [859, 312] width 574 height 113
click at [309, 134] on div "keyboard" at bounding box center [330, 144] width 42 height 23
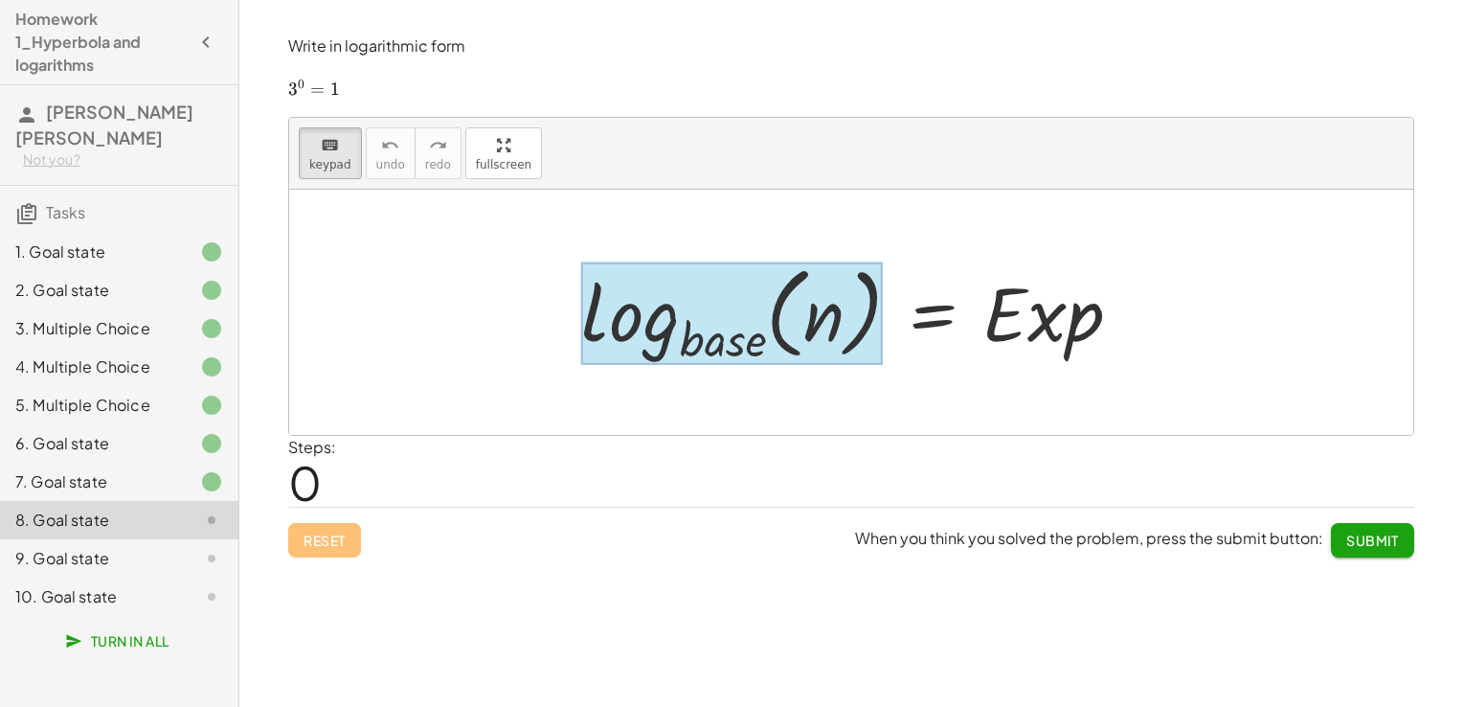
click at [736, 350] on div at bounding box center [732, 313] width 302 height 103
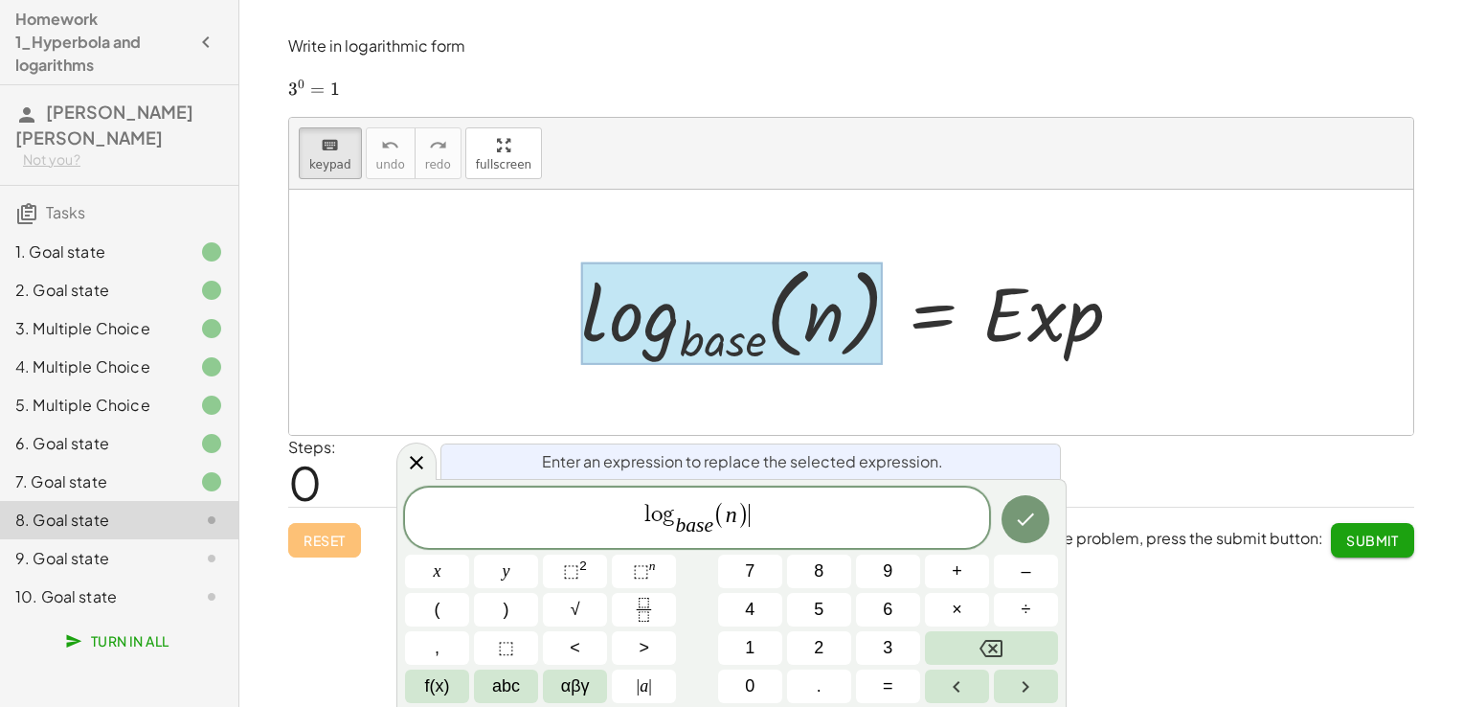
click at [754, 519] on span "l o g b a s e ​ ( n ) ​" at bounding box center [697, 519] width 584 height 40
click at [731, 505] on span "l o g 3 ​ ​" at bounding box center [697, 520] width 584 height 37
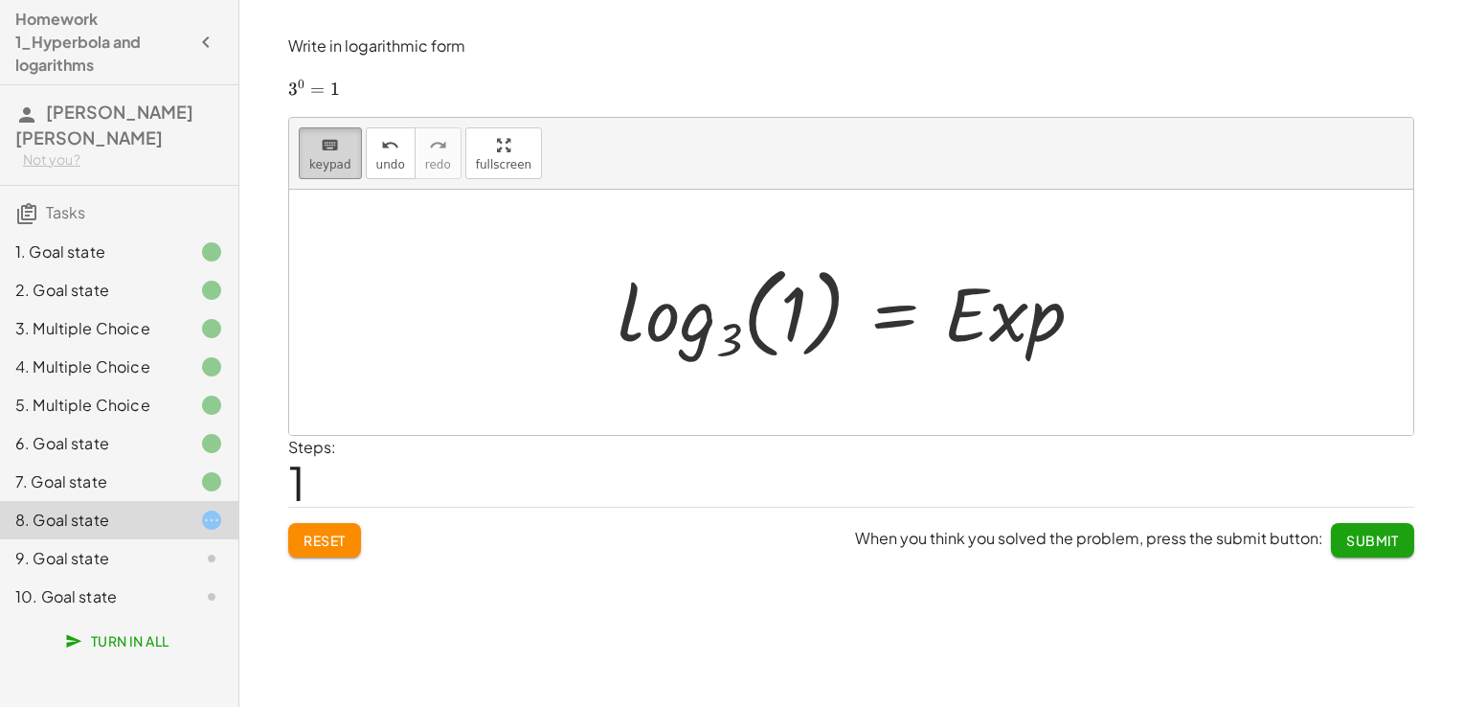
click at [343, 163] on span "keypad" at bounding box center [330, 164] width 42 height 13
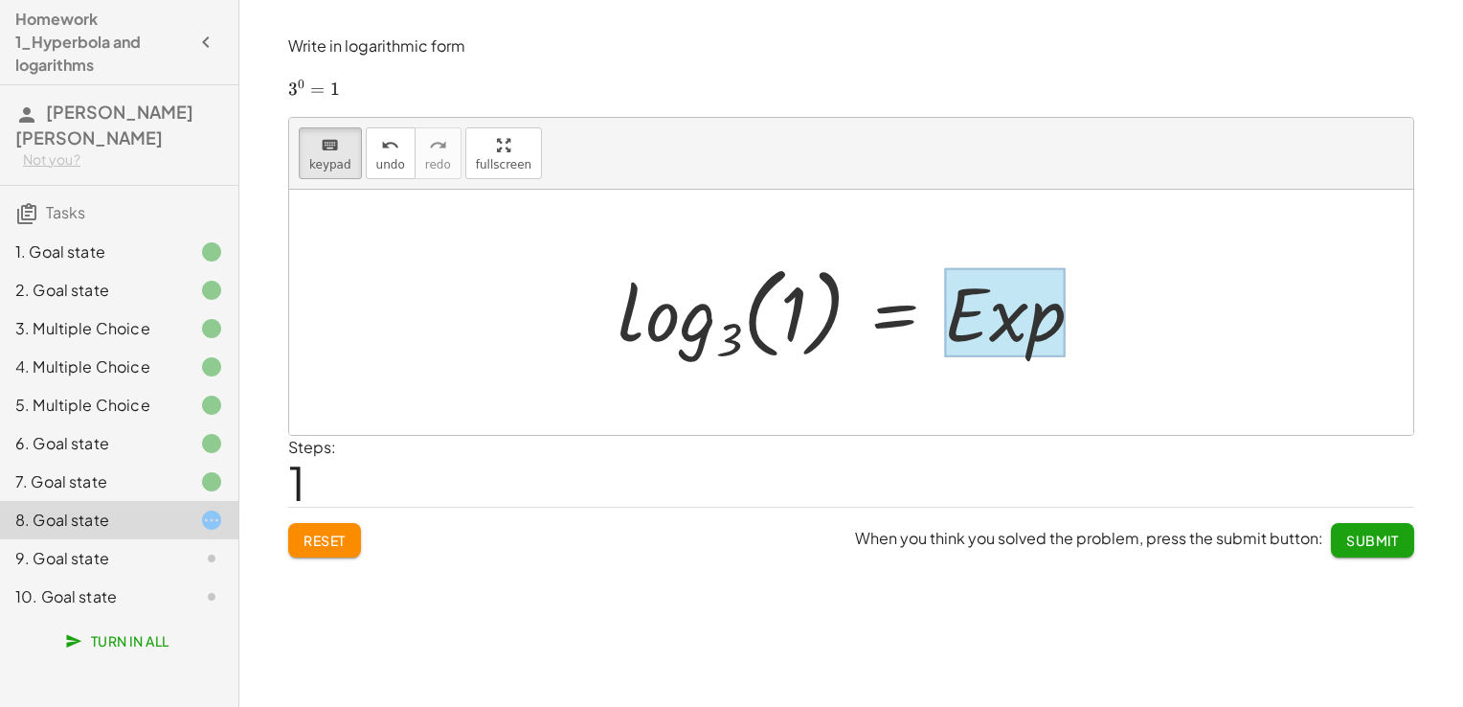
click at [1009, 299] on div at bounding box center [1004, 312] width 121 height 89
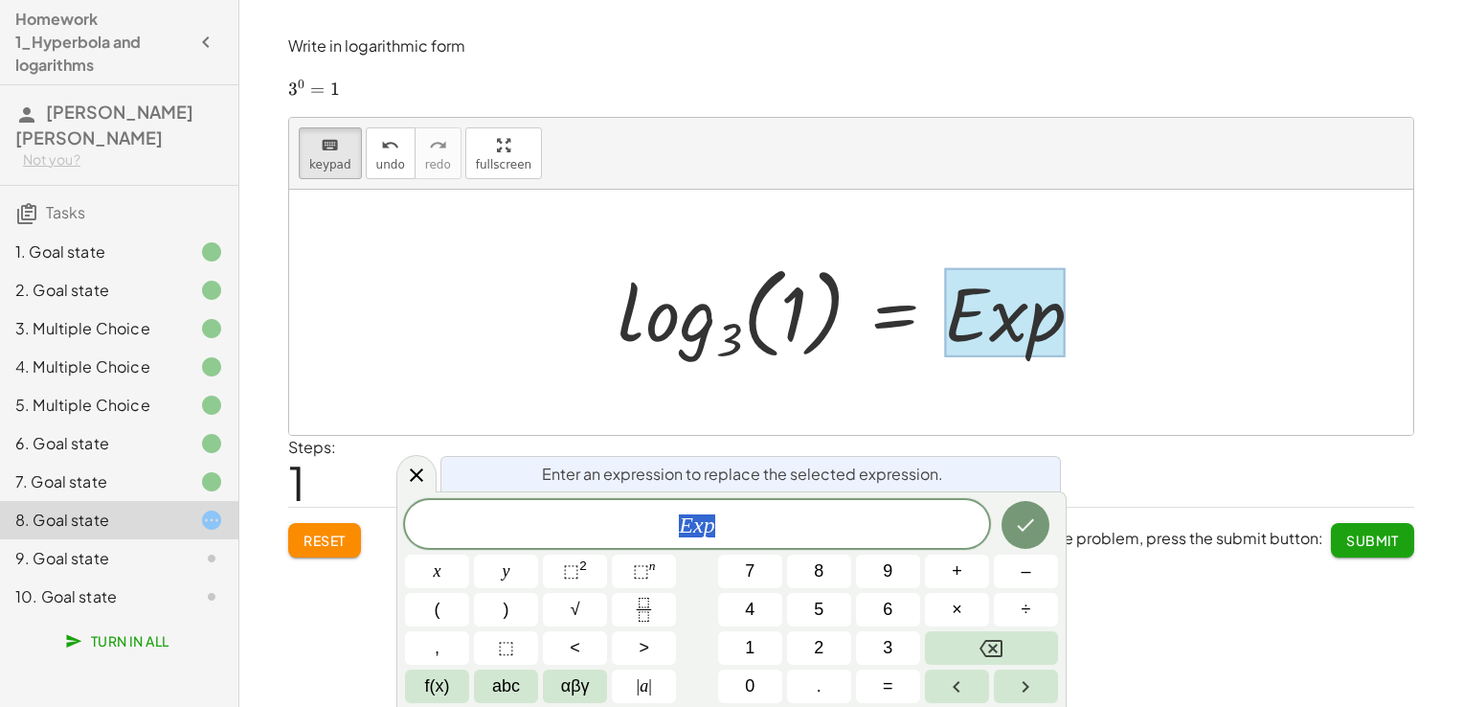
click at [1009, 299] on div at bounding box center [1004, 312] width 121 height 89
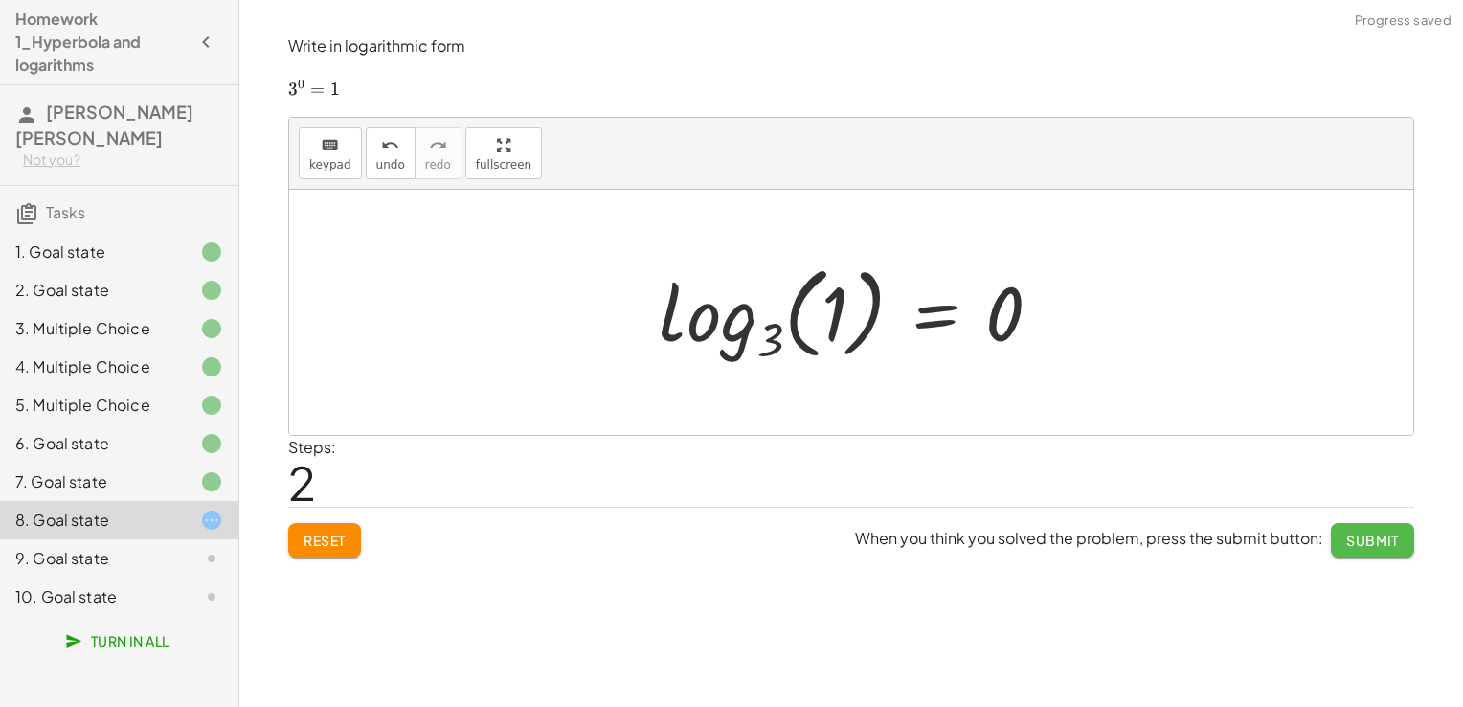
click at [1389, 542] on span "Submit" at bounding box center [1372, 539] width 53 height 17
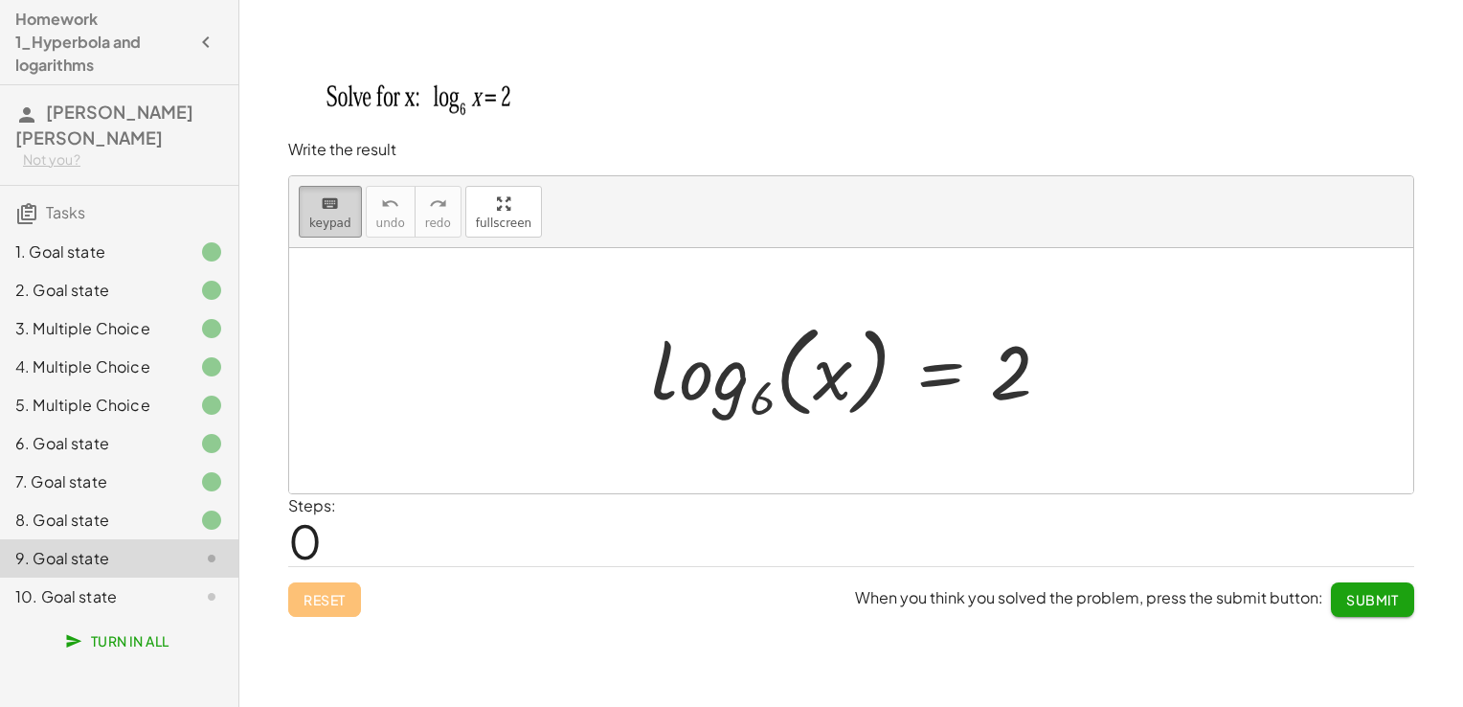
click at [311, 193] on div "keyboard" at bounding box center [330, 202] width 42 height 23
click at [861, 366] on div at bounding box center [858, 370] width 434 height 113
click at [871, 377] on div at bounding box center [858, 370] width 434 height 113
click at [323, 201] on icon "keyboard" at bounding box center [330, 203] width 18 height 23
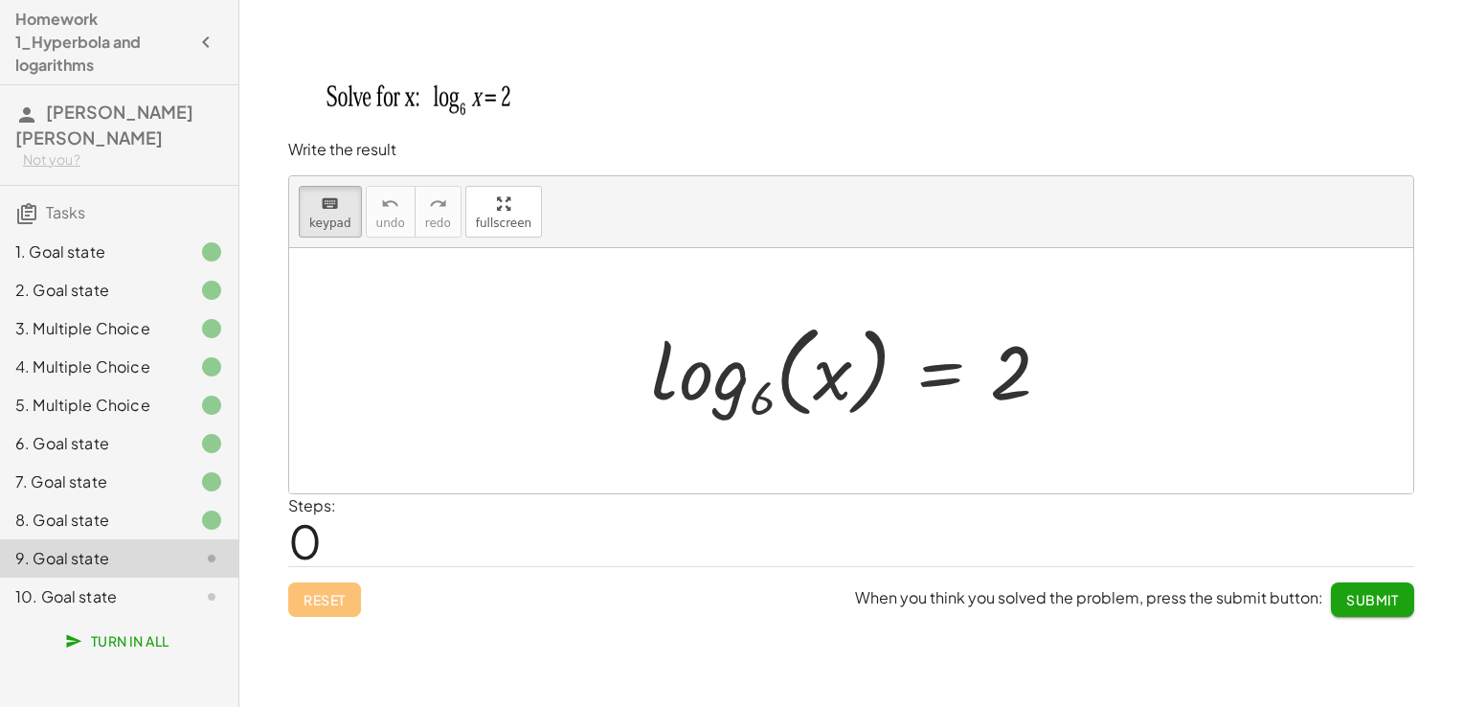
click at [797, 385] on div at bounding box center [858, 370] width 434 height 113
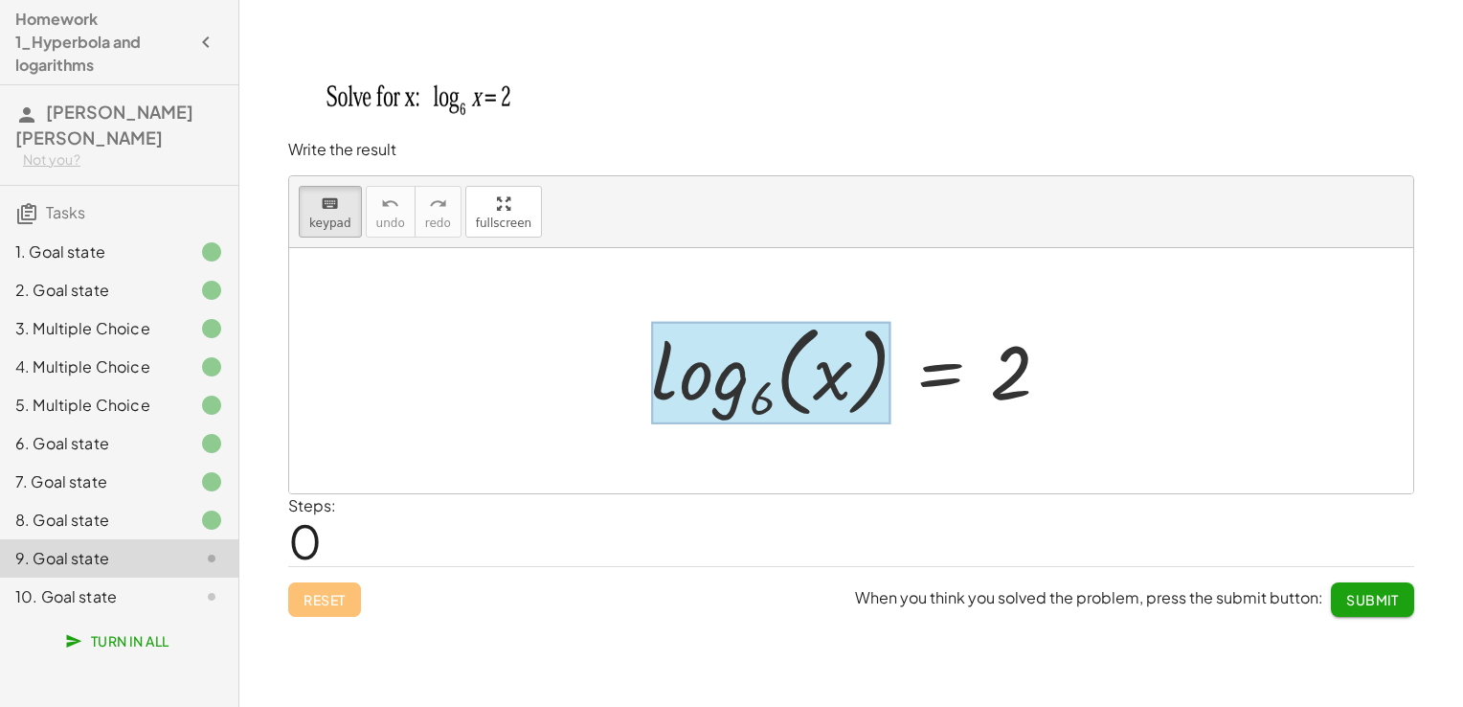
drag, startPoint x: 797, startPoint y: 385, endPoint x: 739, endPoint y: 386, distance: 57.5
click at [940, 372] on div "log 6 ( , x ) = 2" at bounding box center [940, 372] width 0 height 0
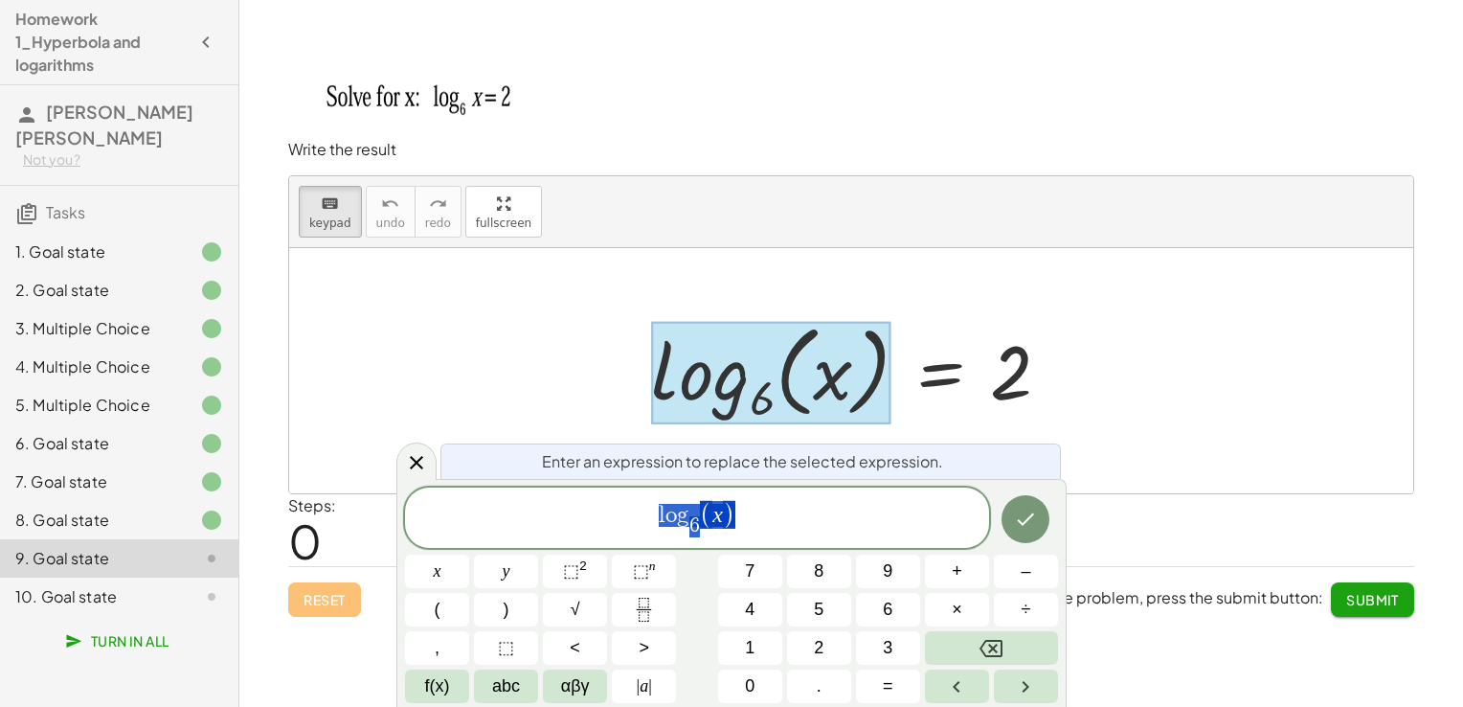
click at [739, 386] on div at bounding box center [770, 372] width 239 height 103
click at [757, 527] on span "l o g 6 ​ ( x ​ )" at bounding box center [697, 519] width 584 height 40
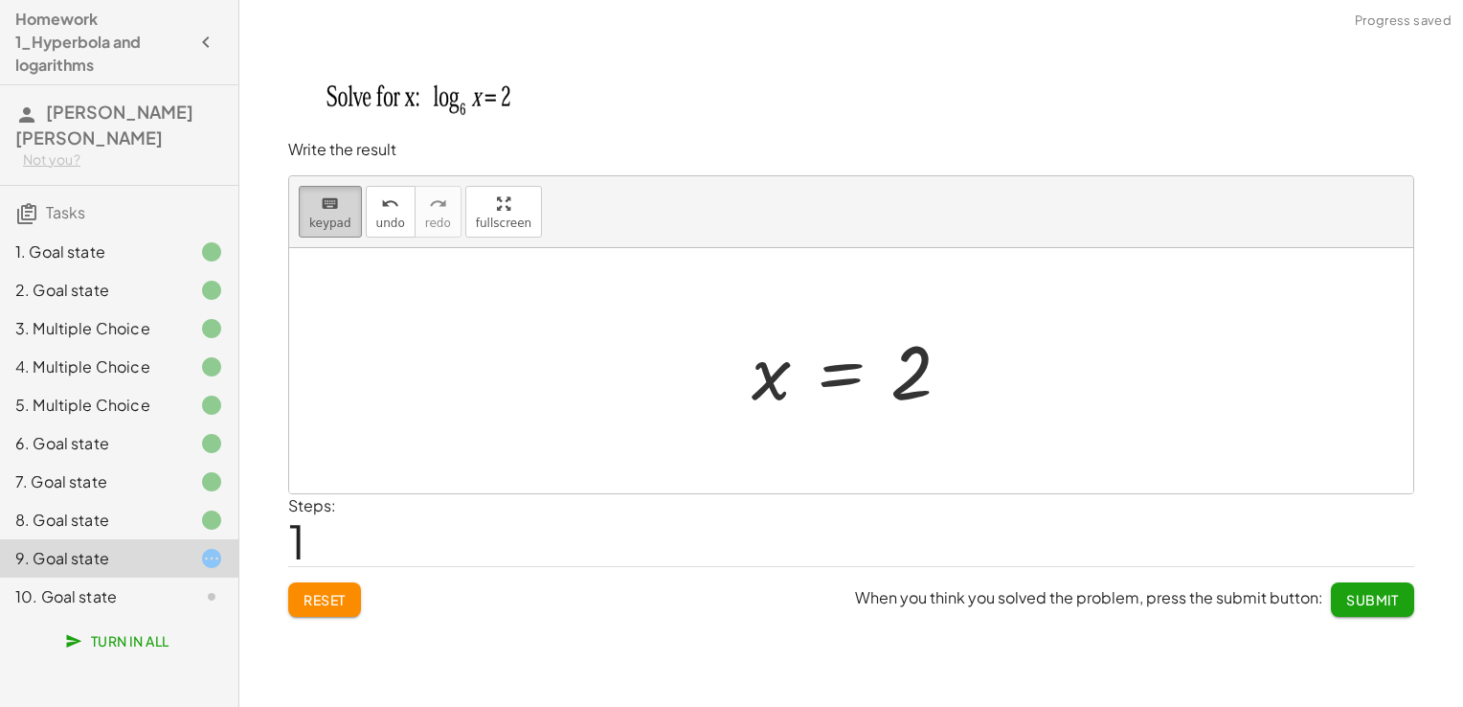
click at [337, 222] on span "keypad" at bounding box center [330, 222] width 42 height 13
click at [901, 389] on div at bounding box center [911, 372] width 42 height 85
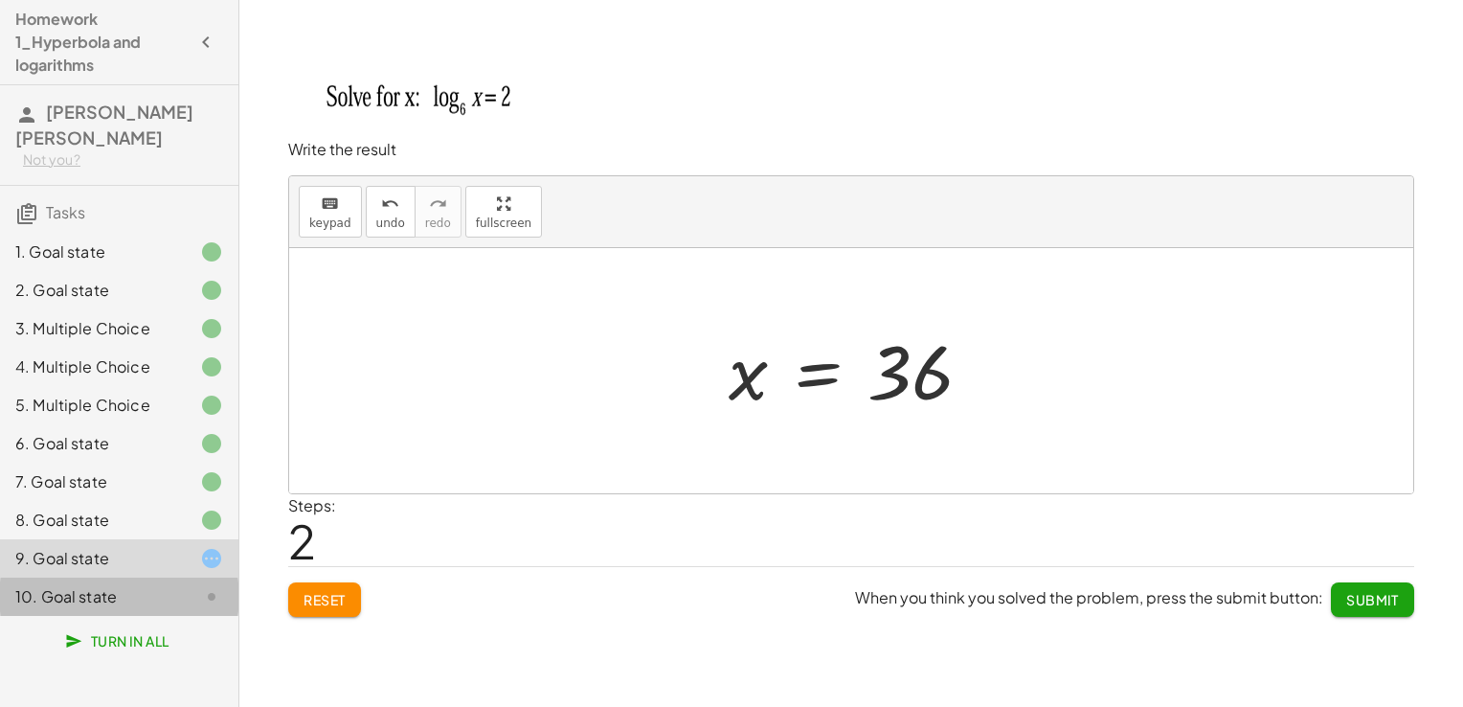
click at [118, 586] on div "10. Goal state" at bounding box center [92, 596] width 154 height 23
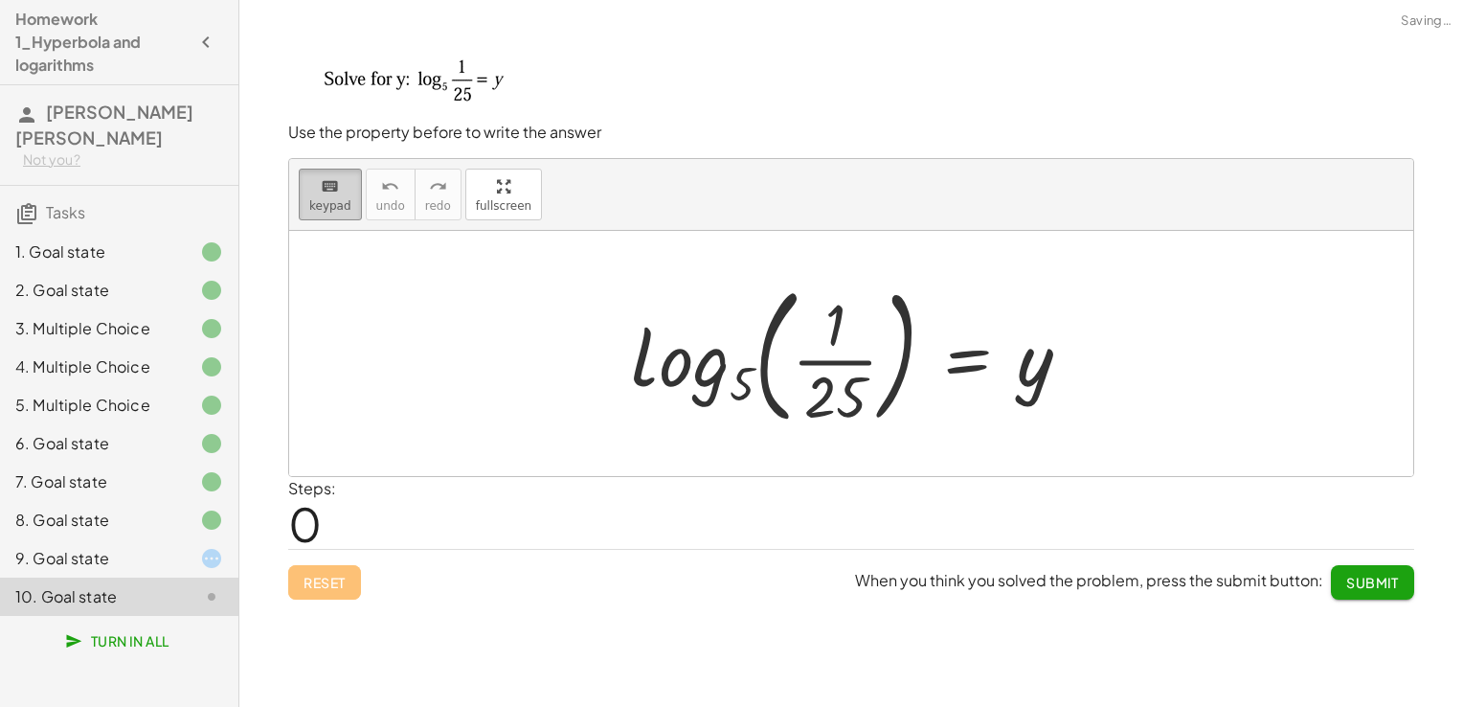
click at [352, 185] on button "keyboard keypad" at bounding box center [330, 195] width 63 height 52
click at [1046, 370] on div at bounding box center [858, 353] width 475 height 159
click at [1026, 385] on div at bounding box center [858, 353] width 475 height 159
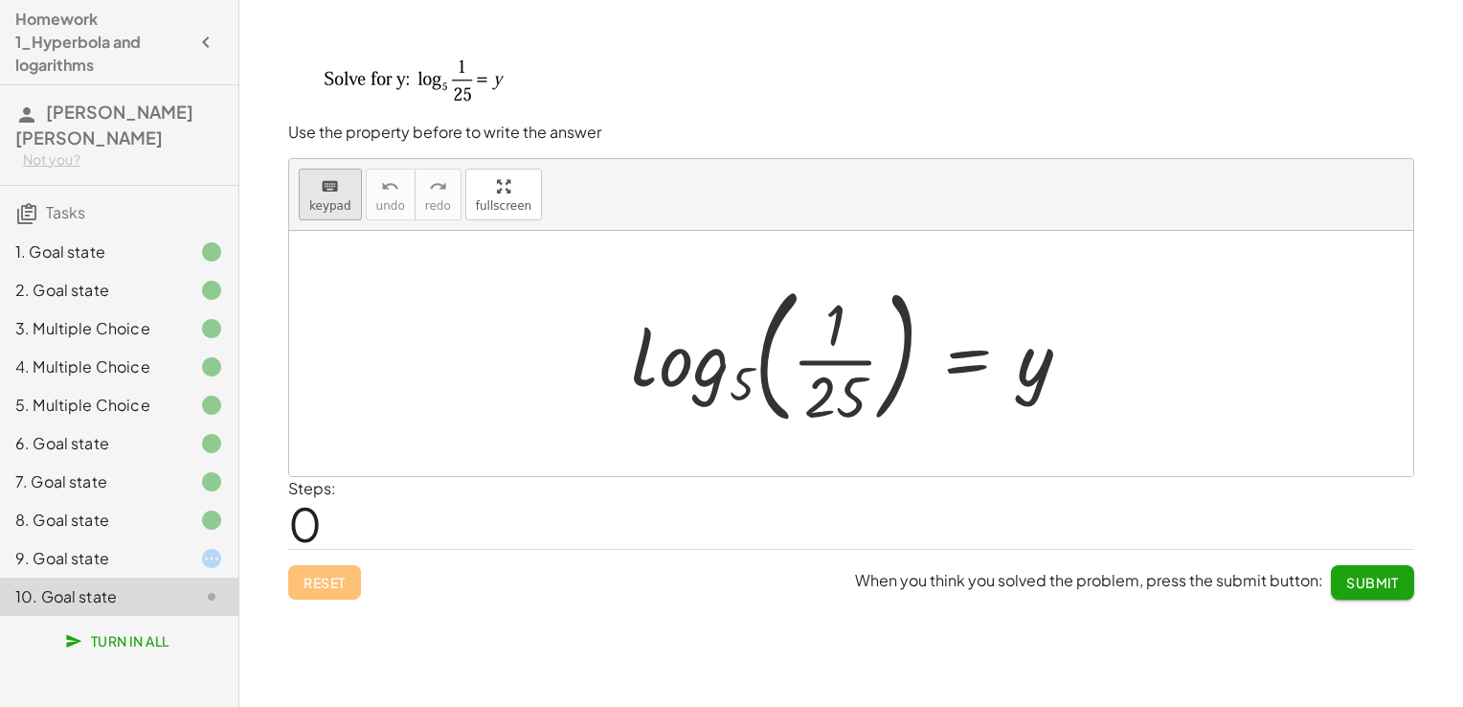
click at [345, 194] on div "keyboard" at bounding box center [330, 185] width 42 height 23
click at [1038, 382] on div at bounding box center [858, 353] width 475 height 159
click at [1023, 381] on div at bounding box center [858, 353] width 475 height 159
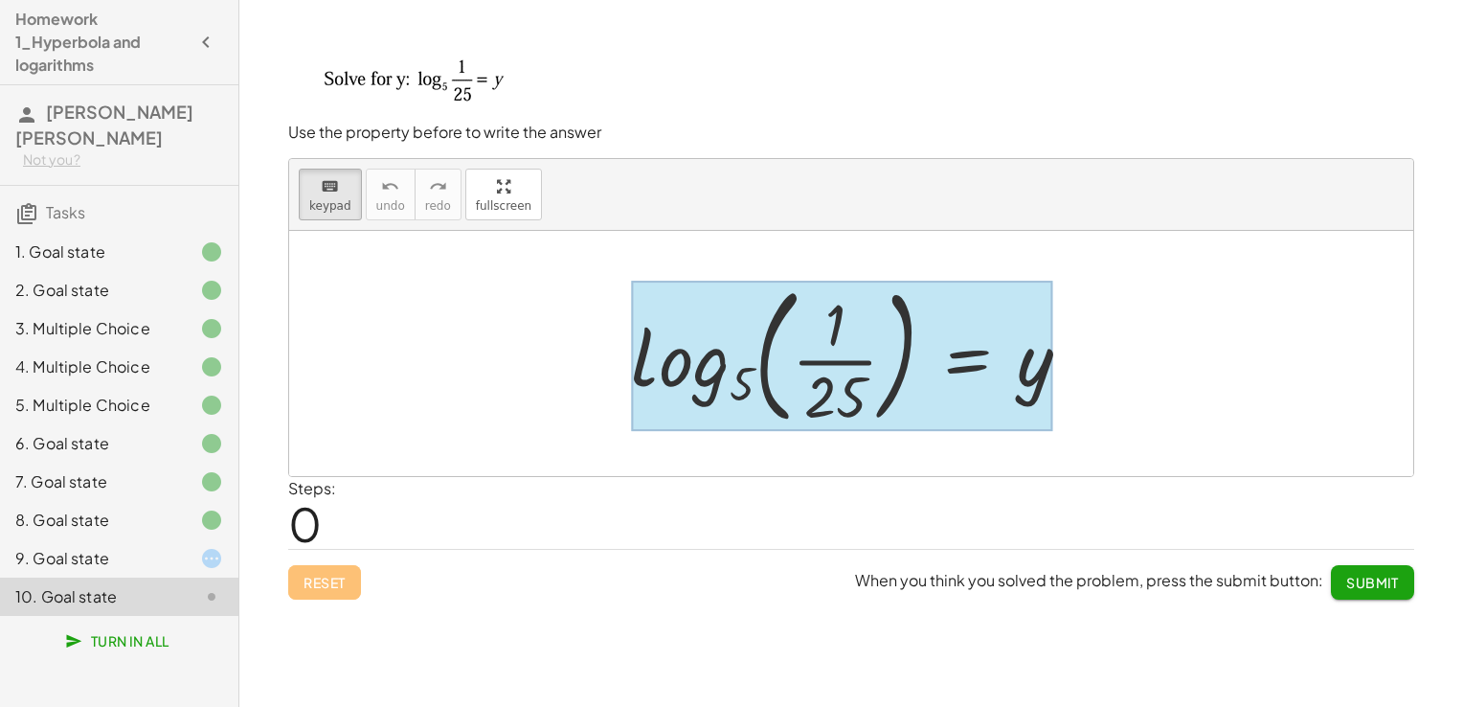
click at [1015, 385] on div at bounding box center [842, 355] width 422 height 149
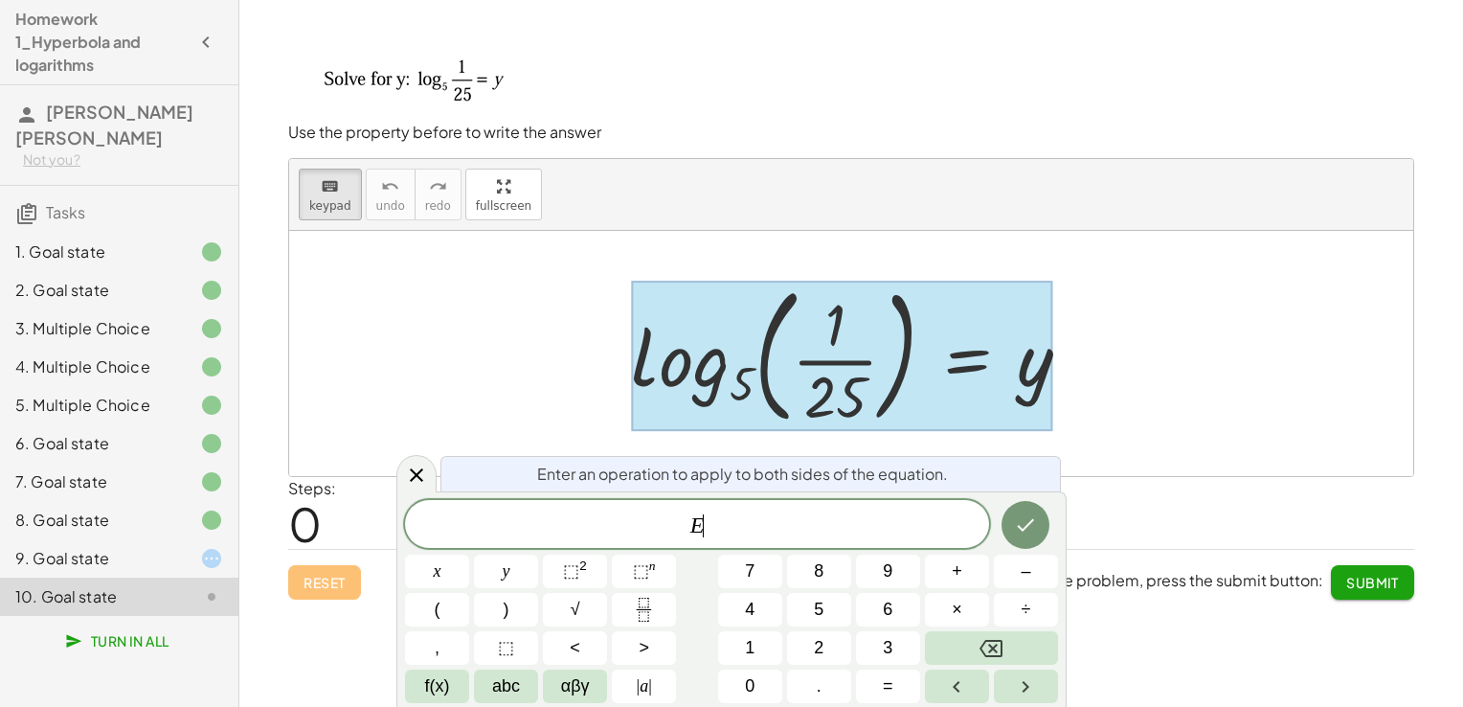
click at [1015, 385] on div at bounding box center [842, 355] width 422 height 149
click at [1222, 408] on div at bounding box center [851, 353] width 1124 height 245
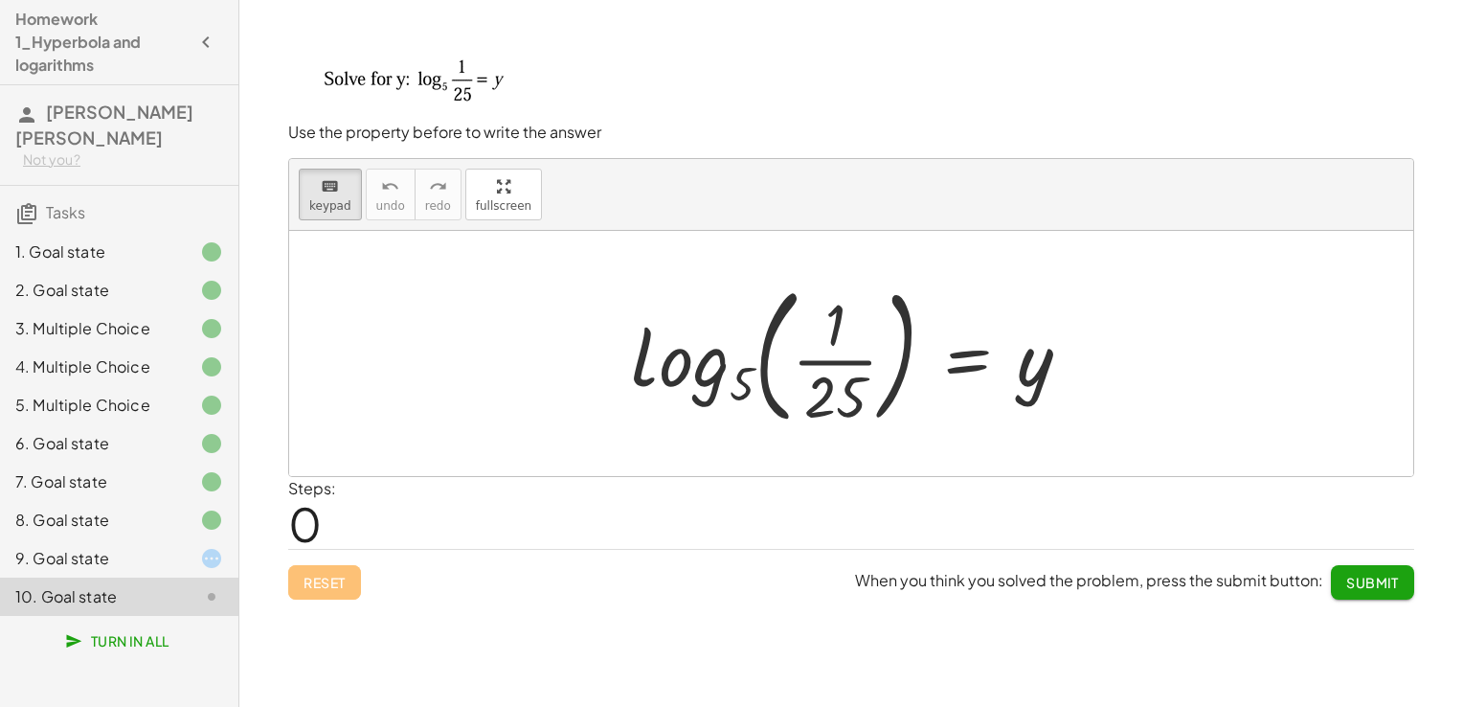
click at [1023, 368] on div at bounding box center [858, 353] width 475 height 159
click at [1028, 373] on div at bounding box center [858, 353] width 475 height 159
click at [967, 356] on div "log 5 ( , · 1 · 25 ) = y" at bounding box center [967, 356] width 0 height 0
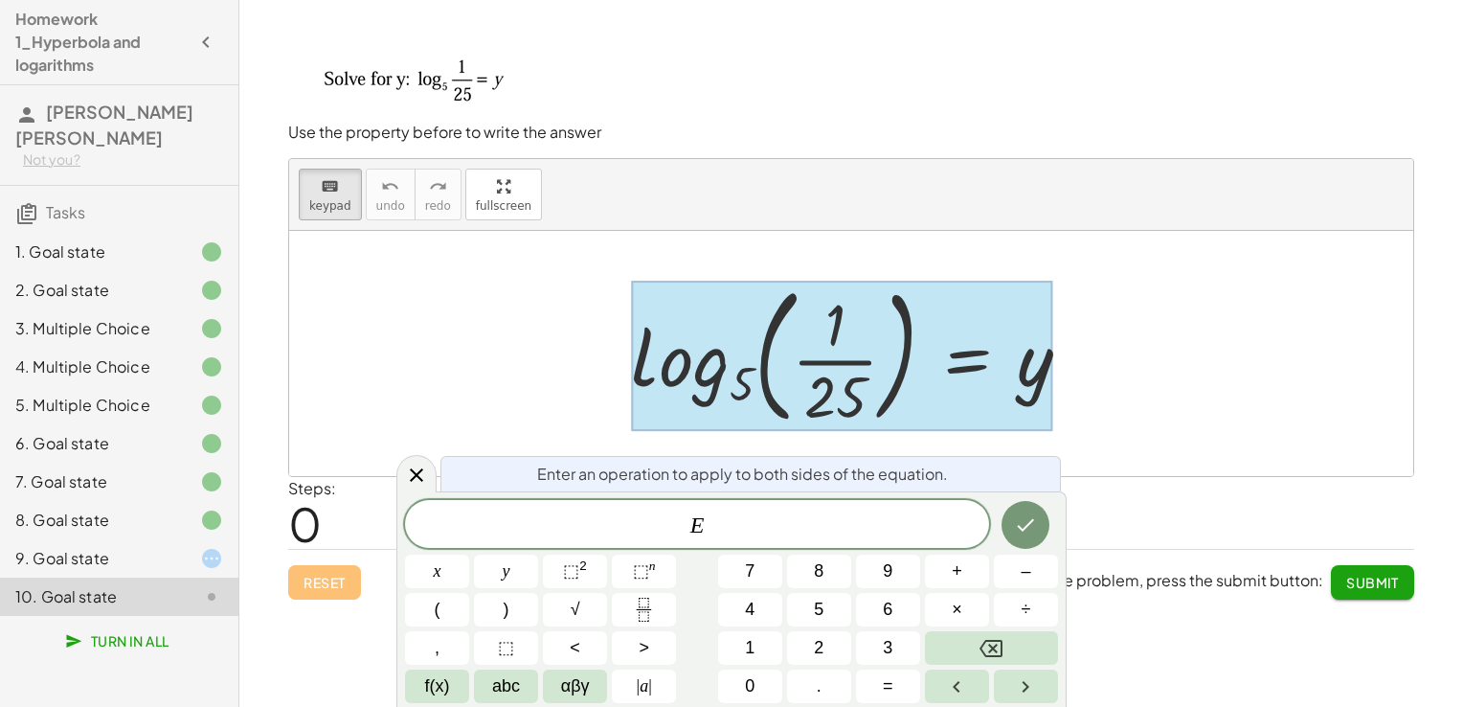
click at [1029, 365] on div at bounding box center [842, 355] width 422 height 149
drag, startPoint x: 1029, startPoint y: 365, endPoint x: 1140, endPoint y: 396, distance: 115.5
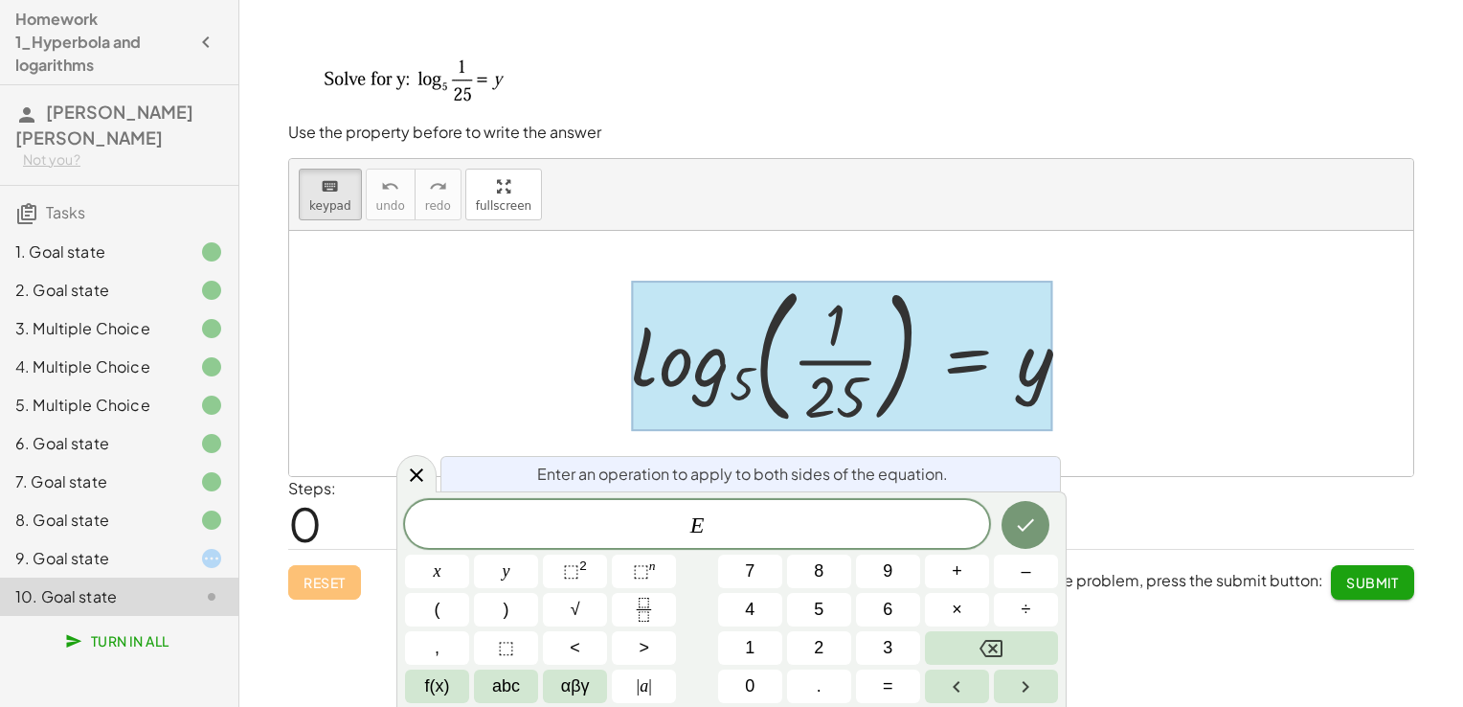
click at [1140, 396] on div at bounding box center [851, 353] width 1124 height 245
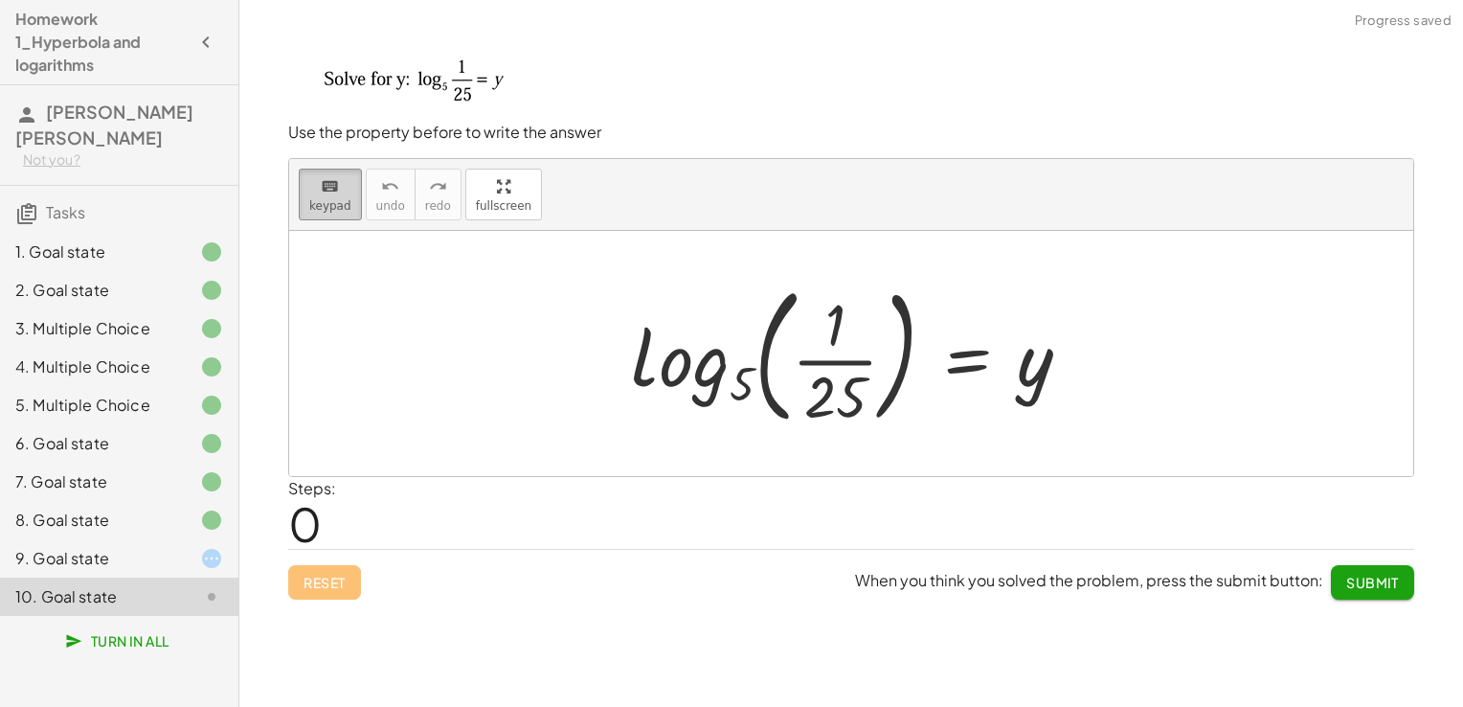
drag, startPoint x: 356, startPoint y: 183, endPoint x: 333, endPoint y: 189, distance: 23.7
click at [333, 189] on div "keyboard keypad undo [PERSON_NAME] redo fullscreen" at bounding box center [851, 195] width 1124 height 72
click at [333, 189] on icon "keyboard" at bounding box center [330, 186] width 18 height 23
click at [1036, 373] on div at bounding box center [858, 353] width 475 height 159
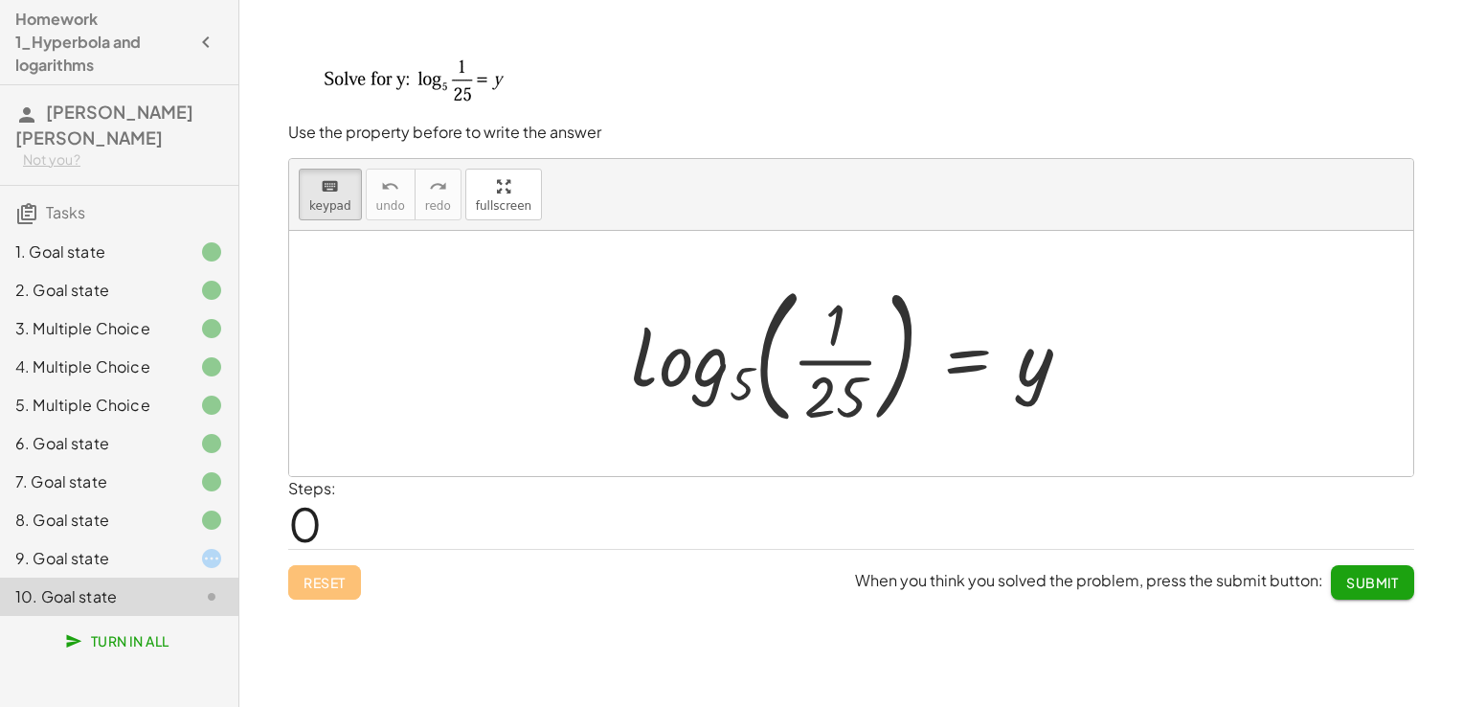
click at [1036, 373] on div at bounding box center [858, 353] width 475 height 159
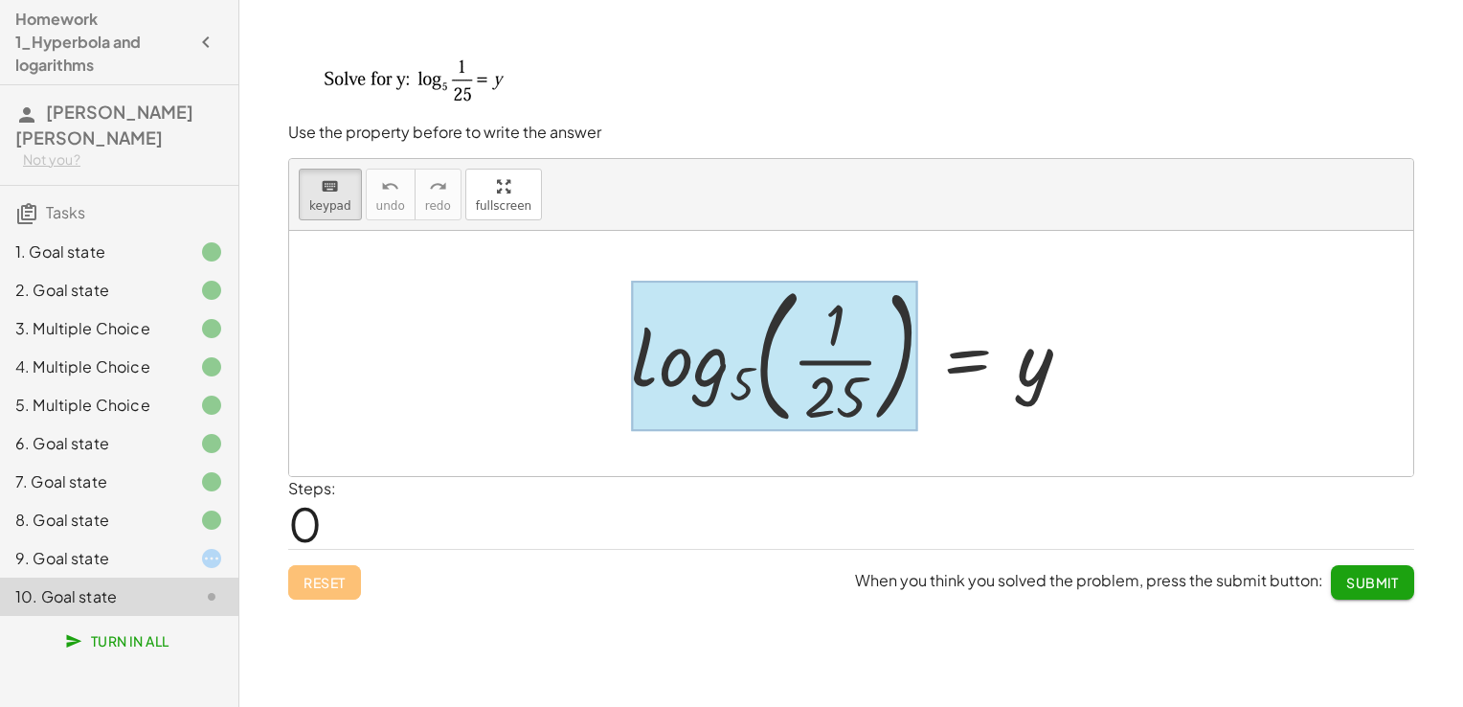
click at [706, 369] on div at bounding box center [774, 355] width 286 height 149
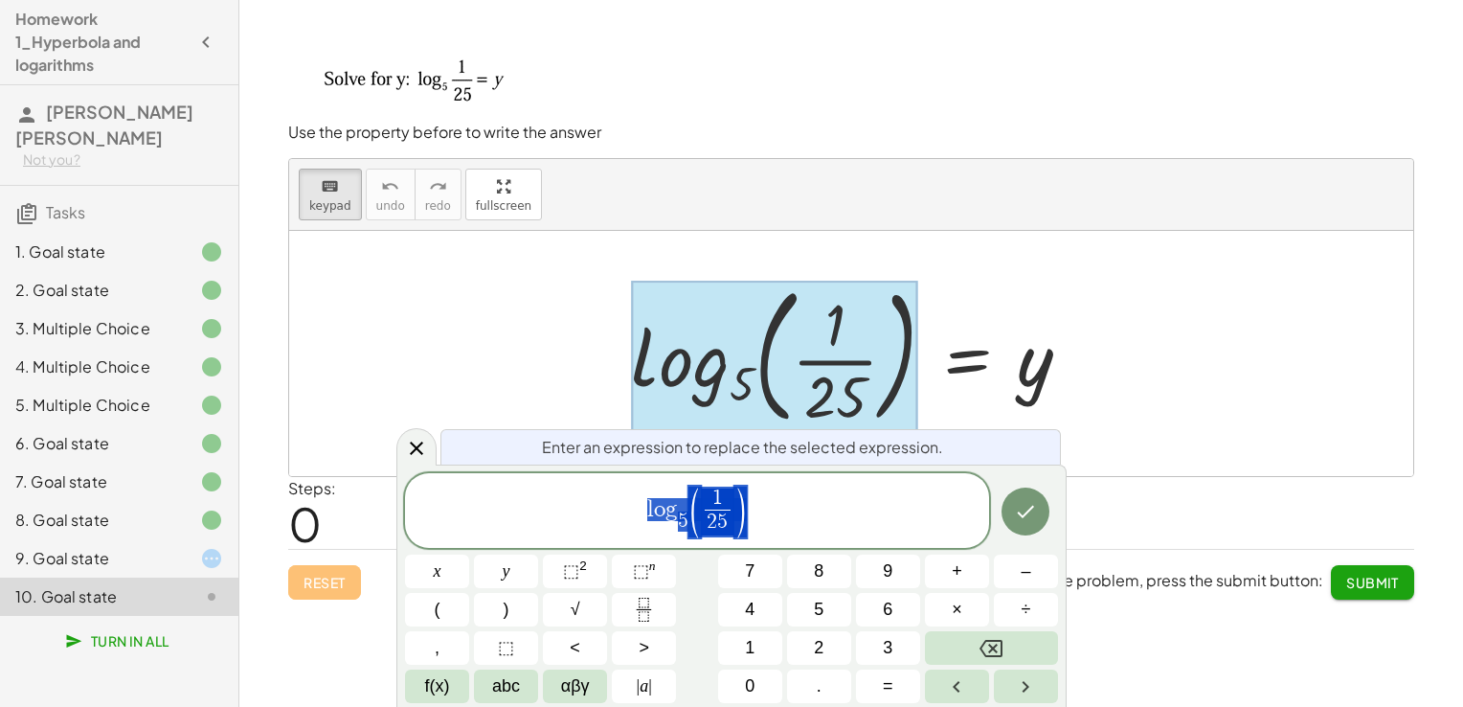
click at [779, 500] on span "l o g 5 ​ ( 1 2 5 ​ )" at bounding box center [697, 511] width 584 height 55
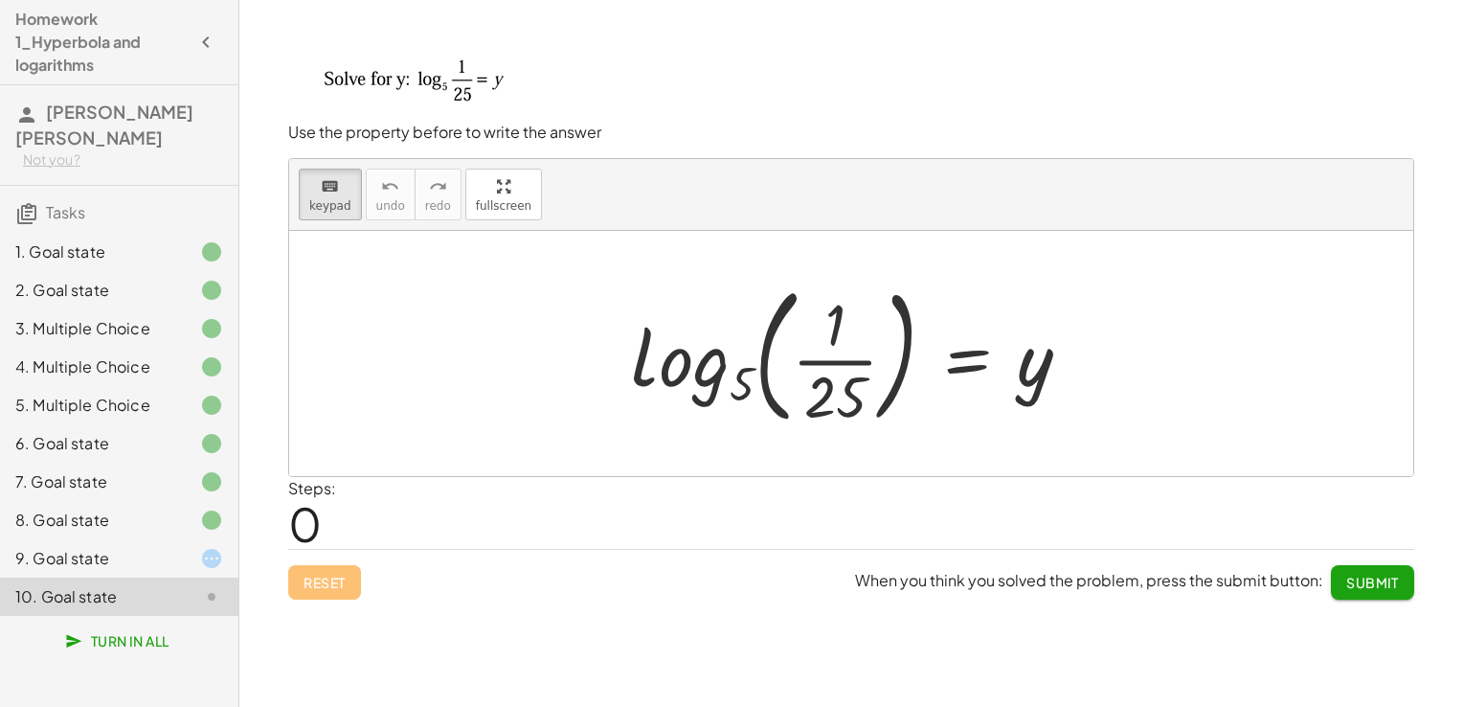
click at [1020, 385] on div at bounding box center [858, 353] width 475 height 159
click at [967, 356] on div "log 5 ( , · 1 · 25 ) = y" at bounding box center [967, 356] width 0 height 0
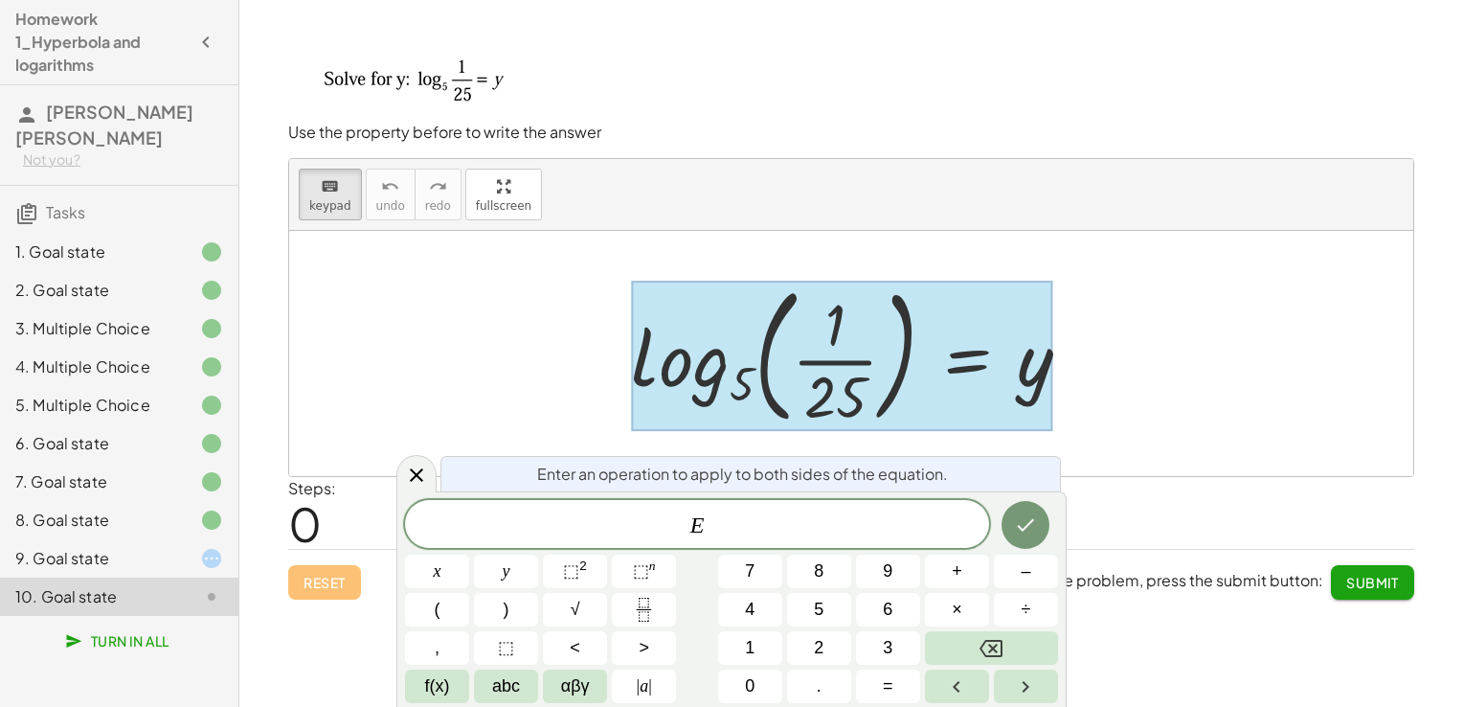
click at [1016, 381] on div at bounding box center [842, 355] width 422 height 149
drag, startPoint x: 1016, startPoint y: 381, endPoint x: 1027, endPoint y: 381, distance: 11.5
click at [1027, 381] on div at bounding box center [842, 355] width 422 height 149
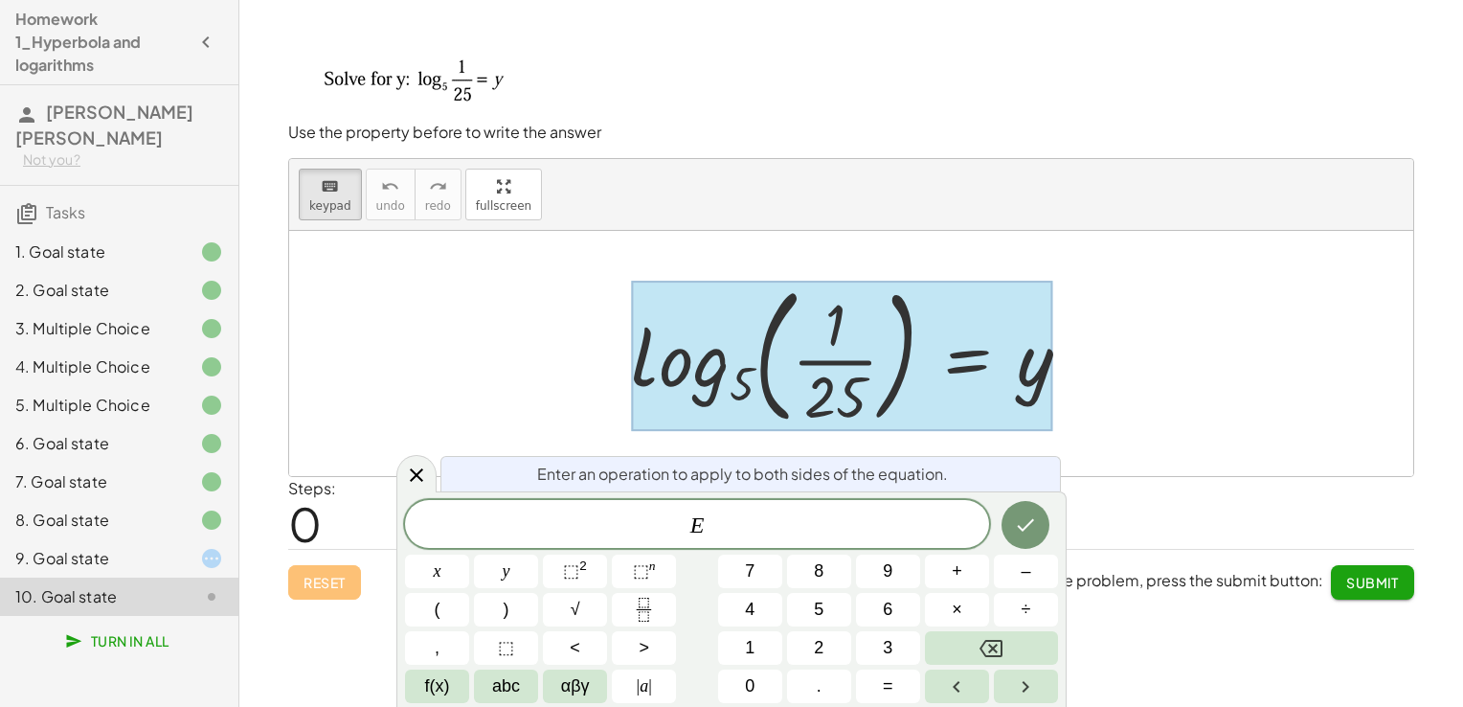
click at [1027, 381] on div at bounding box center [842, 355] width 422 height 149
copy div "log 5 ( , · 1 · 25 ) = y ×"
click at [724, 531] on span "E ​" at bounding box center [697, 525] width 584 height 27
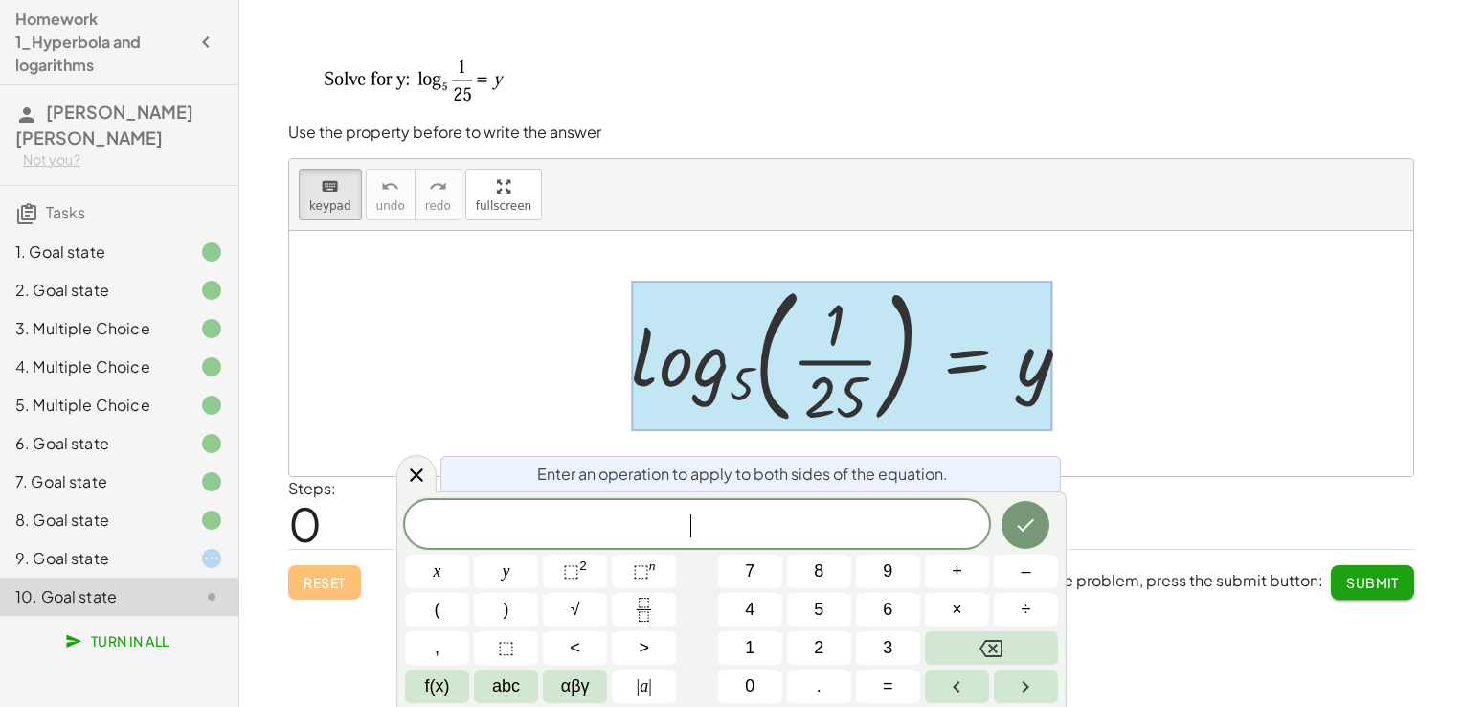
drag, startPoint x: 686, startPoint y: 527, endPoint x: 617, endPoint y: 527, distance: 68.9
click at [617, 527] on span "​" at bounding box center [697, 525] width 584 height 27
drag, startPoint x: 703, startPoint y: 529, endPoint x: 613, endPoint y: 511, distance: 91.8
click at [613, 511] on div "​" at bounding box center [697, 524] width 584 height 48
click at [503, 259] on div at bounding box center [851, 353] width 1124 height 245
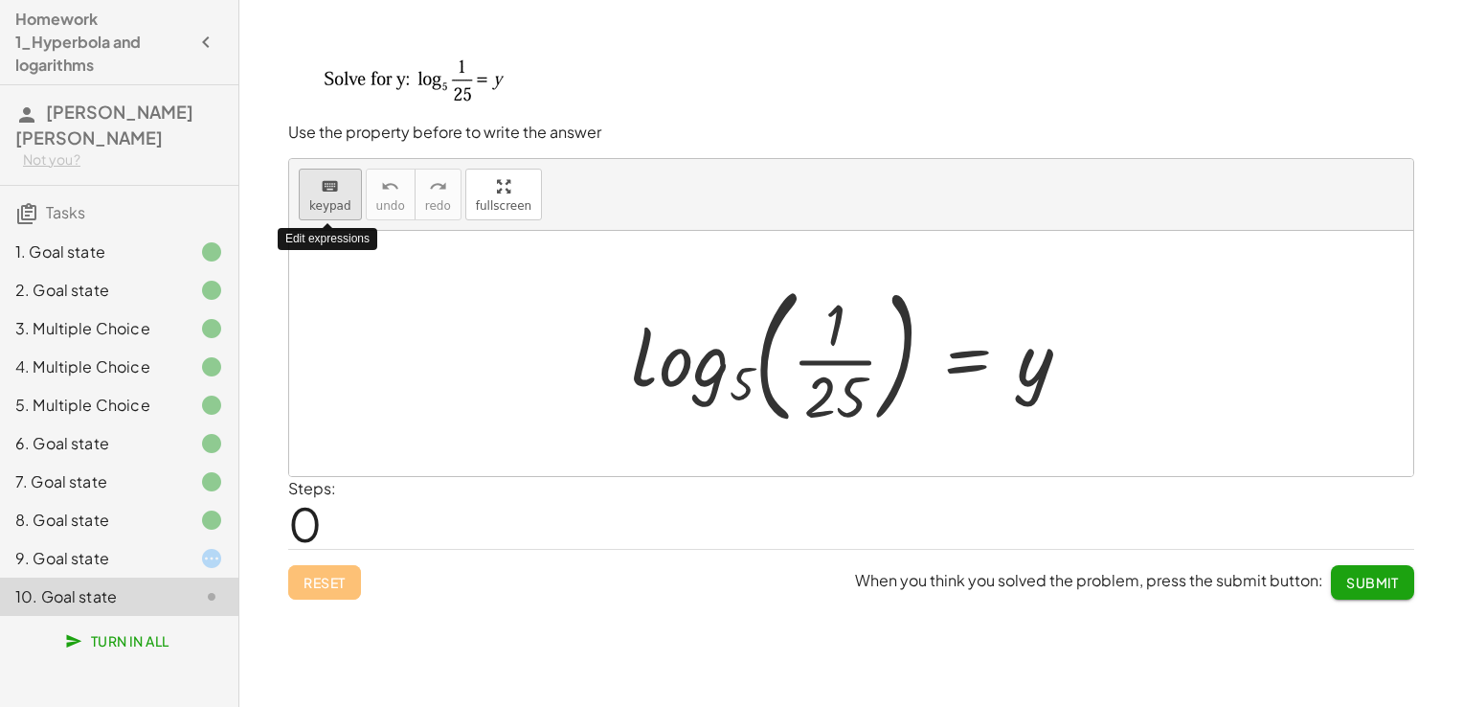
click at [333, 199] on span "keypad" at bounding box center [330, 205] width 42 height 13
click at [321, 193] on icon "keyboard" at bounding box center [330, 186] width 18 height 23
drag, startPoint x: 783, startPoint y: 366, endPoint x: 866, endPoint y: 342, distance: 85.7
click at [866, 342] on div at bounding box center [858, 353] width 475 height 159
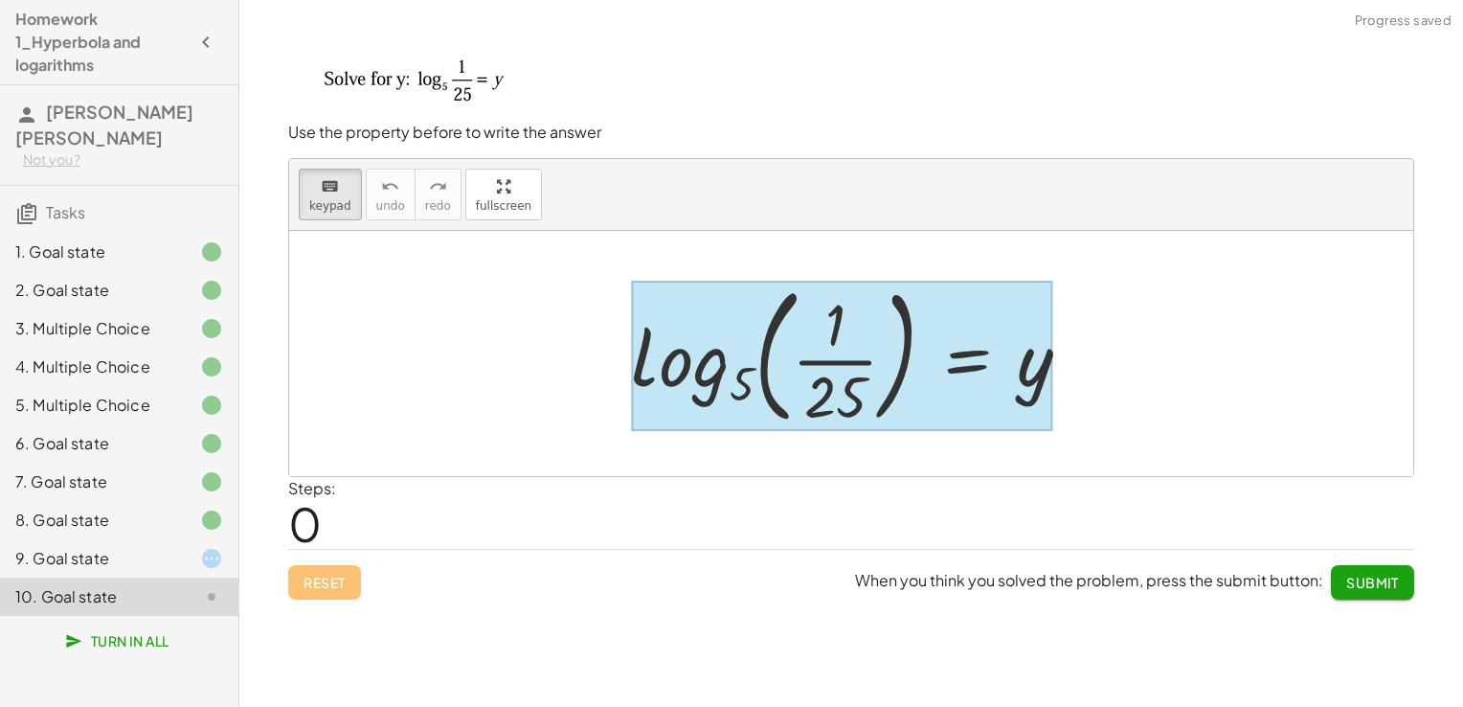
click at [978, 373] on div at bounding box center [842, 355] width 422 height 149
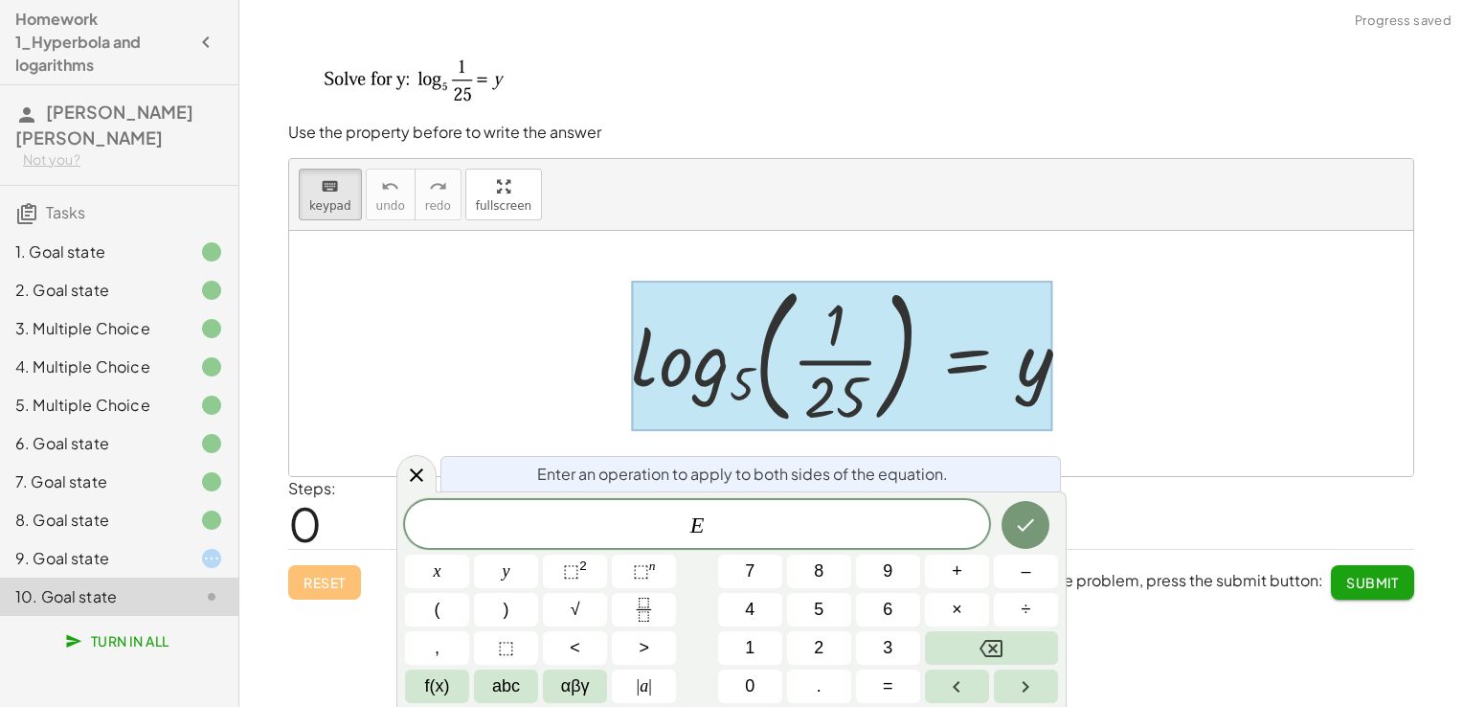
click at [584, 274] on div at bounding box center [851, 353] width 1124 height 245
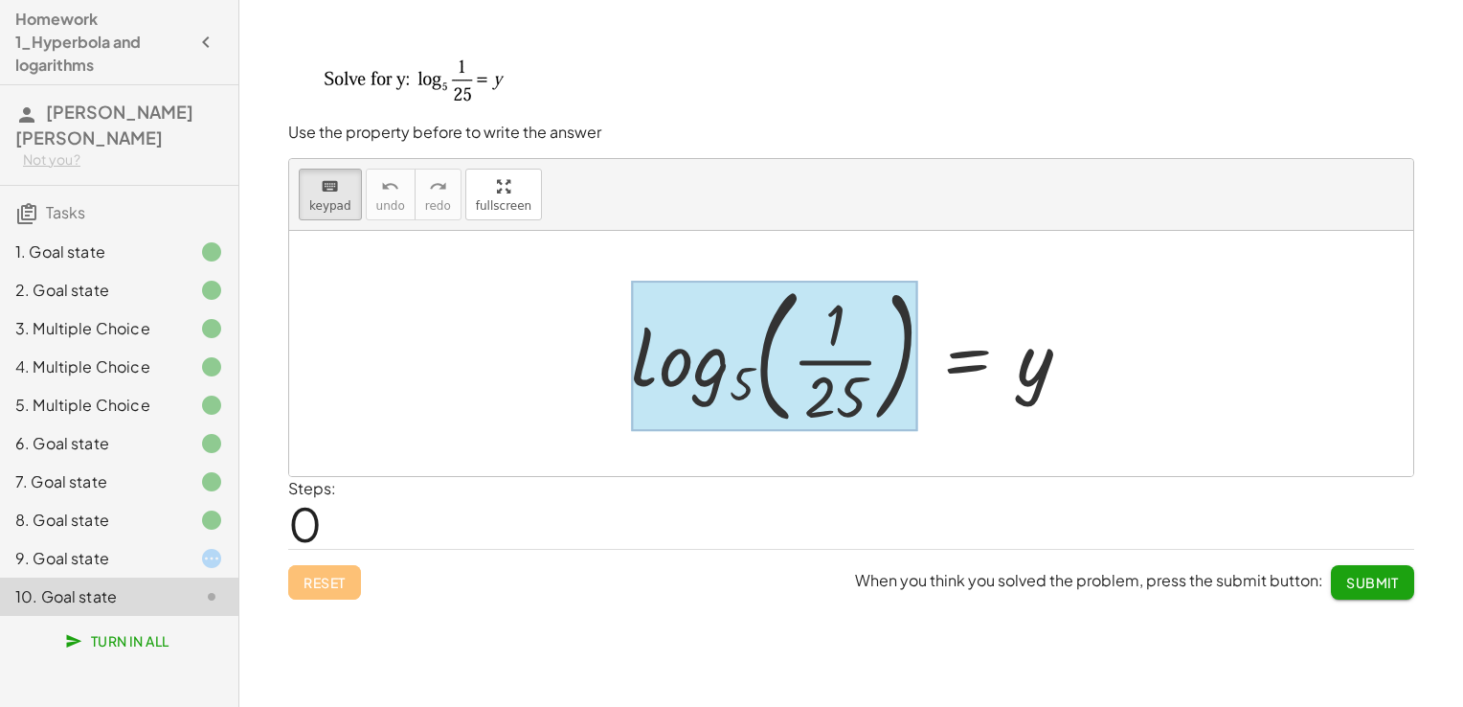
click at [705, 366] on div at bounding box center [774, 355] width 286 height 149
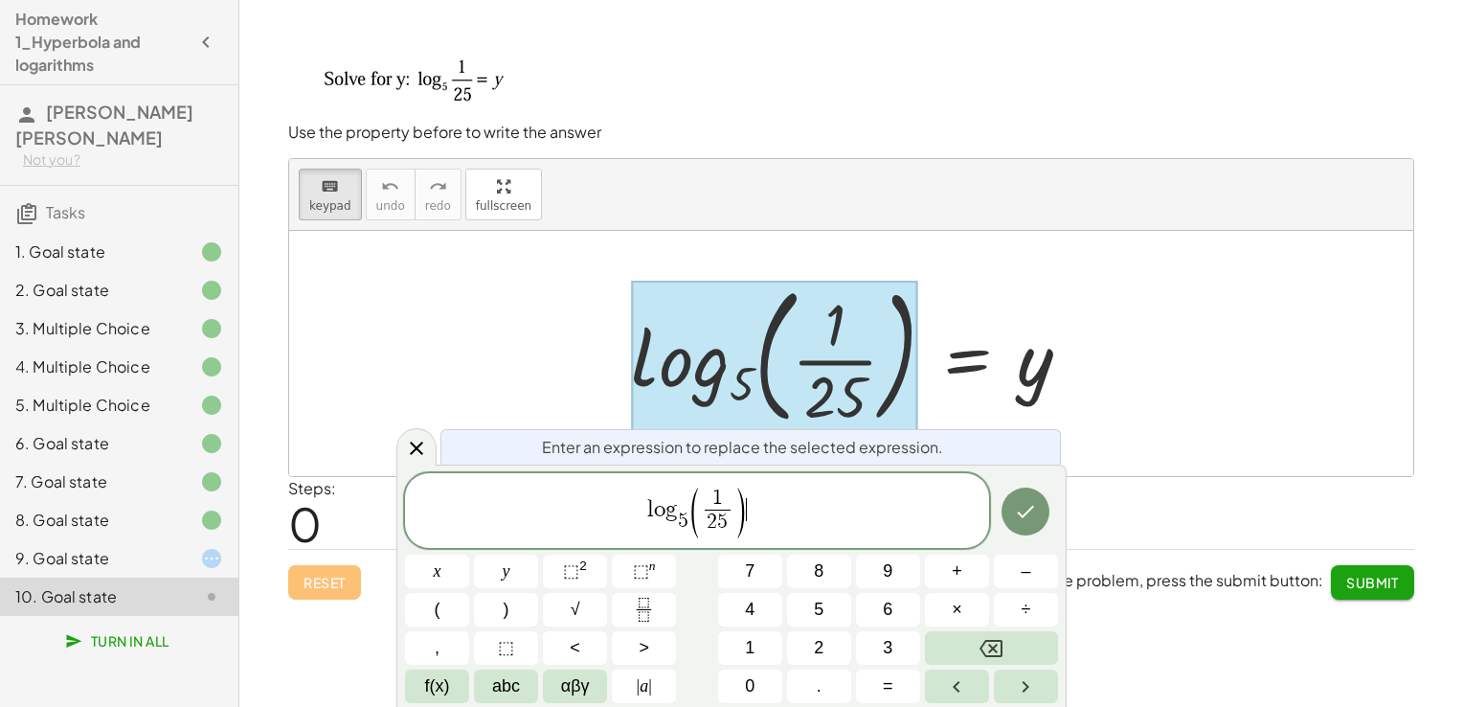
click at [789, 515] on span "l o g 5 ​ ( 1 2 5 ​ ) ​" at bounding box center [697, 511] width 584 height 55
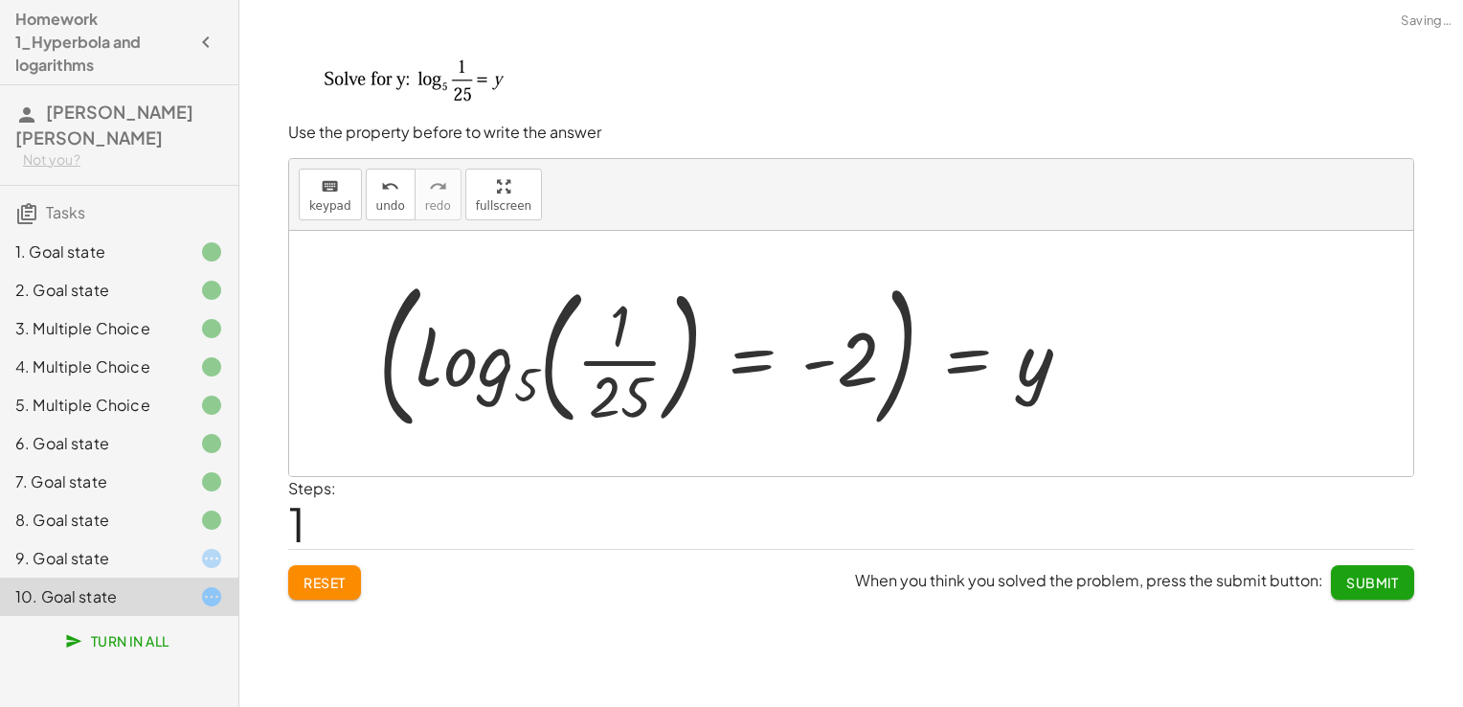
click at [896, 373] on div at bounding box center [732, 353] width 727 height 170
click at [995, 376] on div at bounding box center [732, 353] width 727 height 170
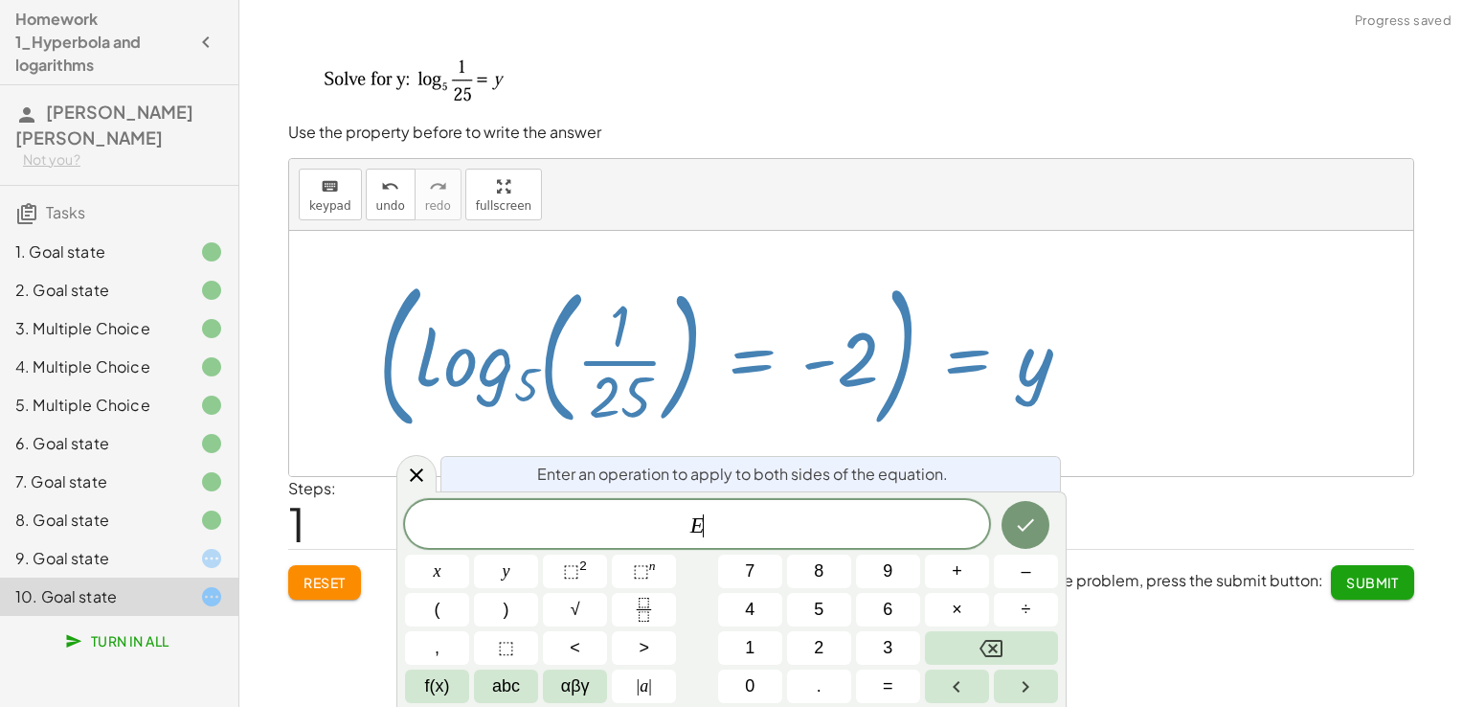
click at [996, 376] on div at bounding box center [732, 353] width 727 height 170
click at [1001, 380] on div at bounding box center [732, 353] width 727 height 170
click at [1243, 364] on div at bounding box center [851, 353] width 1124 height 245
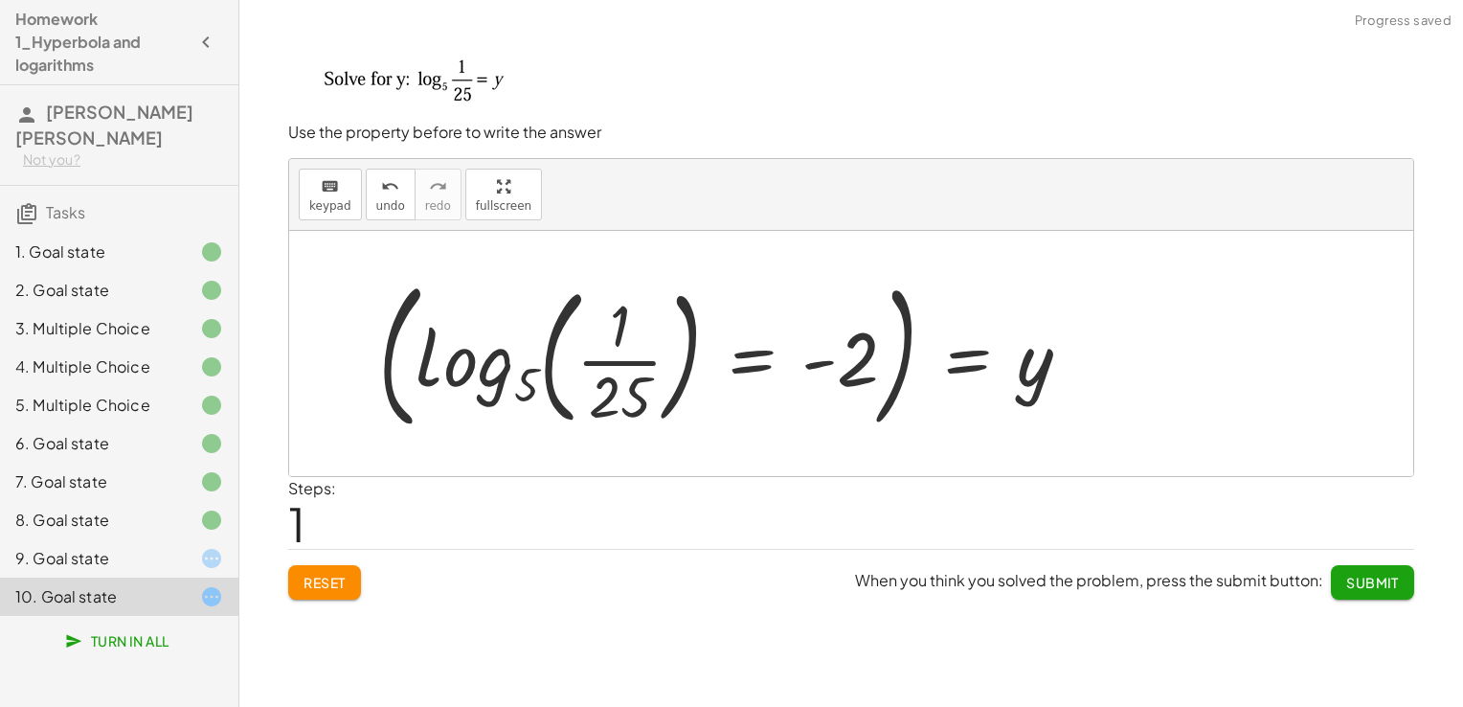
click at [1111, 667] on div "Write the equation for this hyperbola keyboard keypad undo undo redo redo fulls…" at bounding box center [851, 353] width 1224 height 707
click at [1348, 574] on span "Submit" at bounding box center [1372, 581] width 53 height 17
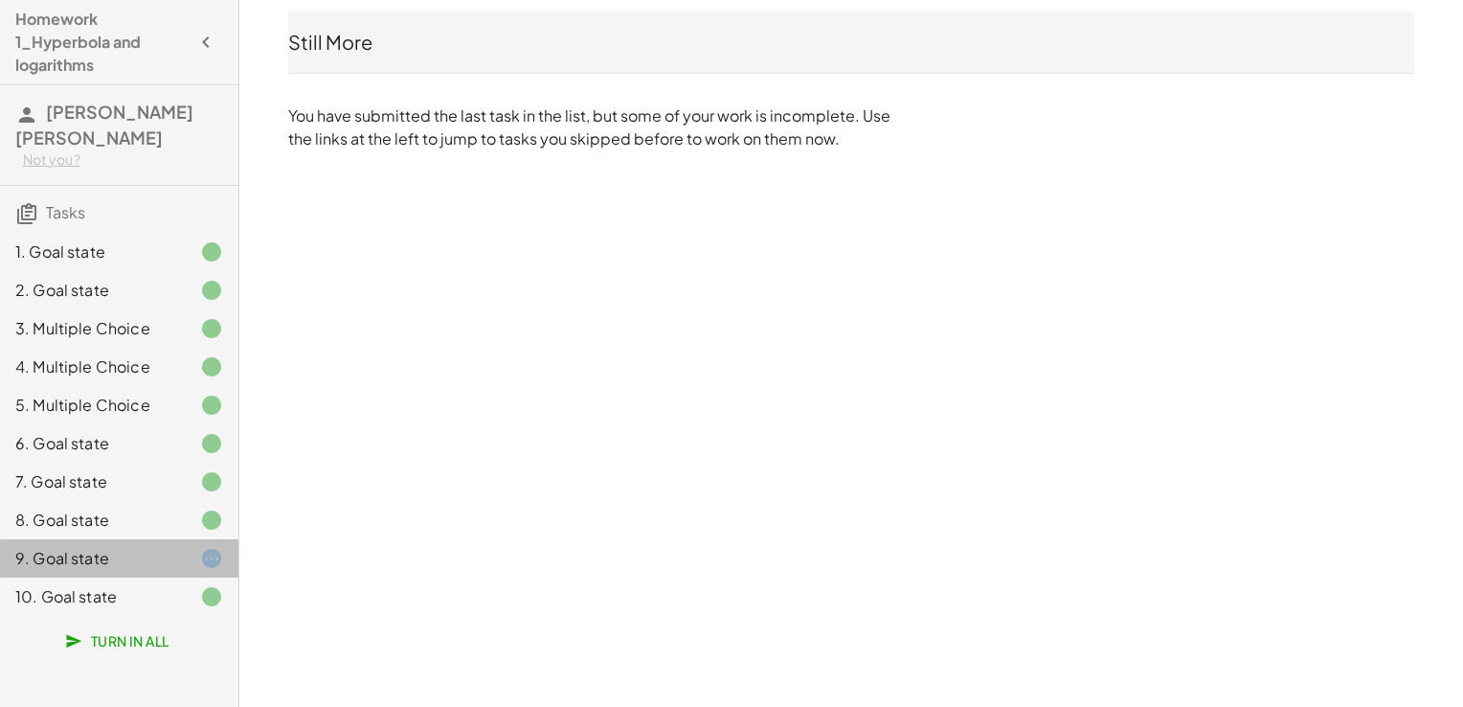
click at [139, 557] on div "9. Goal state" at bounding box center [92, 558] width 154 height 23
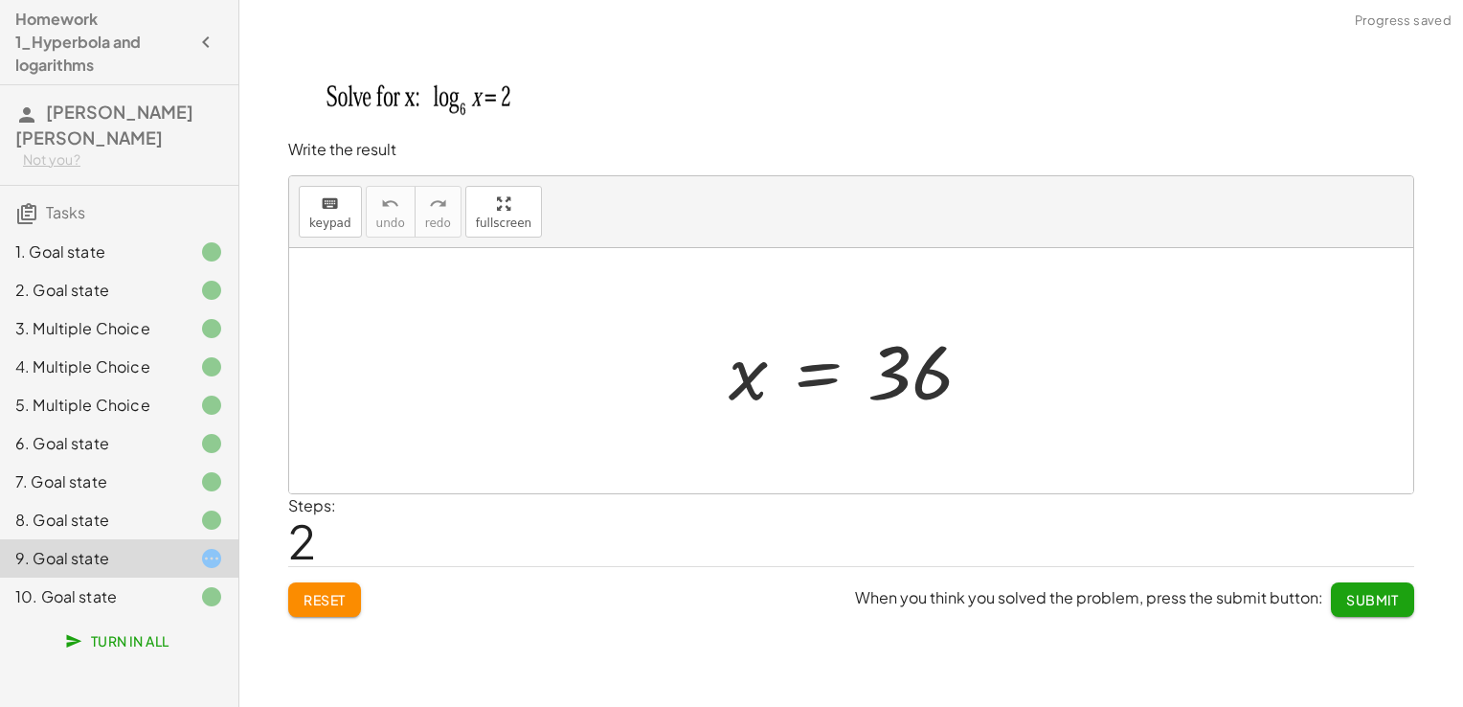
click at [717, 407] on div "log 6 ( , x ) = 2 x = 2 x = 36" at bounding box center [851, 371] width 302 height 104
click at [755, 386] on div at bounding box center [858, 371] width 278 height 95
click at [759, 387] on div at bounding box center [858, 371] width 278 height 95
click at [318, 607] on button "Reset" at bounding box center [324, 599] width 73 height 34
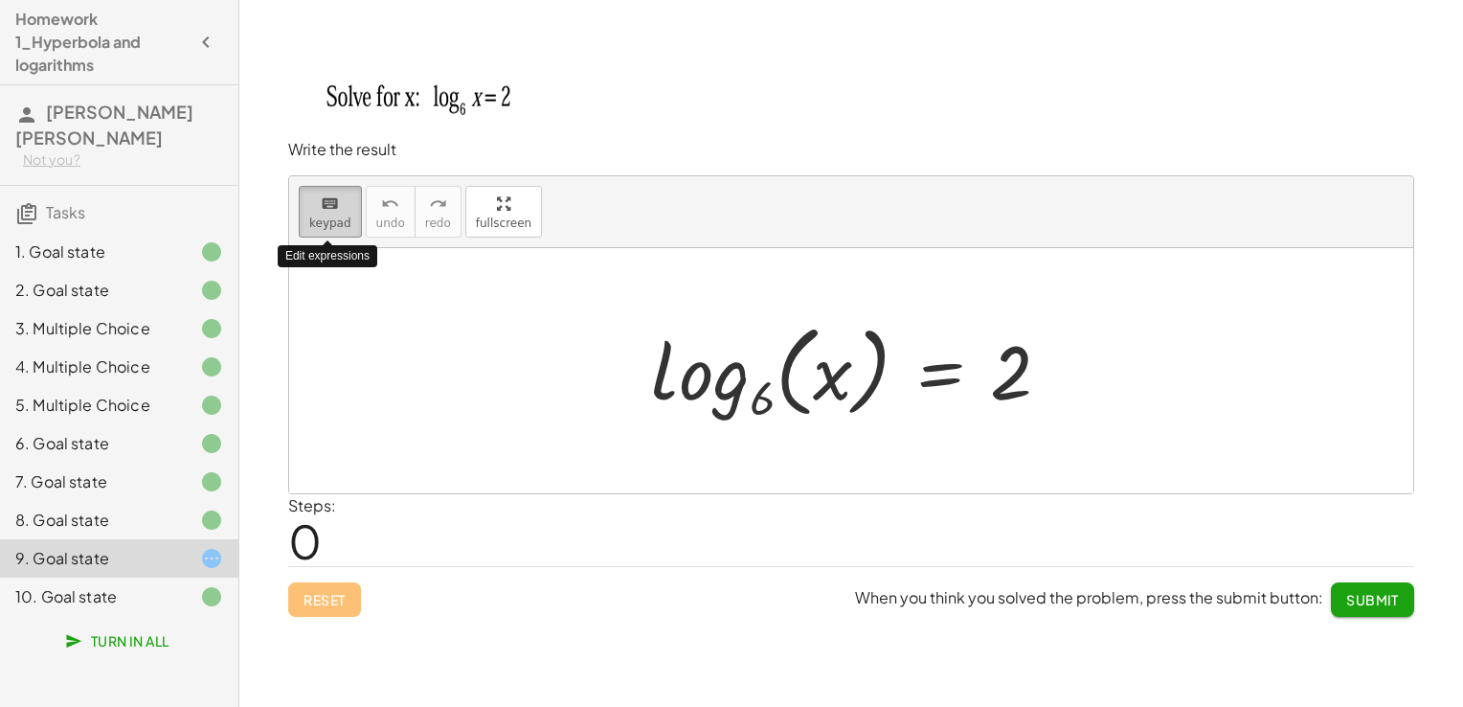
click at [325, 192] on icon "keyboard" at bounding box center [330, 203] width 18 height 23
click at [823, 374] on div at bounding box center [832, 373] width 39 height 85
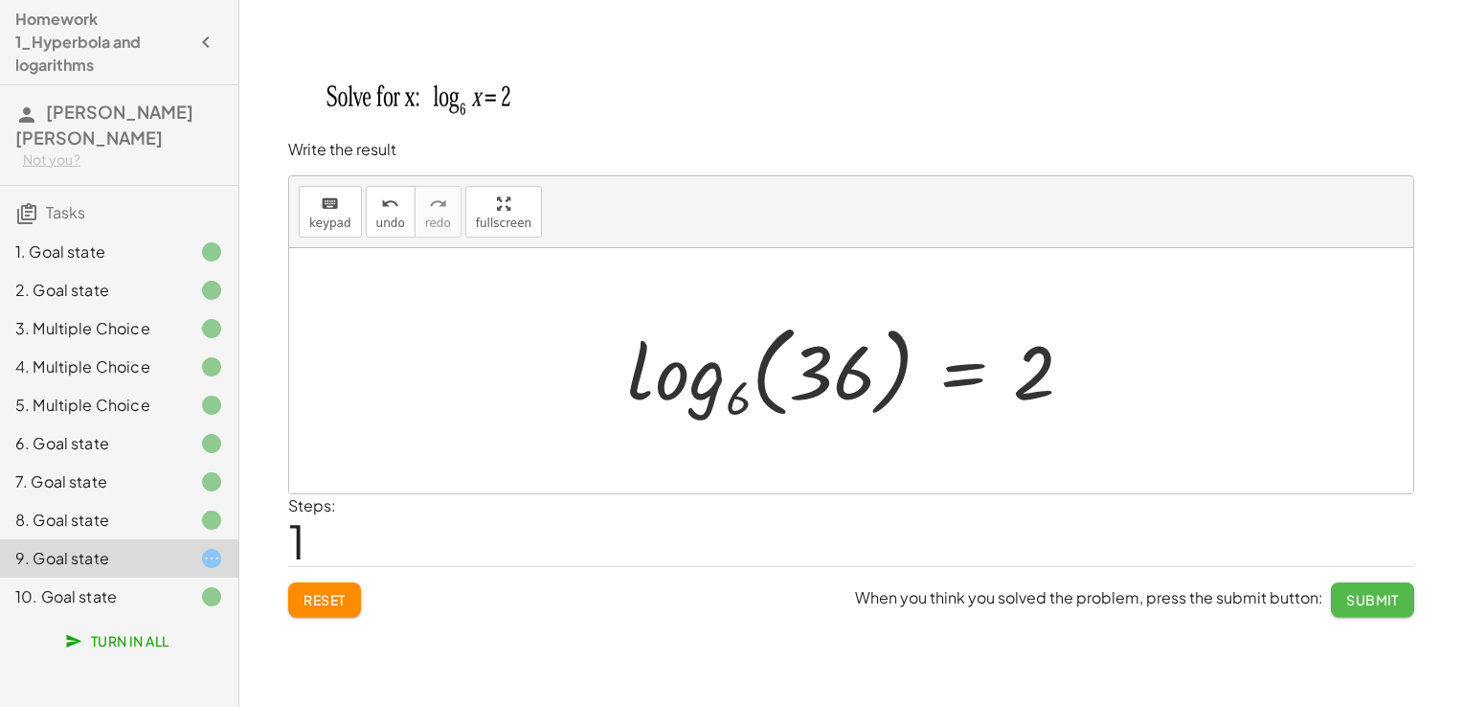
click at [1363, 591] on span "Submit" at bounding box center [1372, 599] width 53 height 17
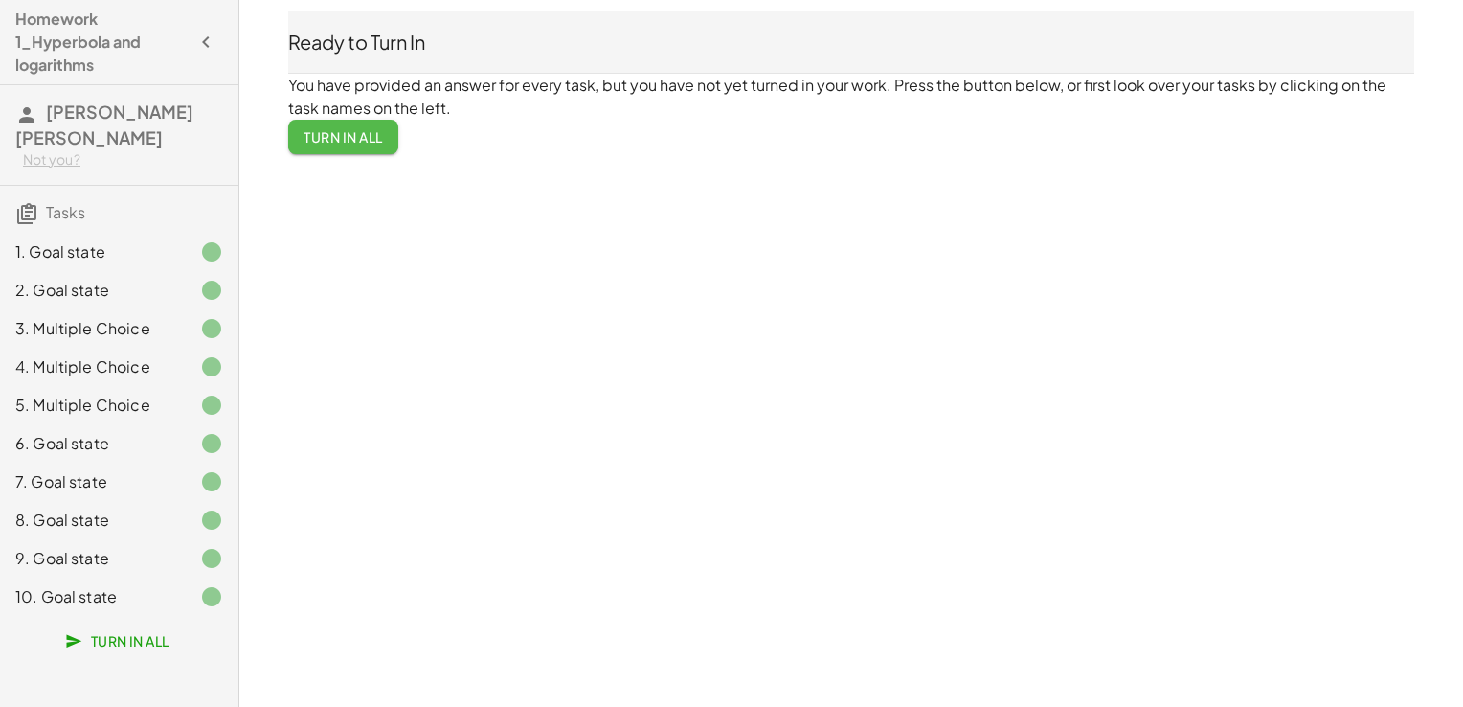
click at [356, 143] on span "Turn In All" at bounding box center [343, 136] width 79 height 17
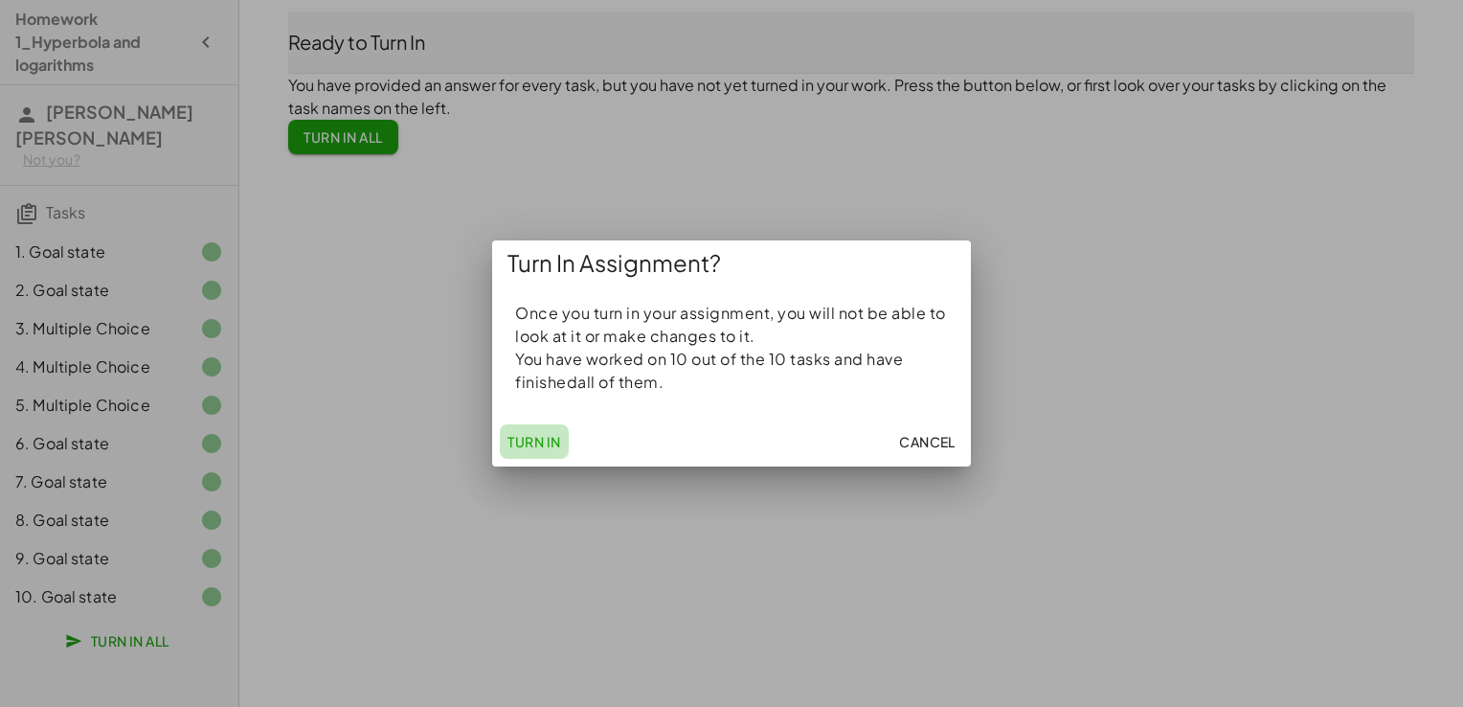
click at [551, 445] on span "Turn In" at bounding box center [534, 441] width 54 height 17
